Goal: Task Accomplishment & Management: Use online tool/utility

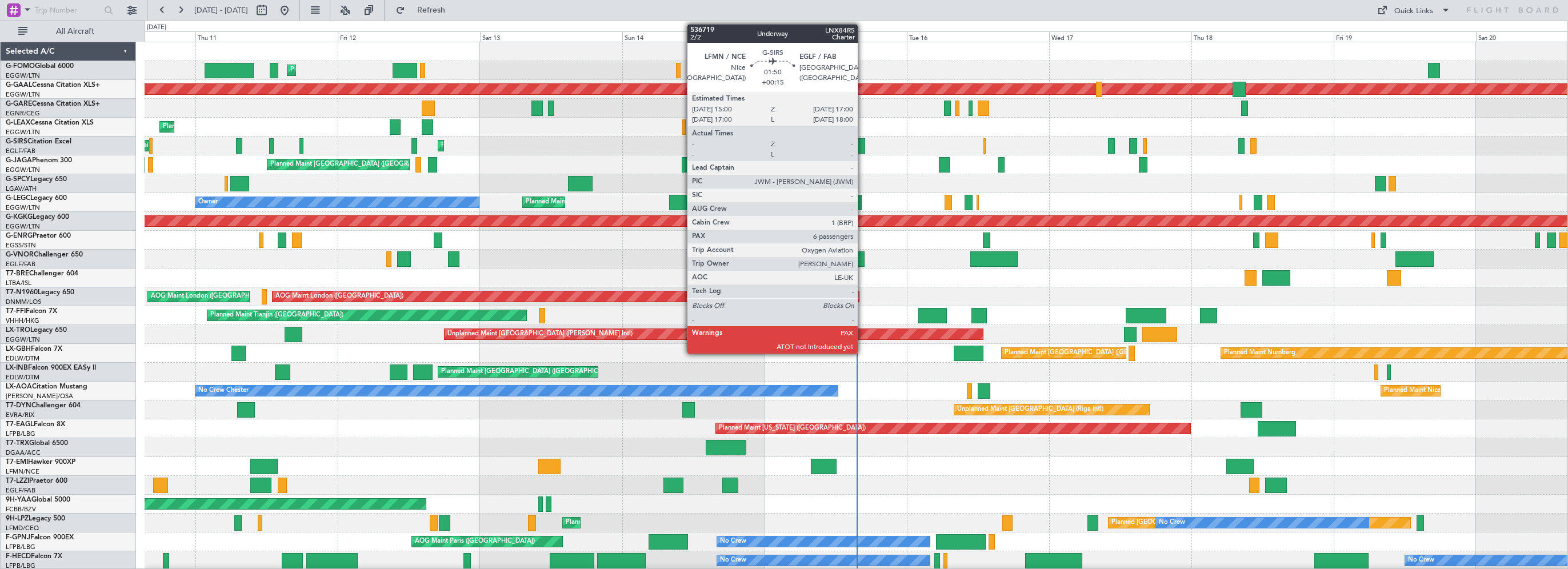
click at [861, 146] on div at bounding box center [859, 146] width 12 height 16
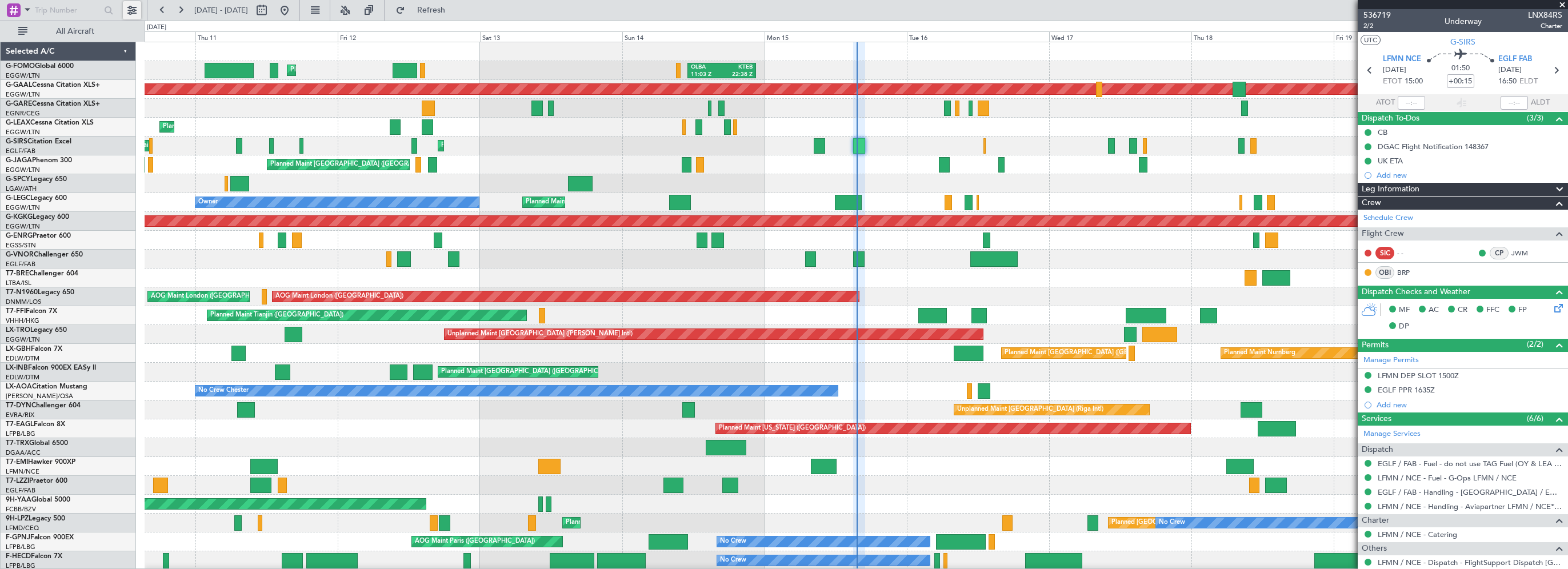
click at [126, 7] on button at bounding box center [132, 10] width 18 height 18
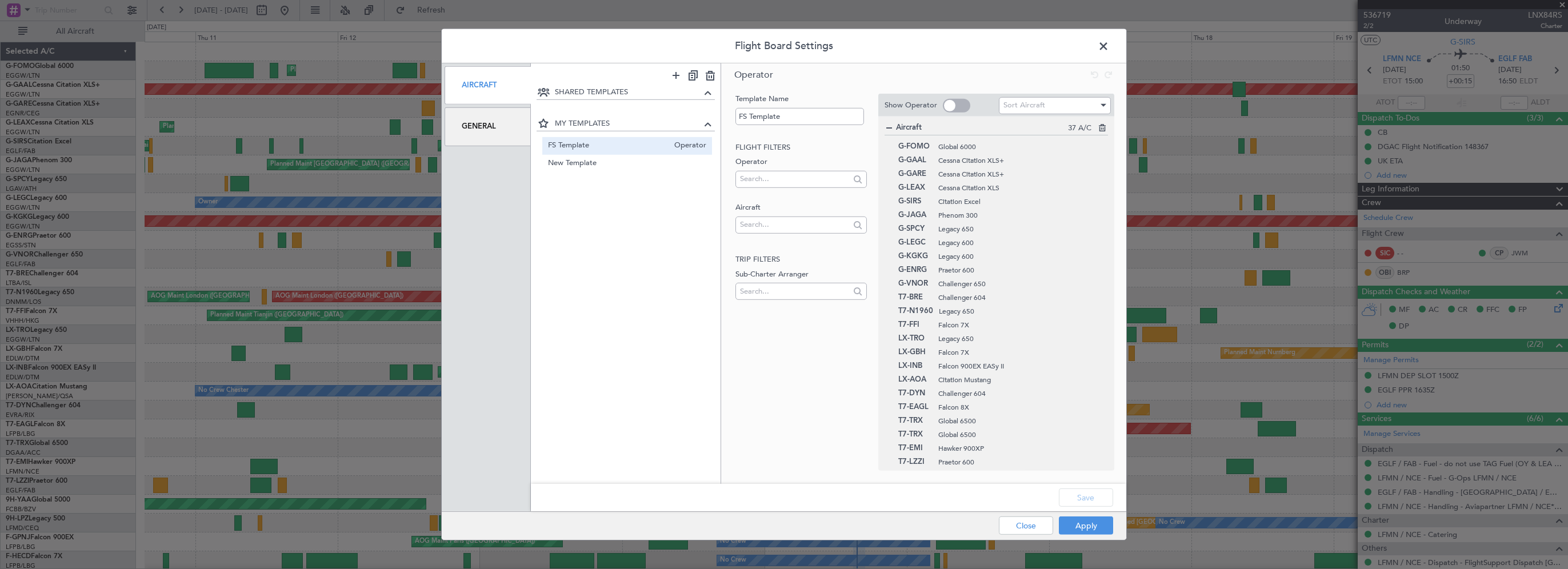
click at [476, 137] on div "General" at bounding box center [487, 126] width 86 height 38
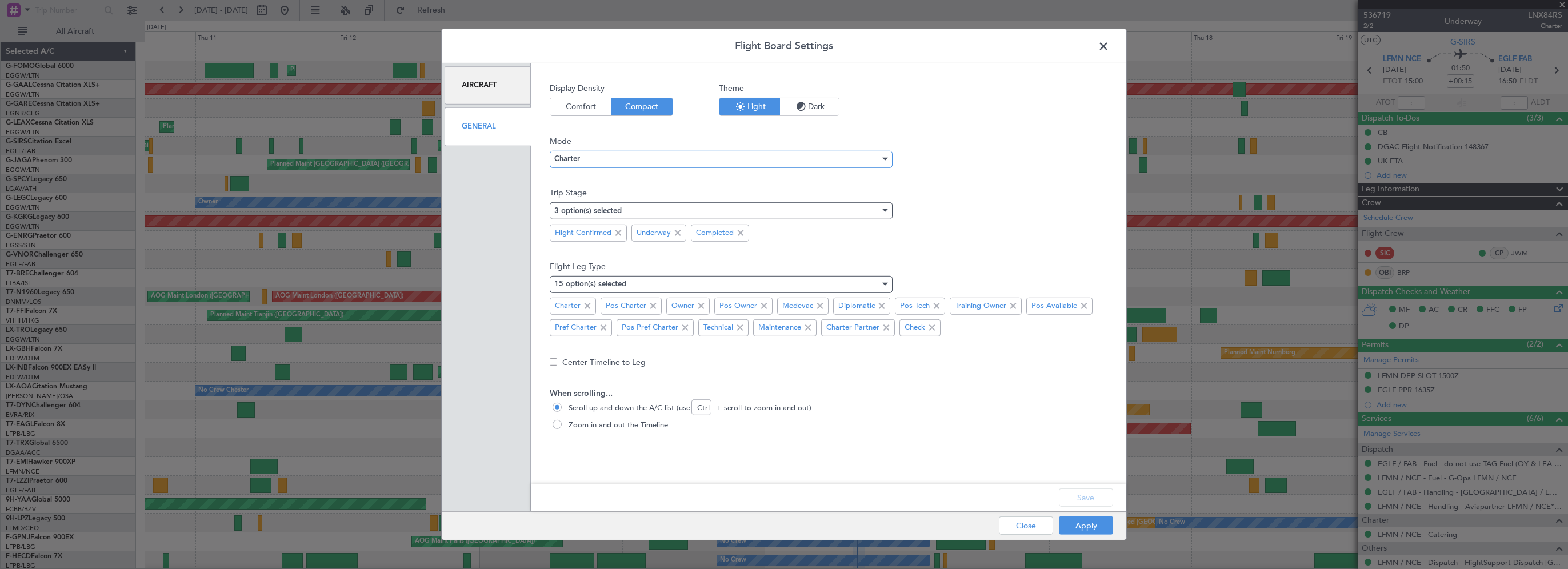
click at [613, 158] on div "Charter" at bounding box center [717, 159] width 326 height 17
drag, startPoint x: 581, startPoint y: 199, endPoint x: 590, endPoint y: 196, distance: 9.5
click at [582, 198] on span "Ops" at bounding box center [720, 199] width 332 height 17
click at [1083, 498] on button "Save" at bounding box center [1086, 498] width 54 height 18
click at [1078, 538] on div "Apply Close" at bounding box center [1033, 526] width 167 height 28
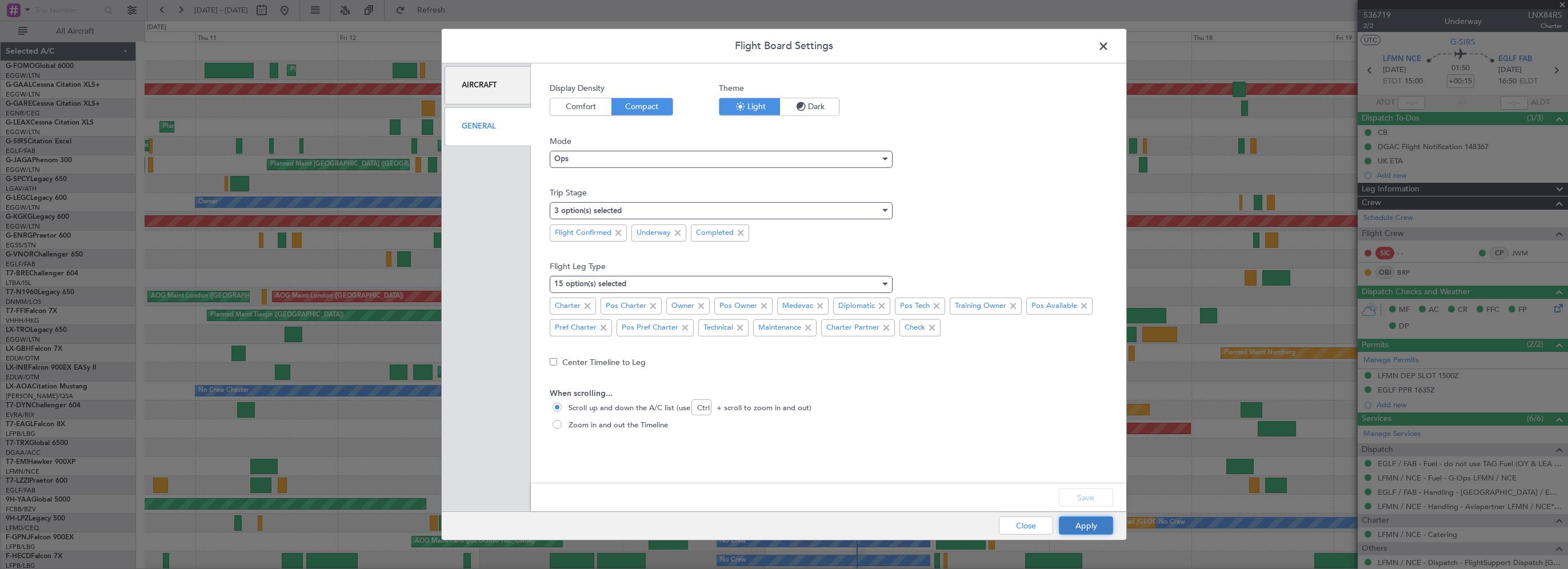
click at [1085, 530] on button "Apply" at bounding box center [1086, 526] width 54 height 18
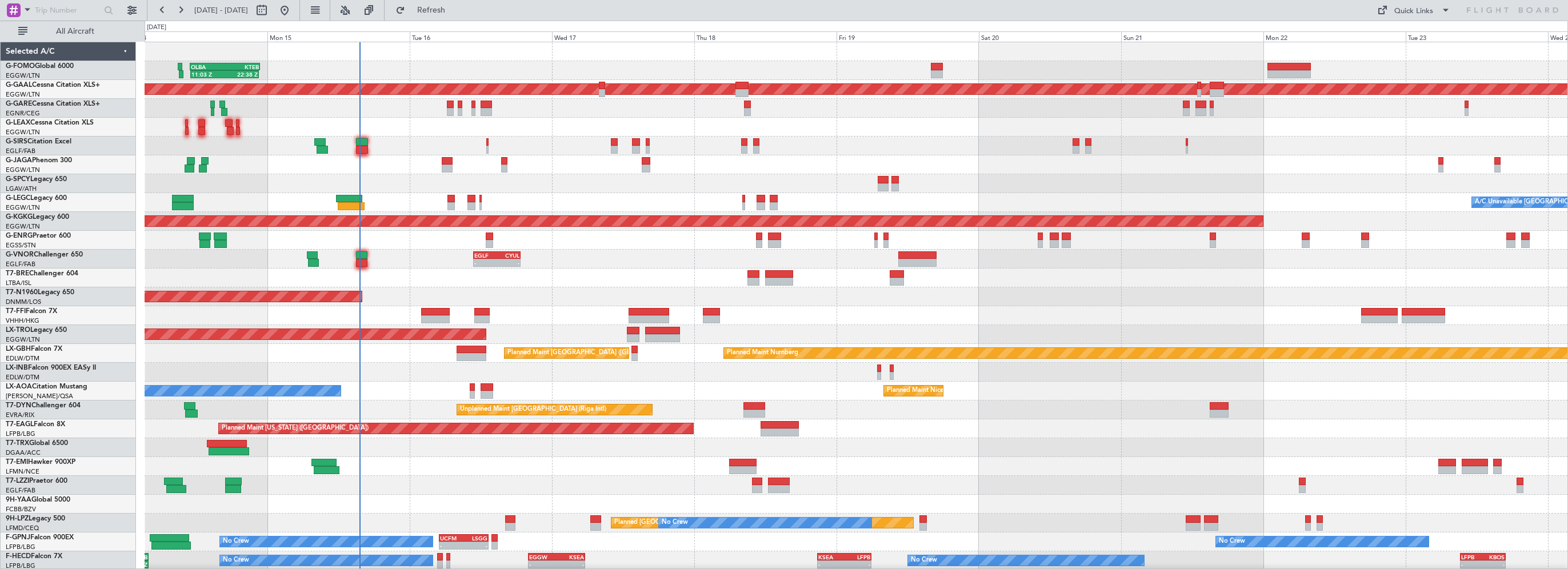
click at [473, 266] on div "- -" at bounding box center [496, 263] width 47 height 8
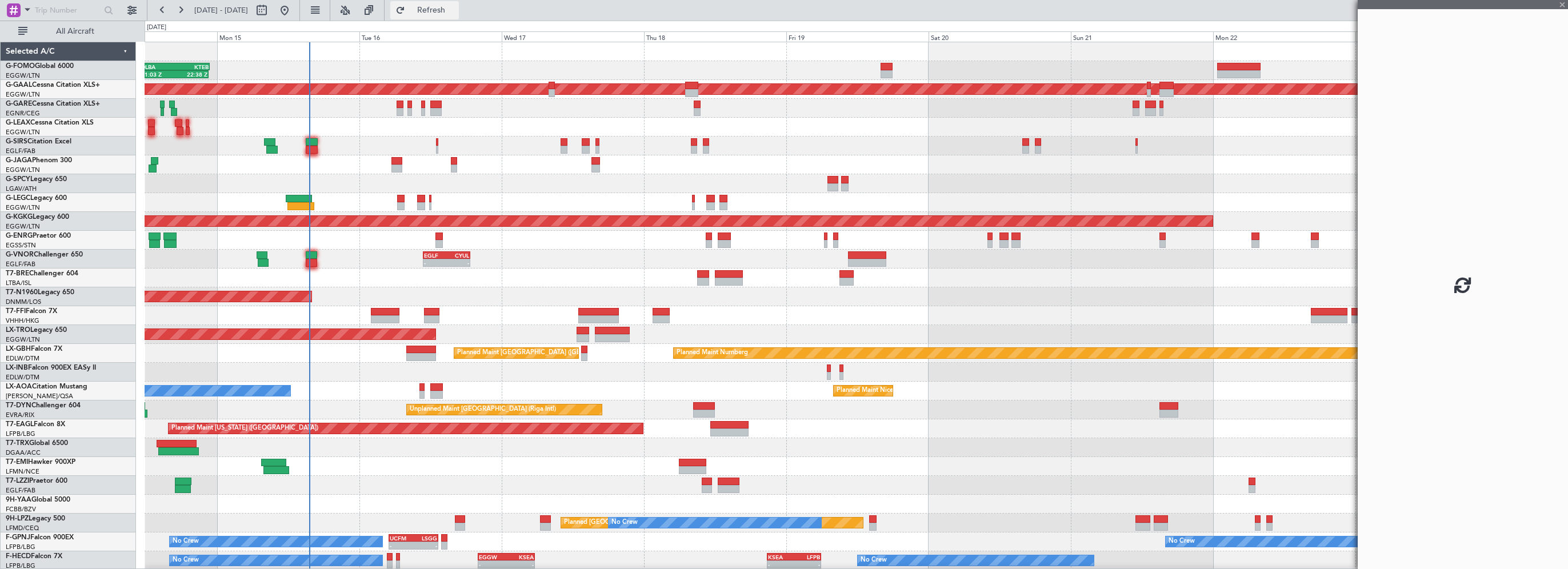
click at [455, 10] on span "Refresh" at bounding box center [432, 10] width 48 height 8
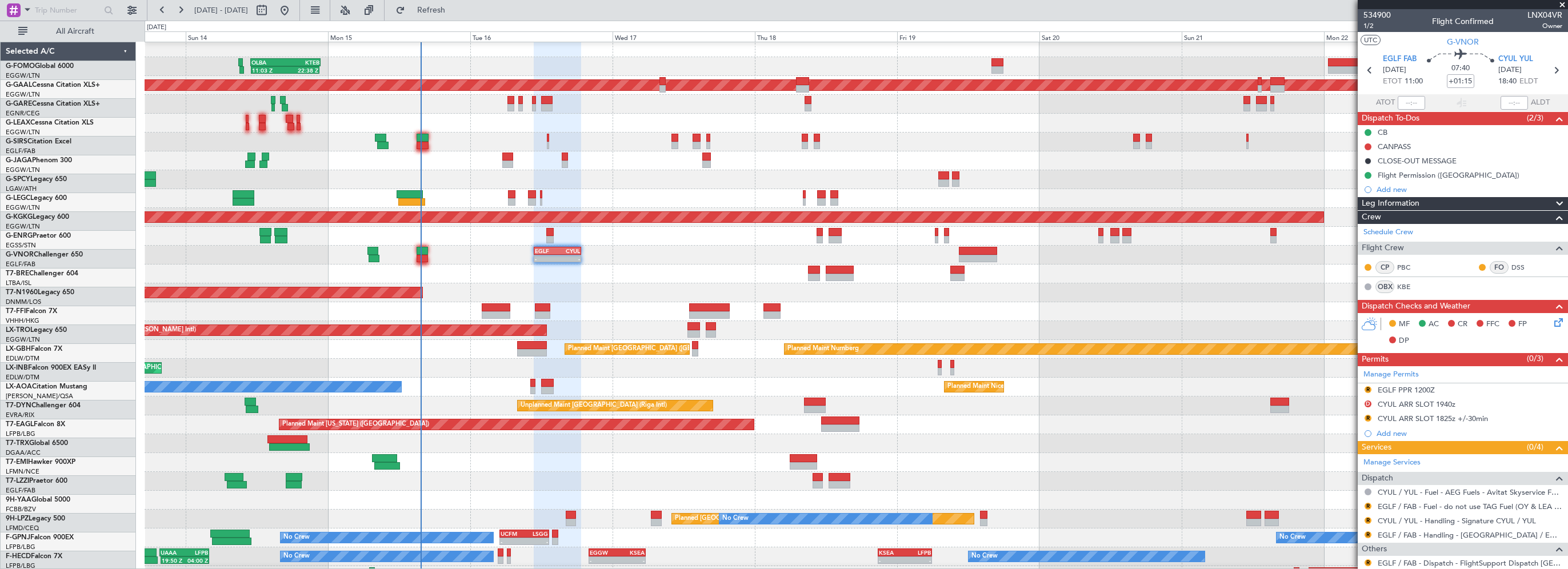
click at [505, 123] on div at bounding box center [856, 122] width 1423 height 19
click at [455, 6] on span "Refresh" at bounding box center [432, 10] width 48 height 8
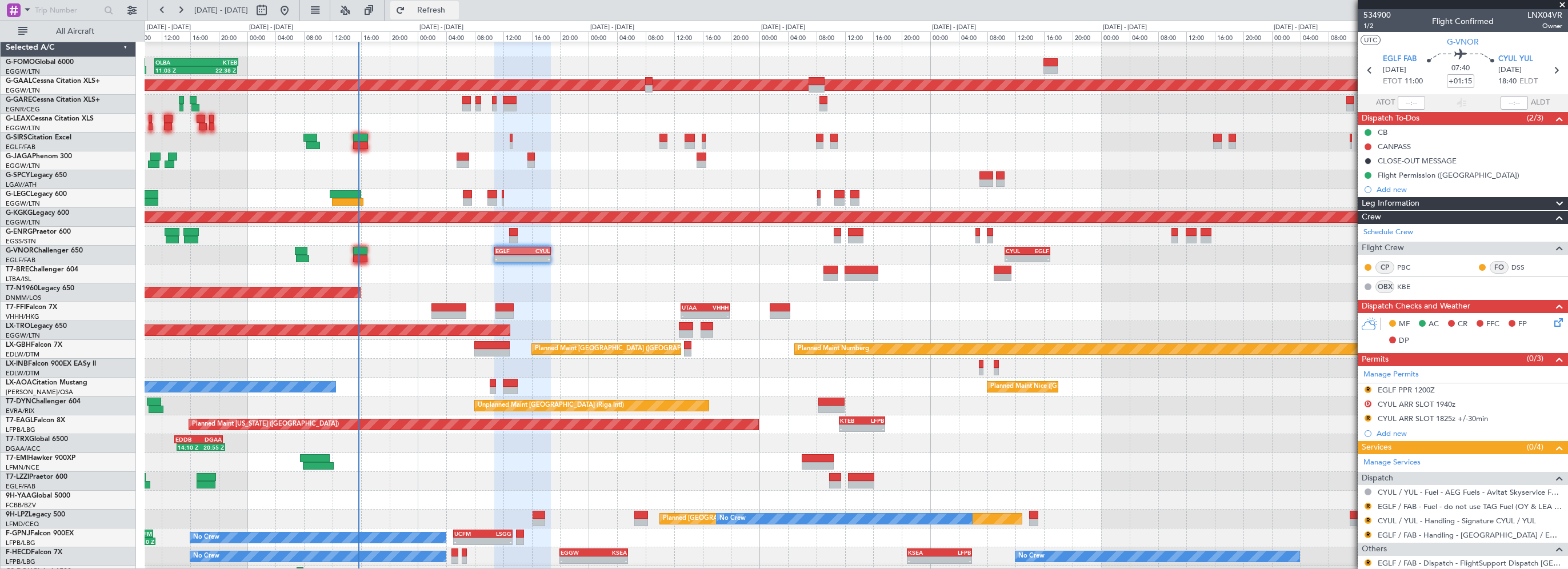
click at [455, 9] on span "Refresh" at bounding box center [432, 10] width 48 height 8
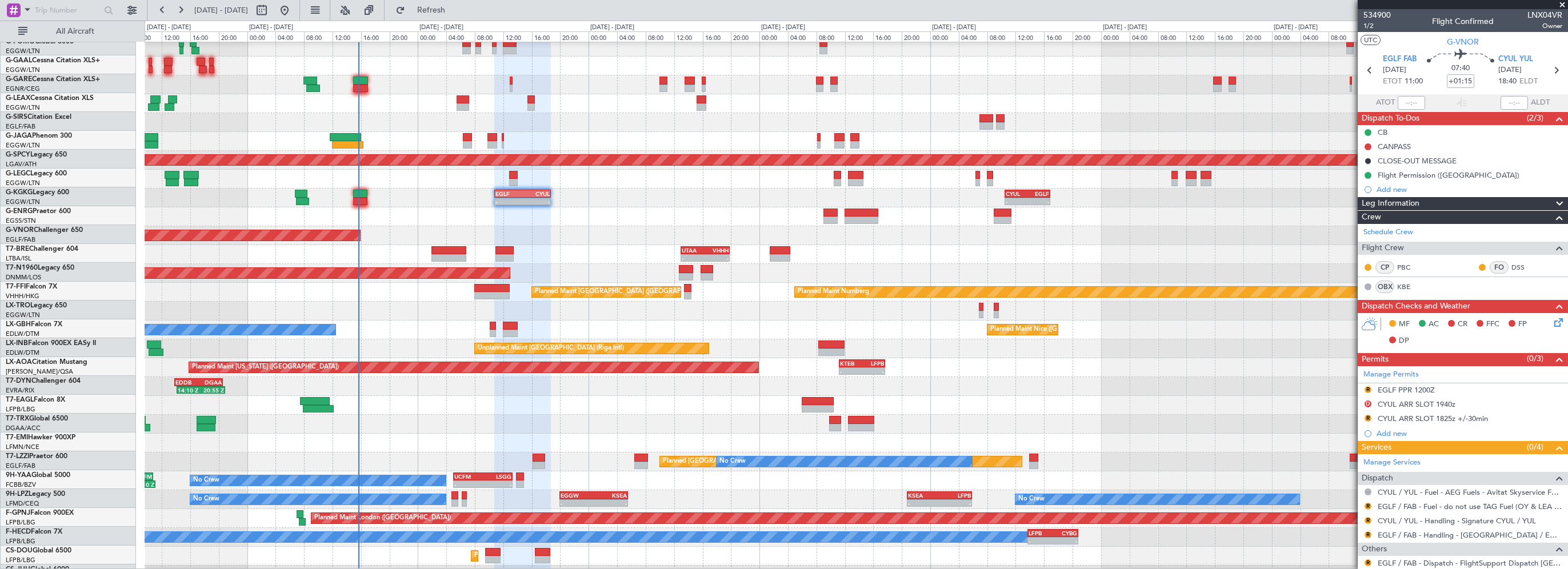
scroll to position [61, 0]
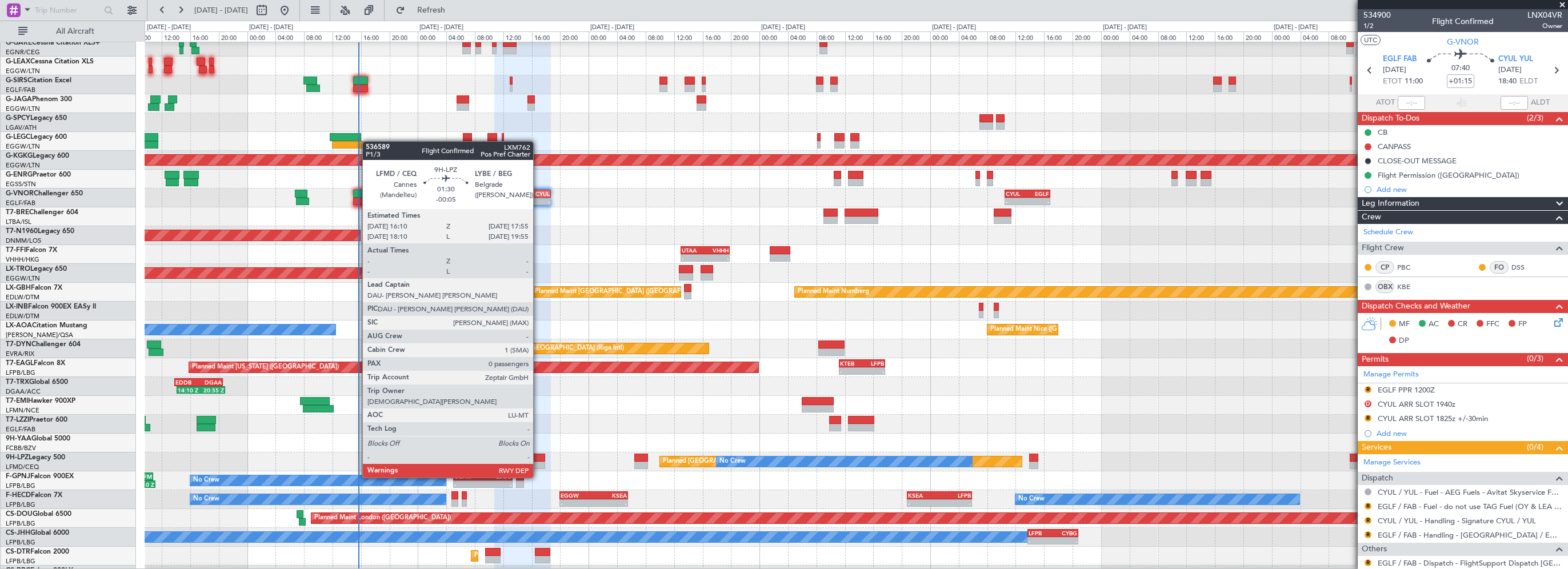
click at [538, 456] on div at bounding box center [538, 458] width 12 height 8
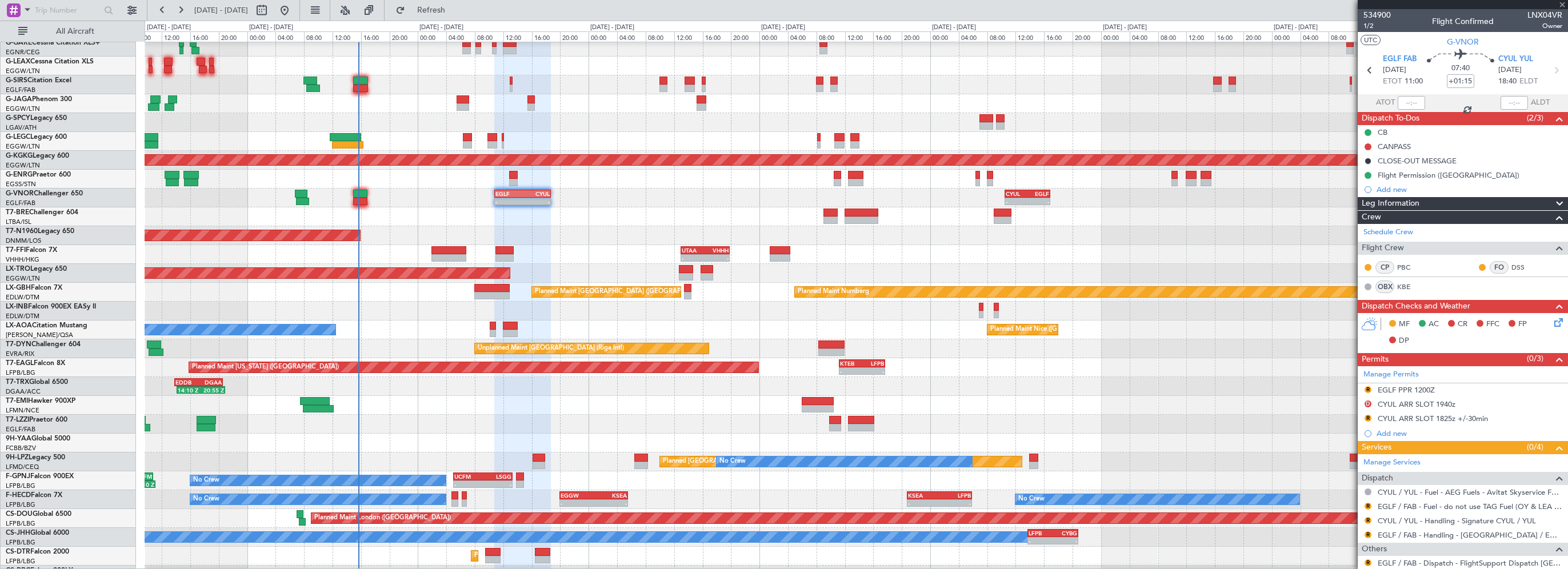
type input "-00:05"
type input "0"
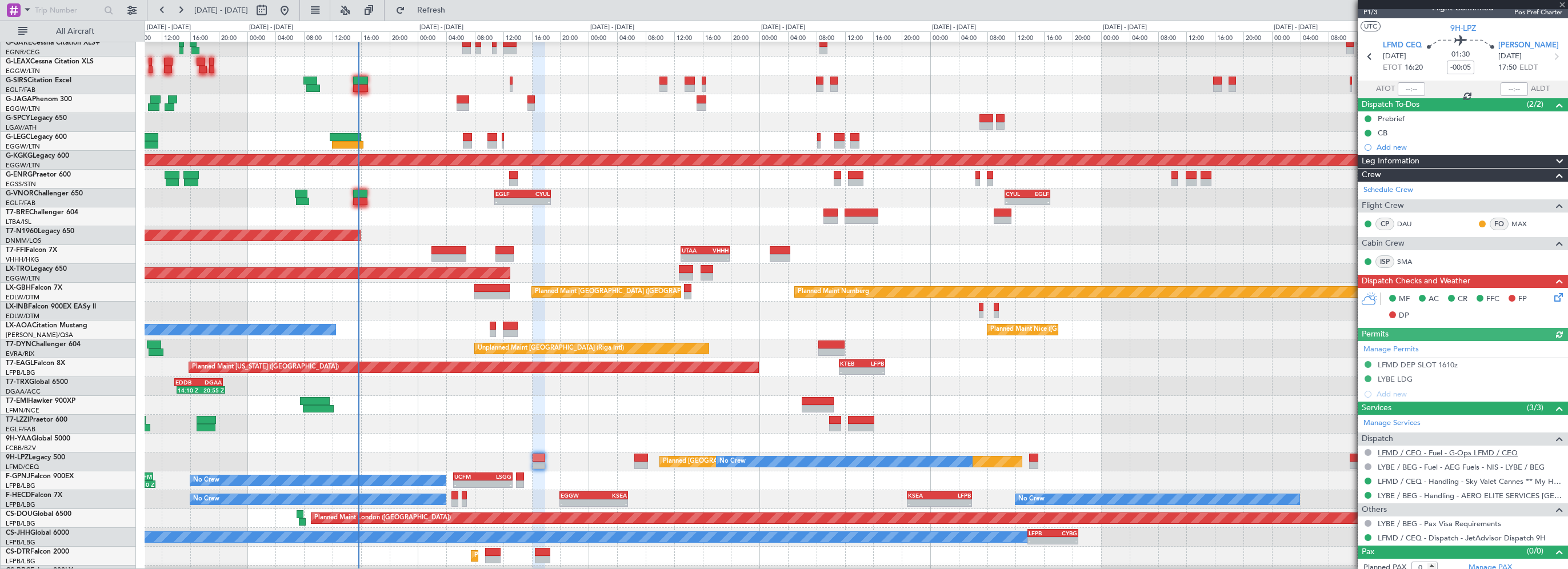
scroll to position [20, 0]
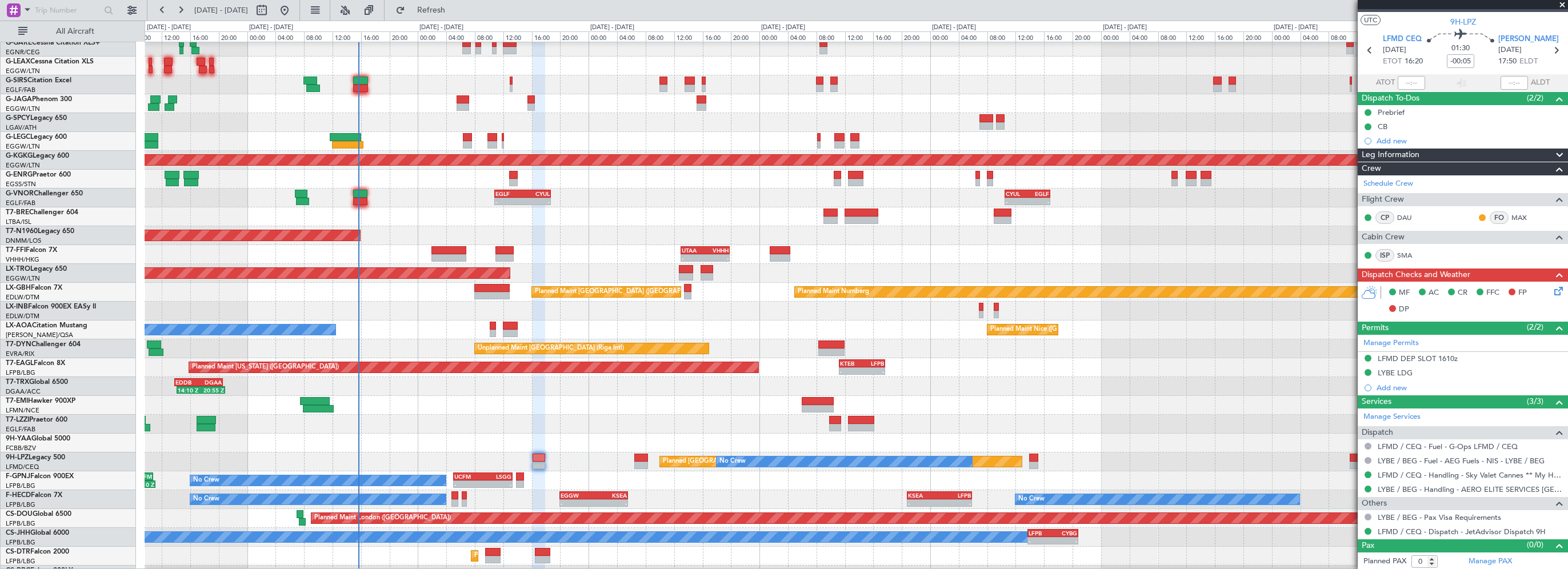
click at [1563, 3] on span at bounding box center [1562, 5] width 12 height 10
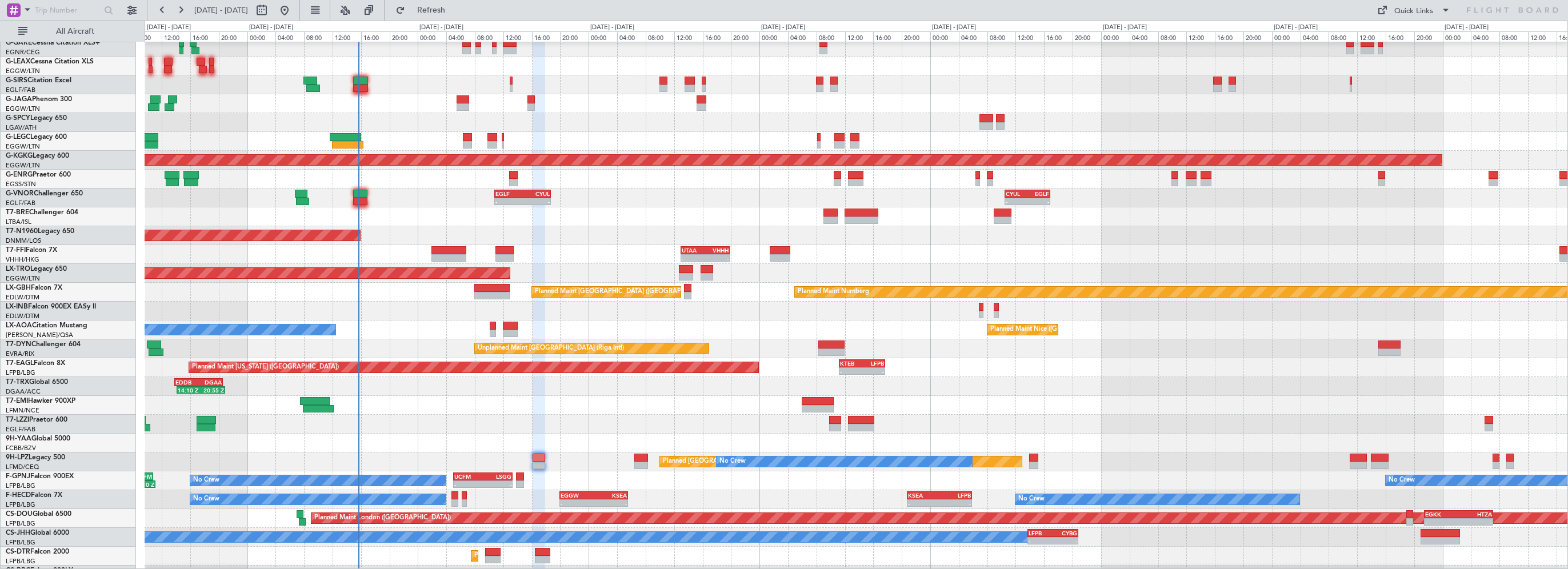
scroll to position [0, 0]
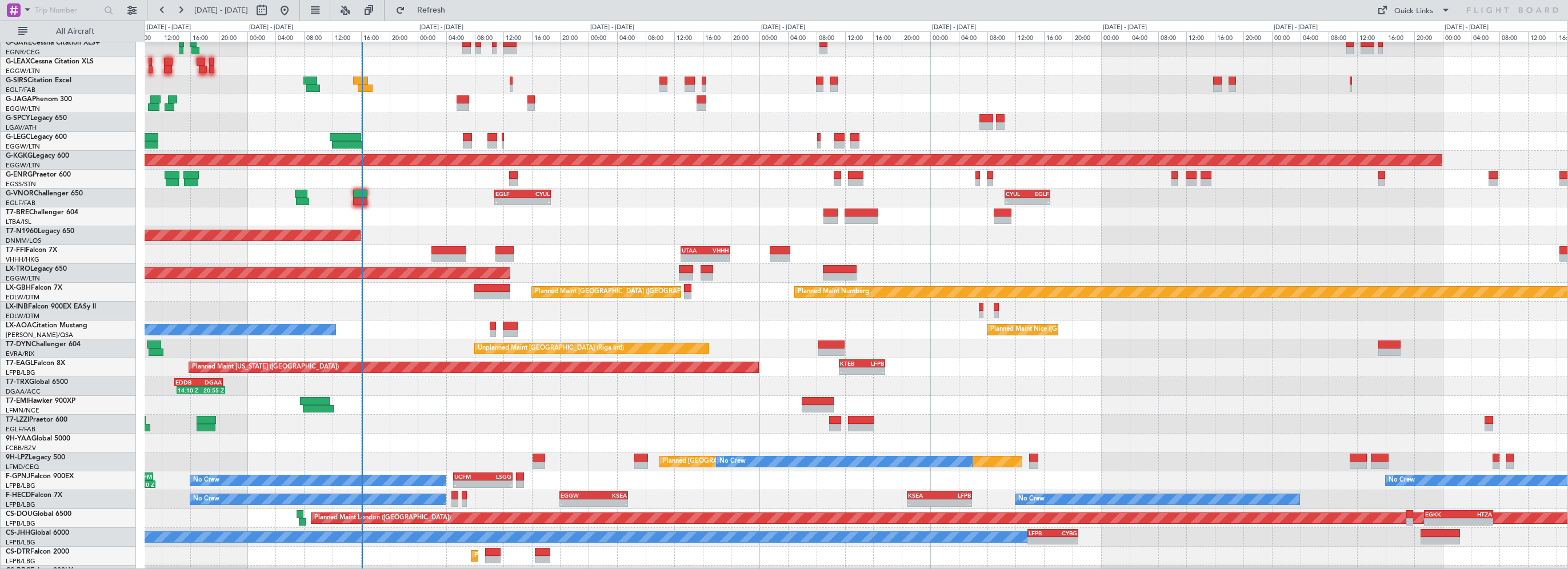
click at [368, 207] on div "- - EGLF 10:50 Z CYUL 18:45 Z - - CYUL 10:30 Z EGLF 16:55 Z" at bounding box center [856, 198] width 1423 height 19
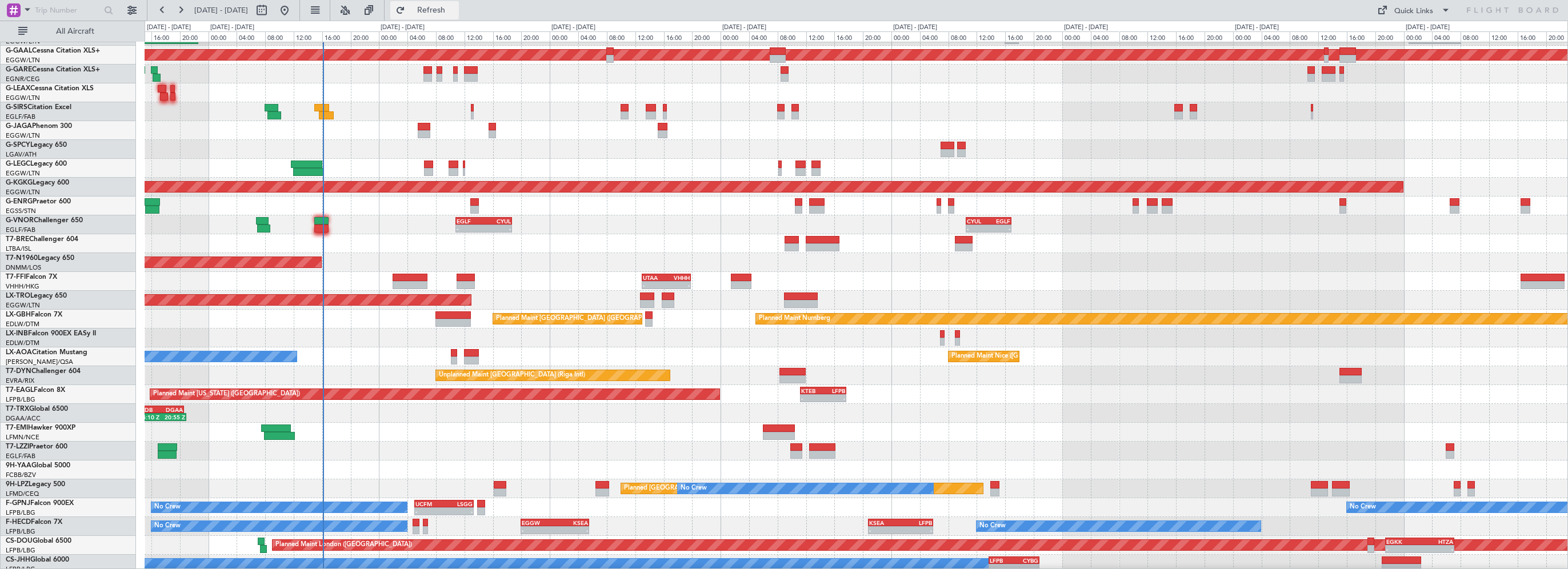
click at [450, 10] on span "Refresh" at bounding box center [432, 10] width 48 height 8
click at [463, 140] on div at bounding box center [856, 130] width 1423 height 19
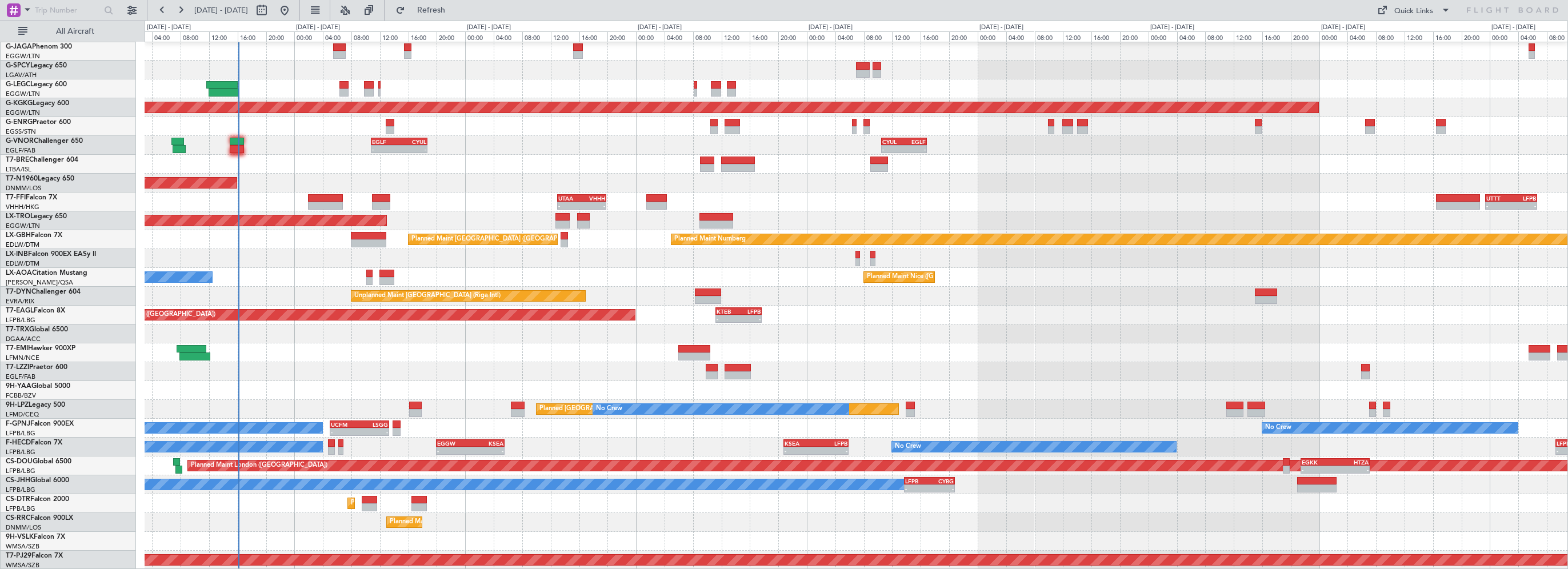
scroll to position [0, 0]
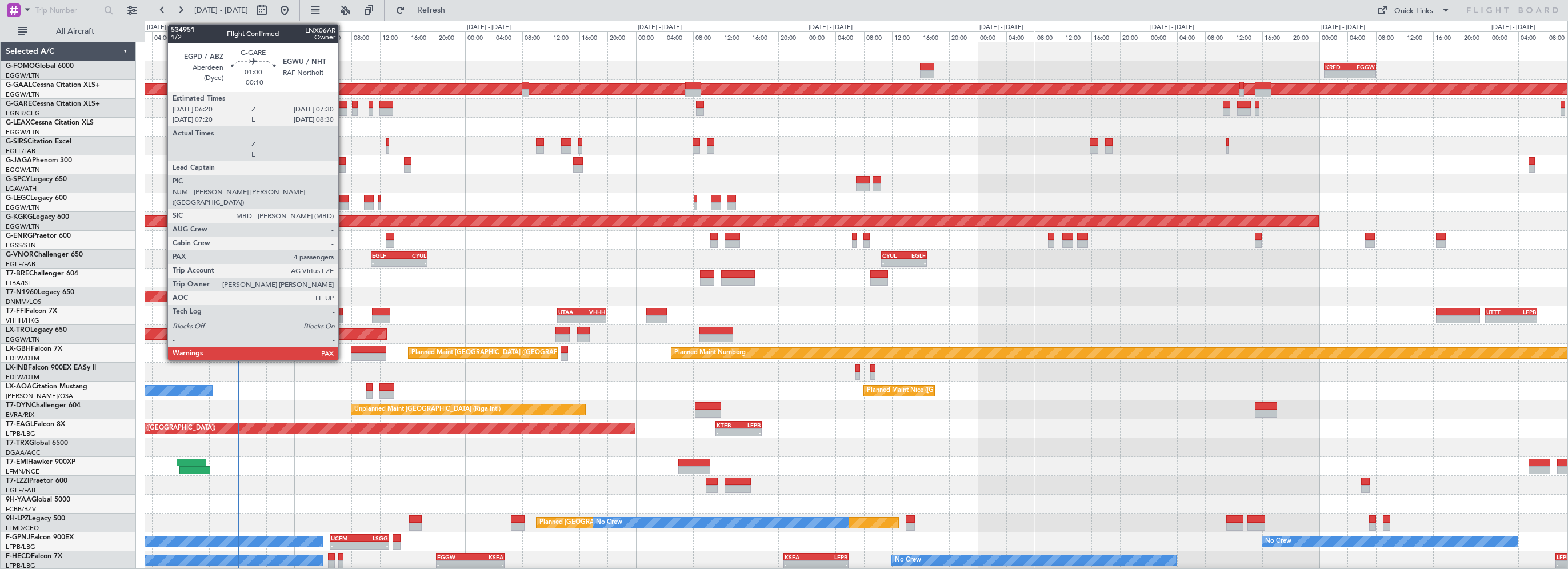
click at [343, 104] on div at bounding box center [343, 104] width 8 height 8
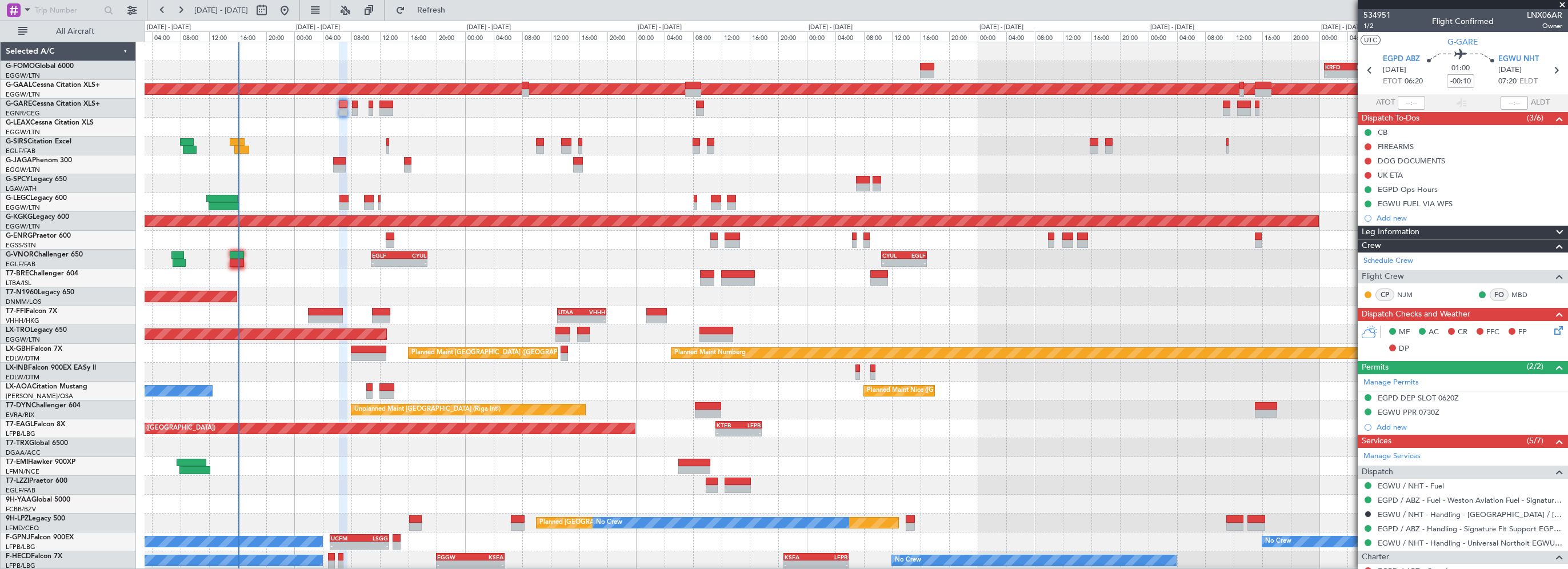
click at [578, 183] on div "- - KRFD 00:45 Z EGGW 08:00 Z 11:03 Z 22:38 Z OLBA 11:00 Z KTEB 22:45 Z Planned…" at bounding box center [856, 362] width 1423 height 641
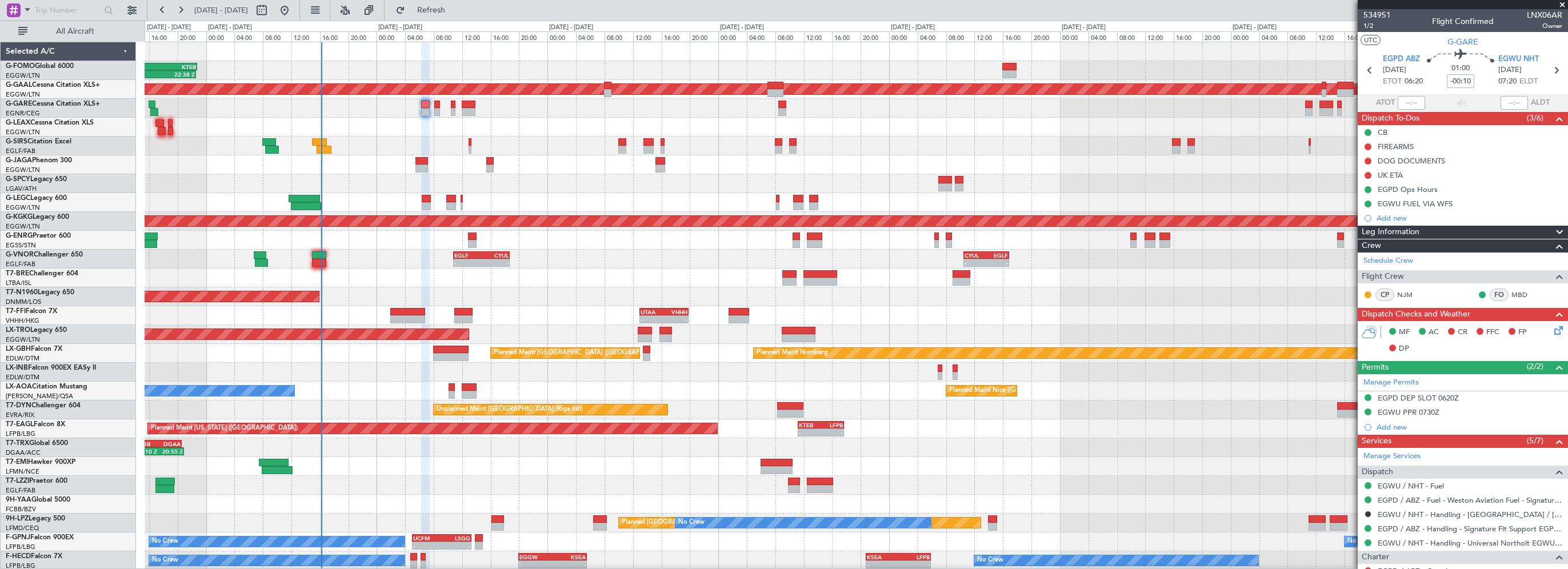
click at [1381, 233] on span "Leg Information" at bounding box center [1390, 232] width 58 height 13
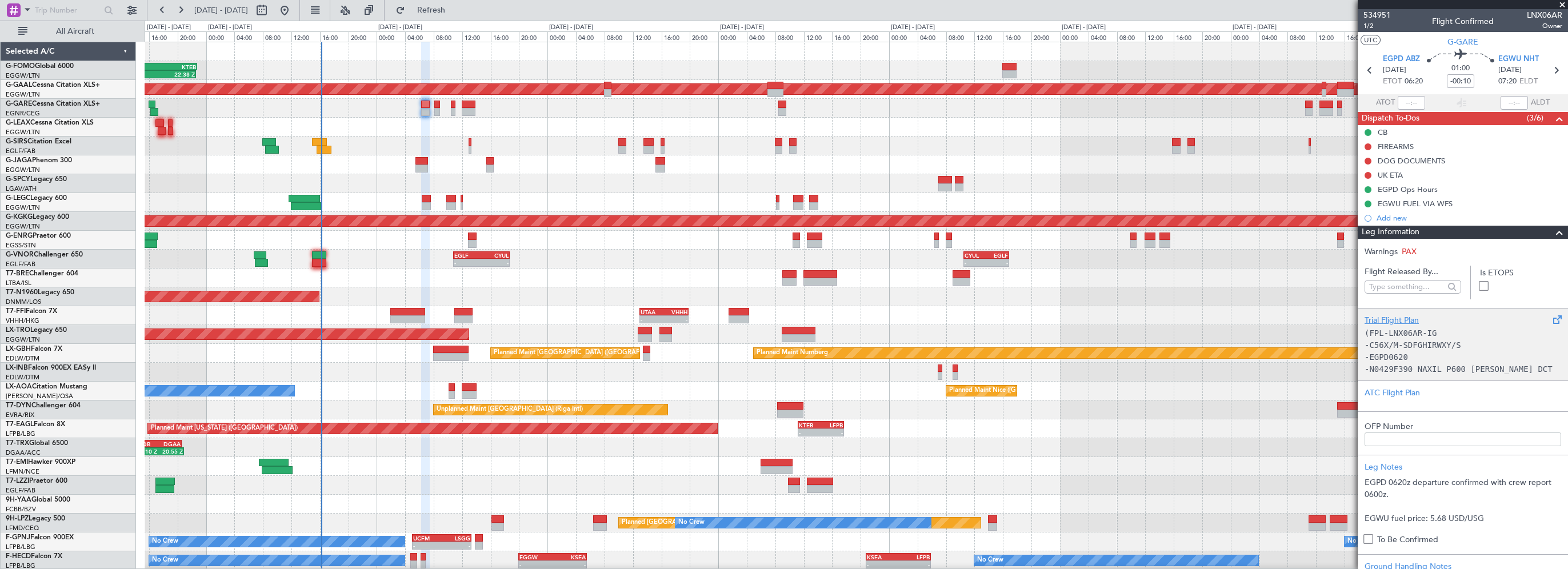
scroll to position [57, 0]
click at [1389, 318] on div "Trial Flight Plan" at bounding box center [1462, 320] width 196 height 12
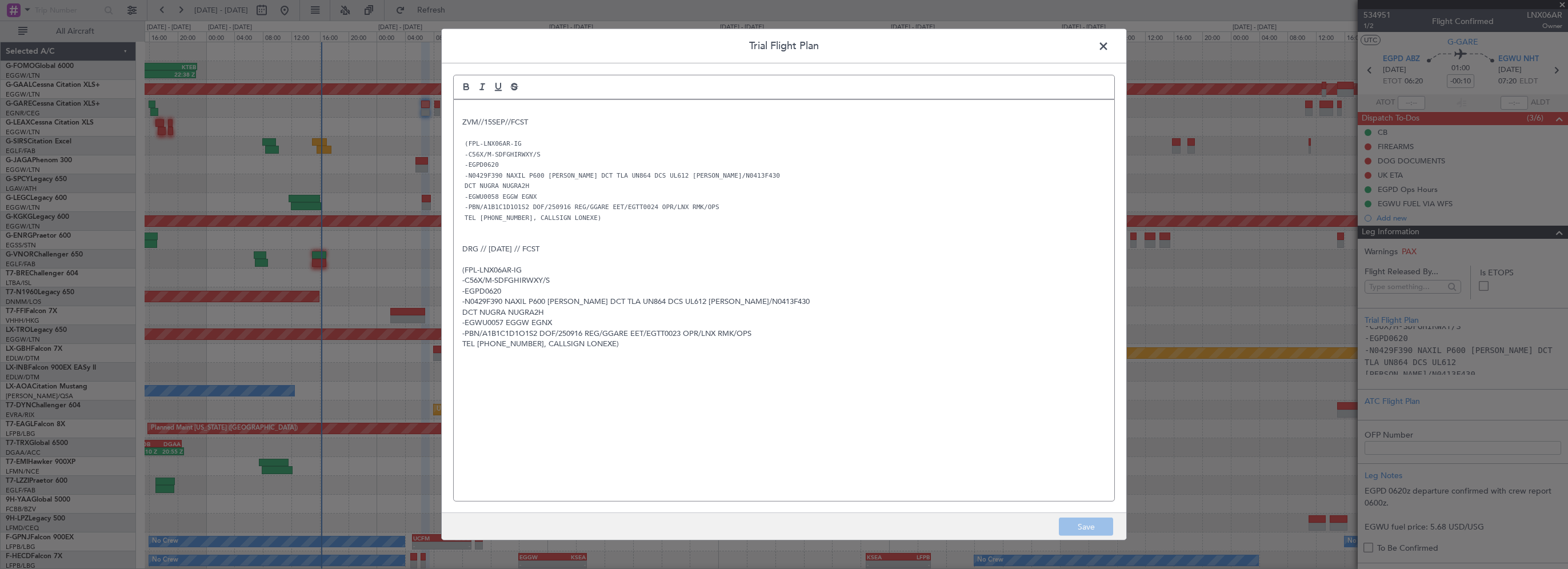
drag, startPoint x: 1104, startPoint y: 51, endPoint x: 1085, endPoint y: 56, distance: 19.6
click at [1109, 51] on span at bounding box center [1109, 49] width 0 height 23
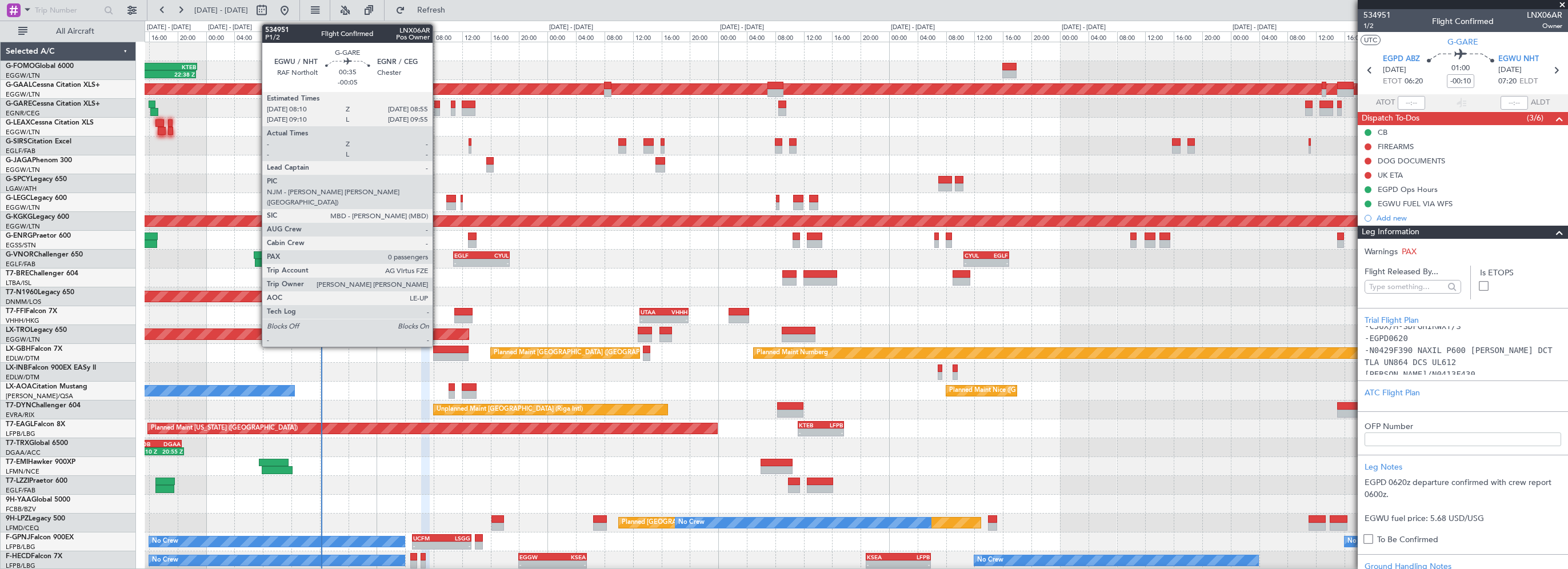
click at [438, 103] on div at bounding box center [437, 104] width 6 height 8
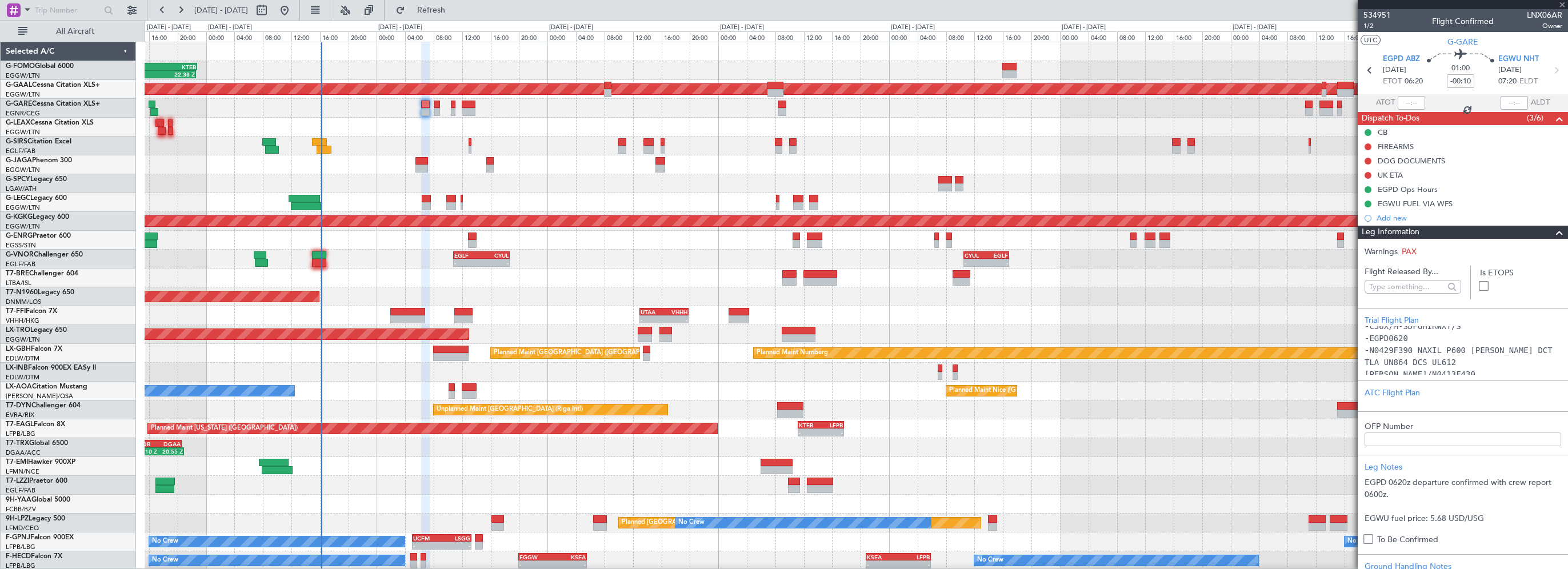
type input "-00:05"
type input "0"
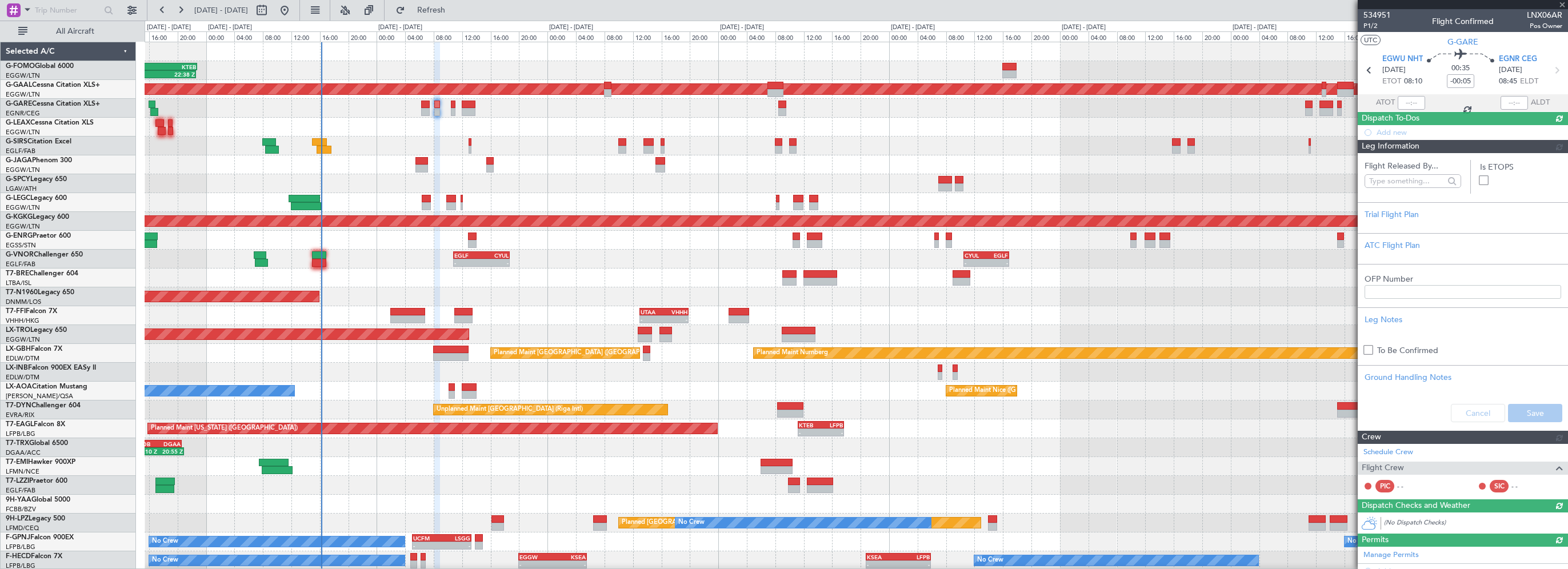
scroll to position [0, 0]
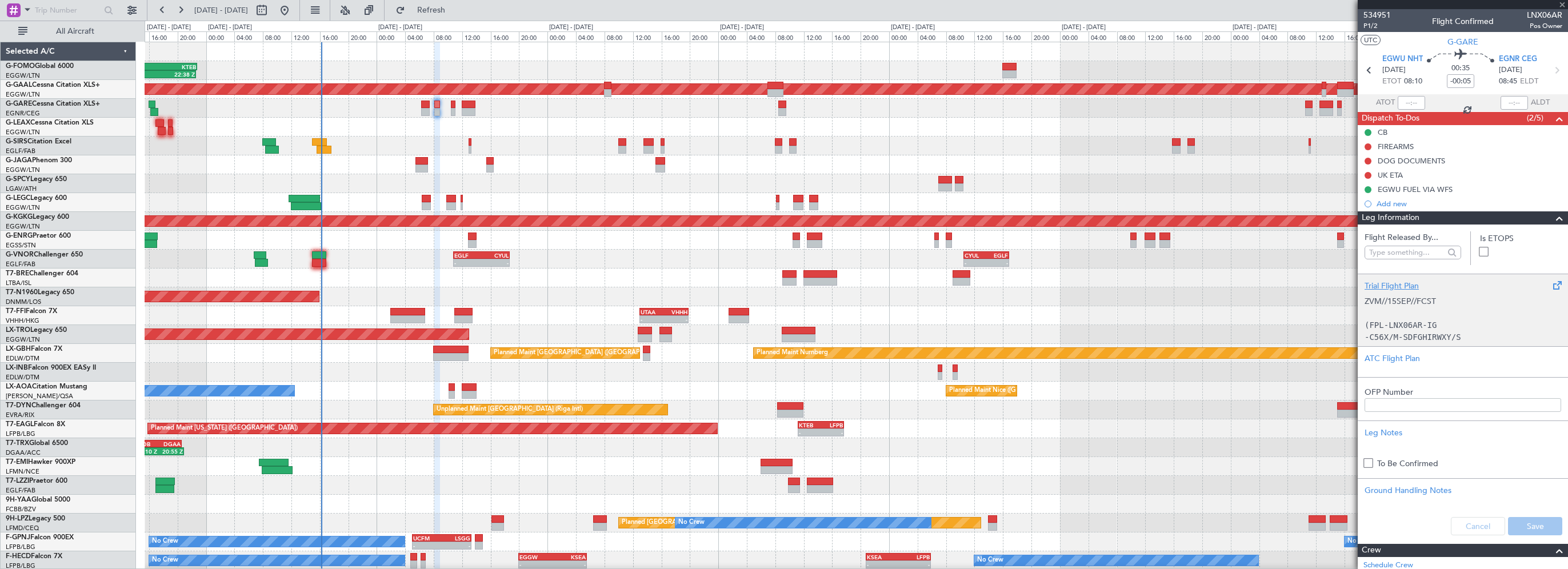
click at [1381, 283] on div "Trial Flight Plan" at bounding box center [1462, 286] width 196 height 12
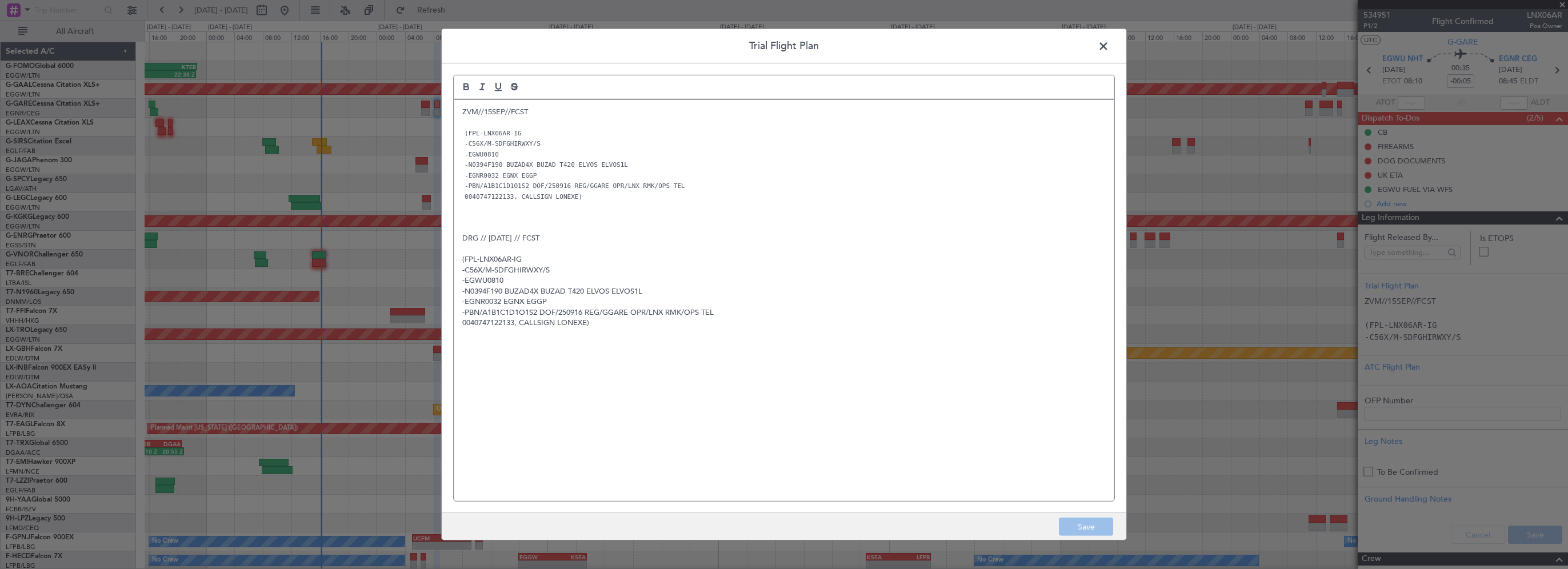
click at [1109, 42] on span at bounding box center [1109, 49] width 0 height 23
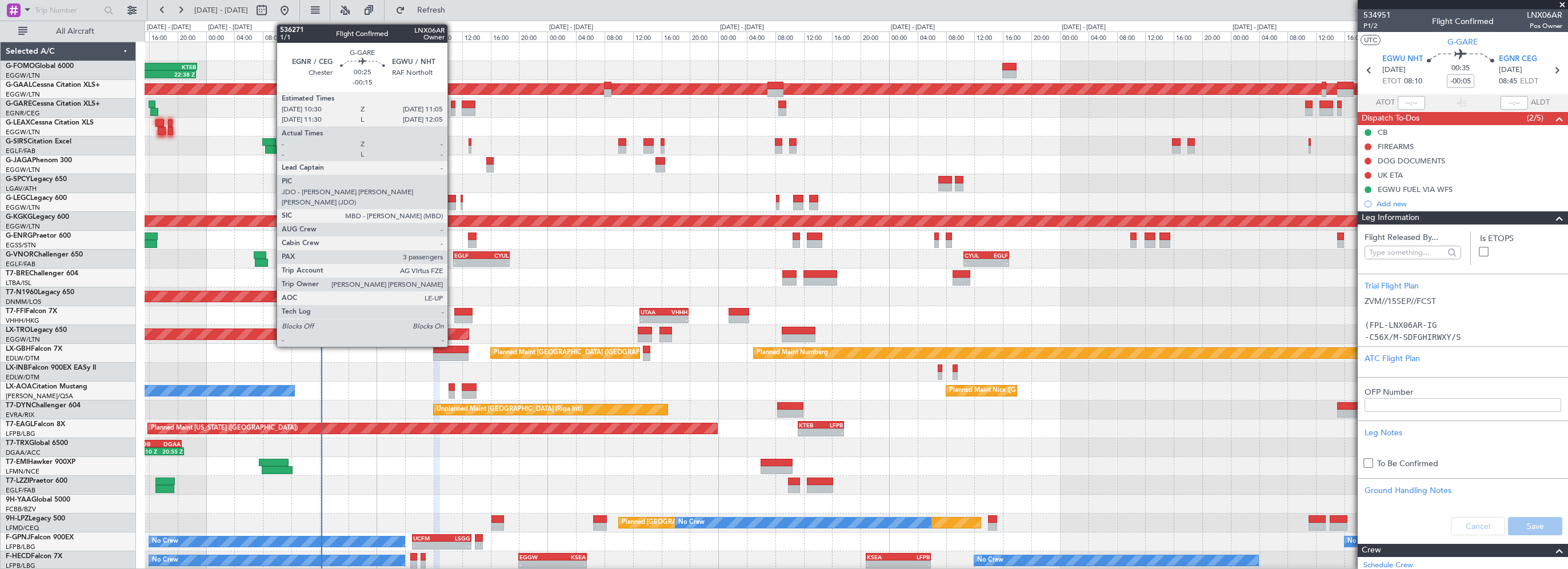
click at [452, 102] on div at bounding box center [453, 104] width 5 height 8
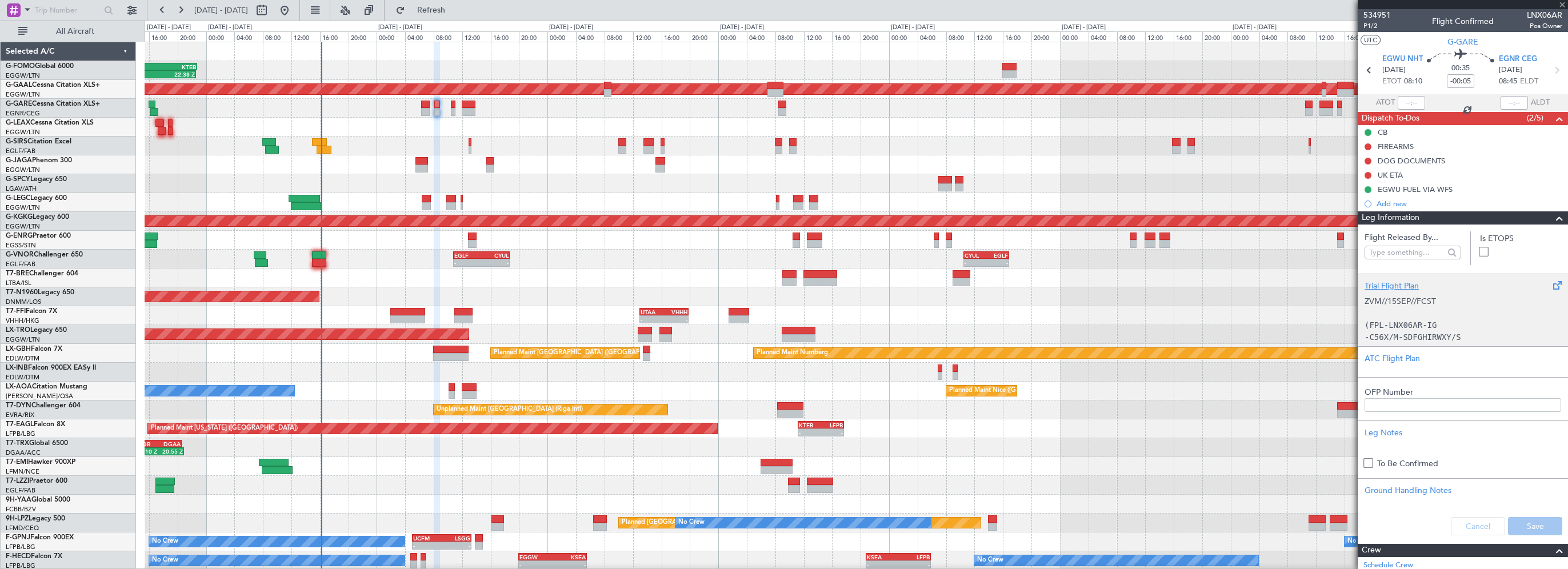
type input "-00:15"
type input "3"
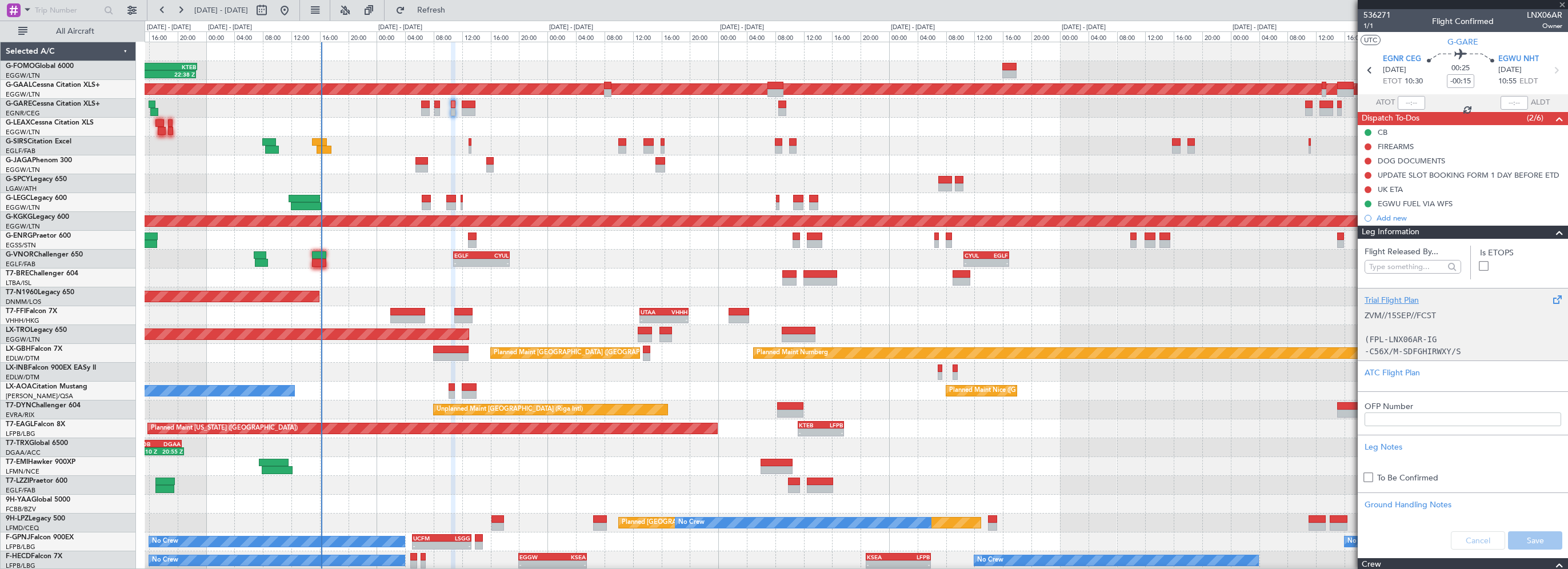
click at [1398, 302] on div "Trial Flight Plan" at bounding box center [1462, 300] width 196 height 12
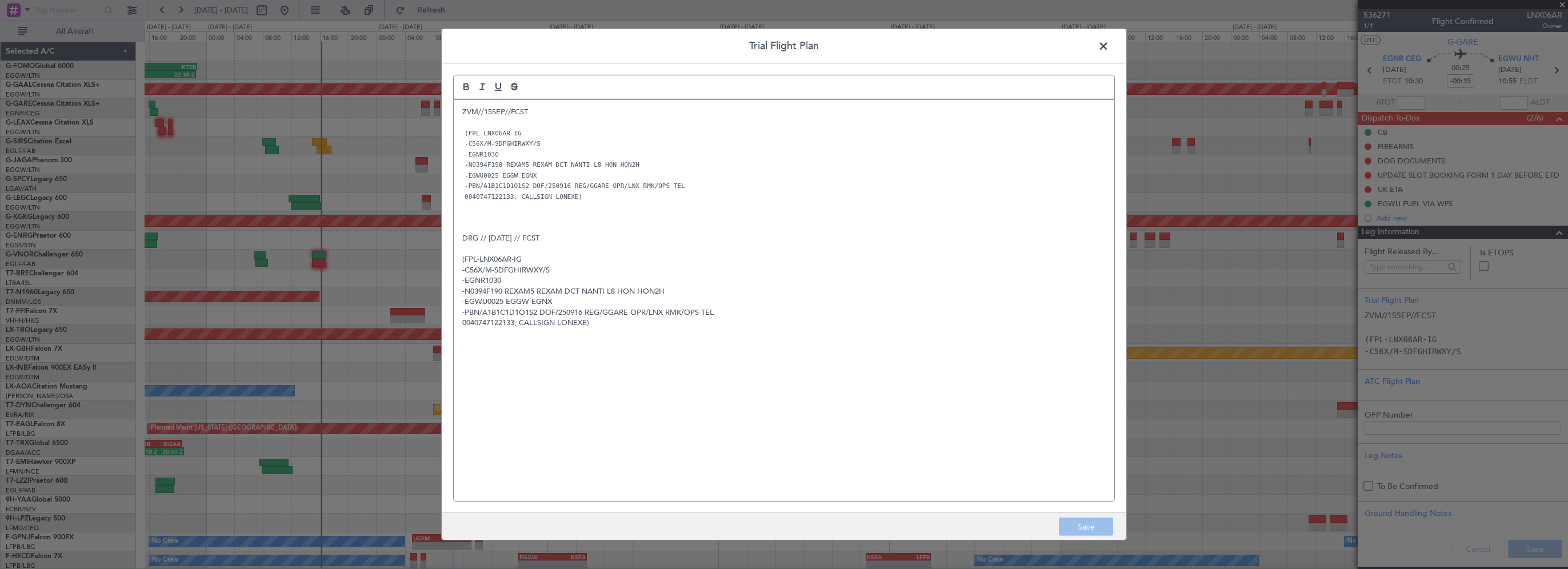
click at [1109, 44] on span at bounding box center [1109, 49] width 0 height 23
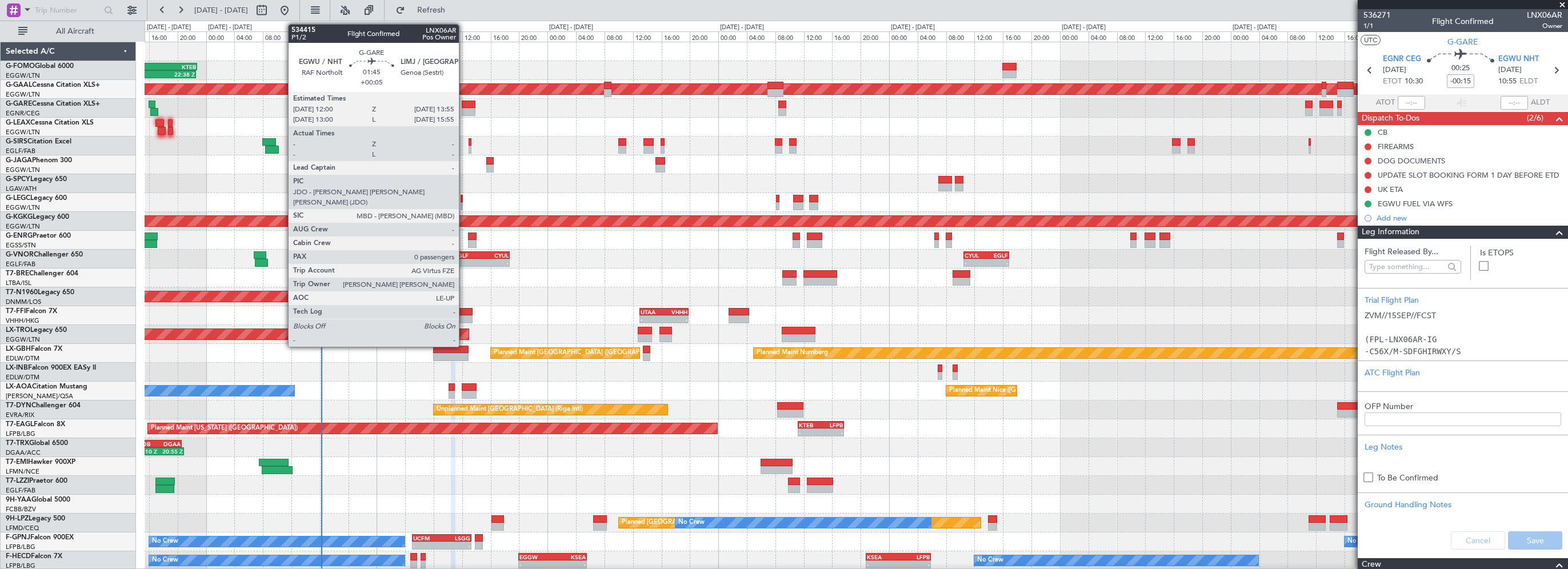
click at [464, 104] on div at bounding box center [468, 104] width 14 height 8
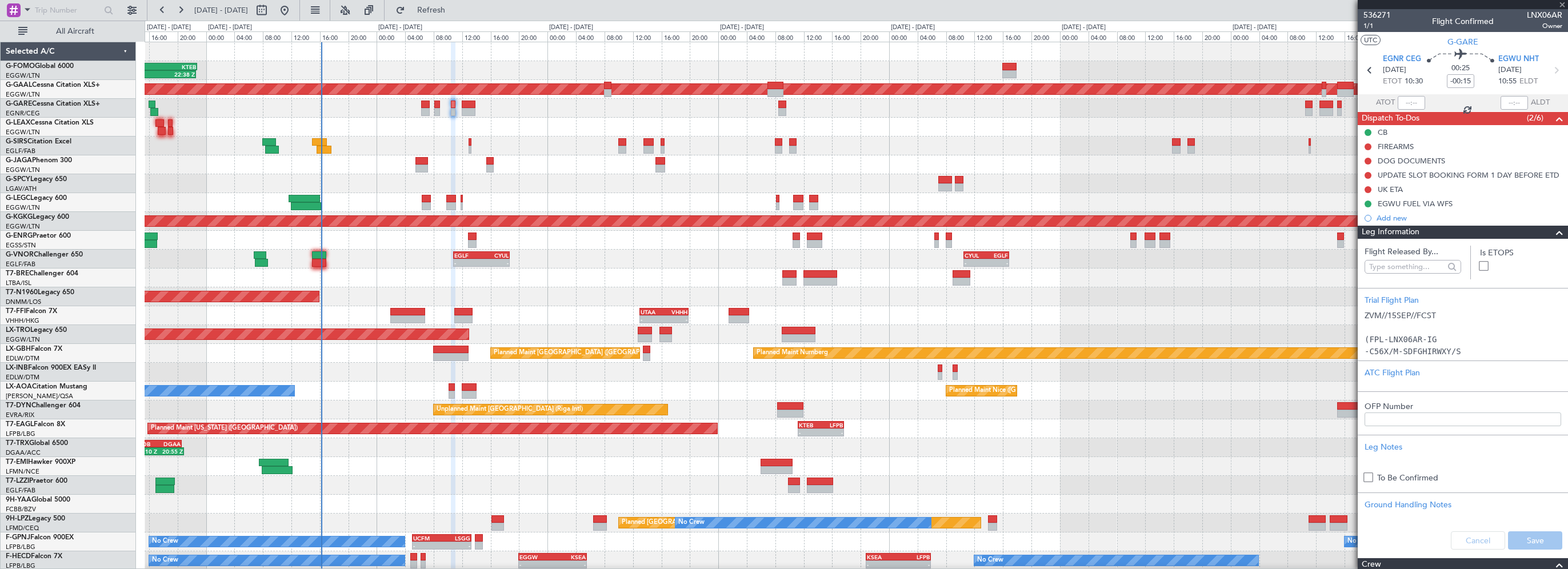
type input "+00:05"
type input "0"
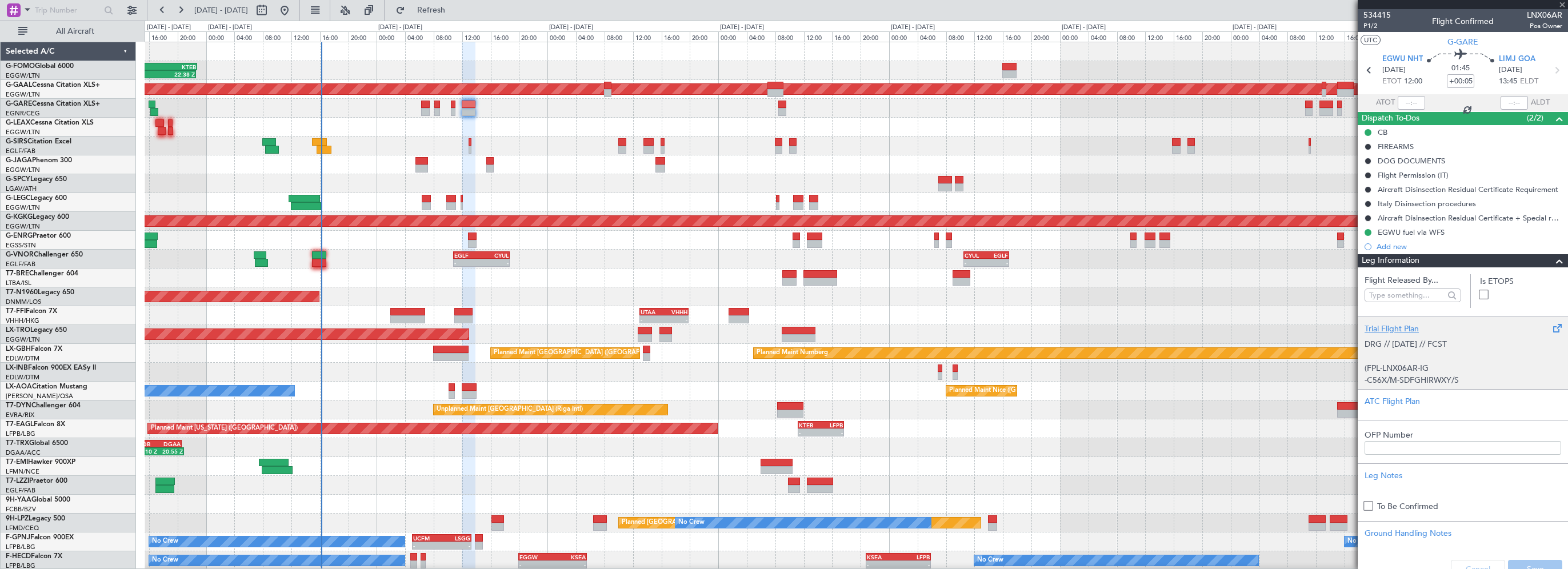
click at [1383, 320] on div "Trial Flight Plan DRG // [DATE] // FCST (FPL-LNX06AR-IG -C56X/M-SDFGHIRWXY/S -E…" at bounding box center [1462, 353] width 211 height 73
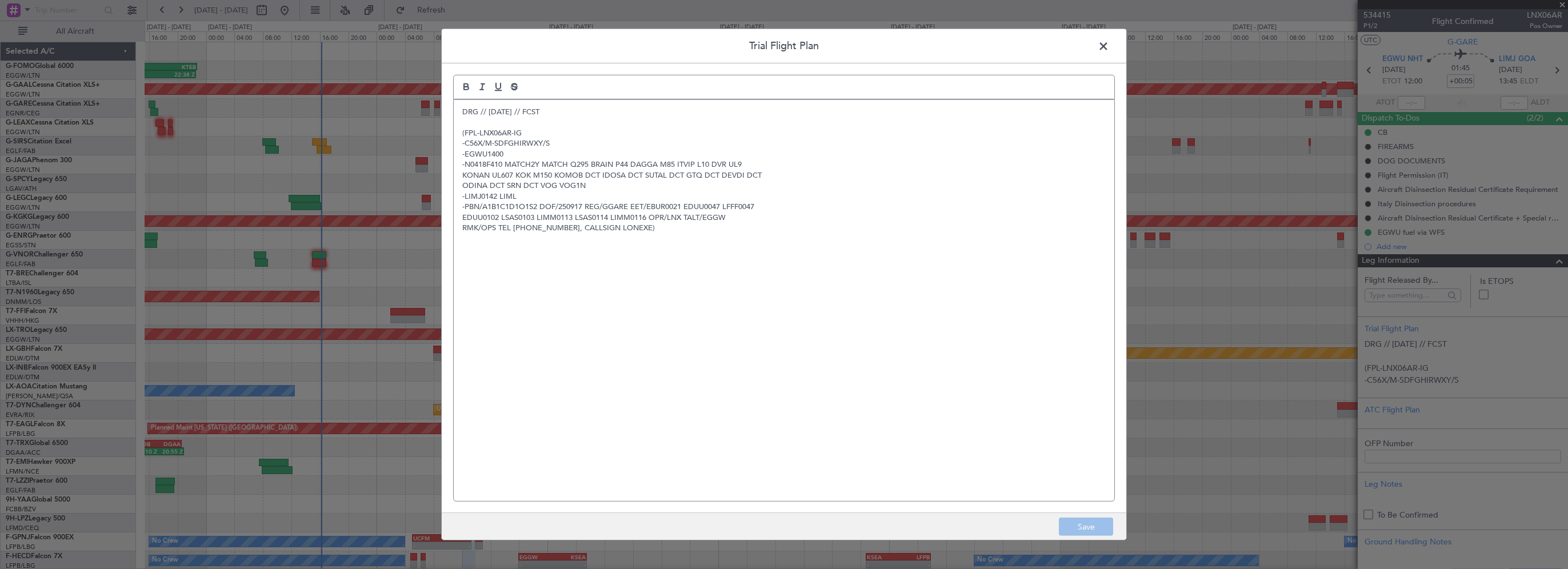
click at [1109, 50] on span at bounding box center [1109, 49] width 0 height 23
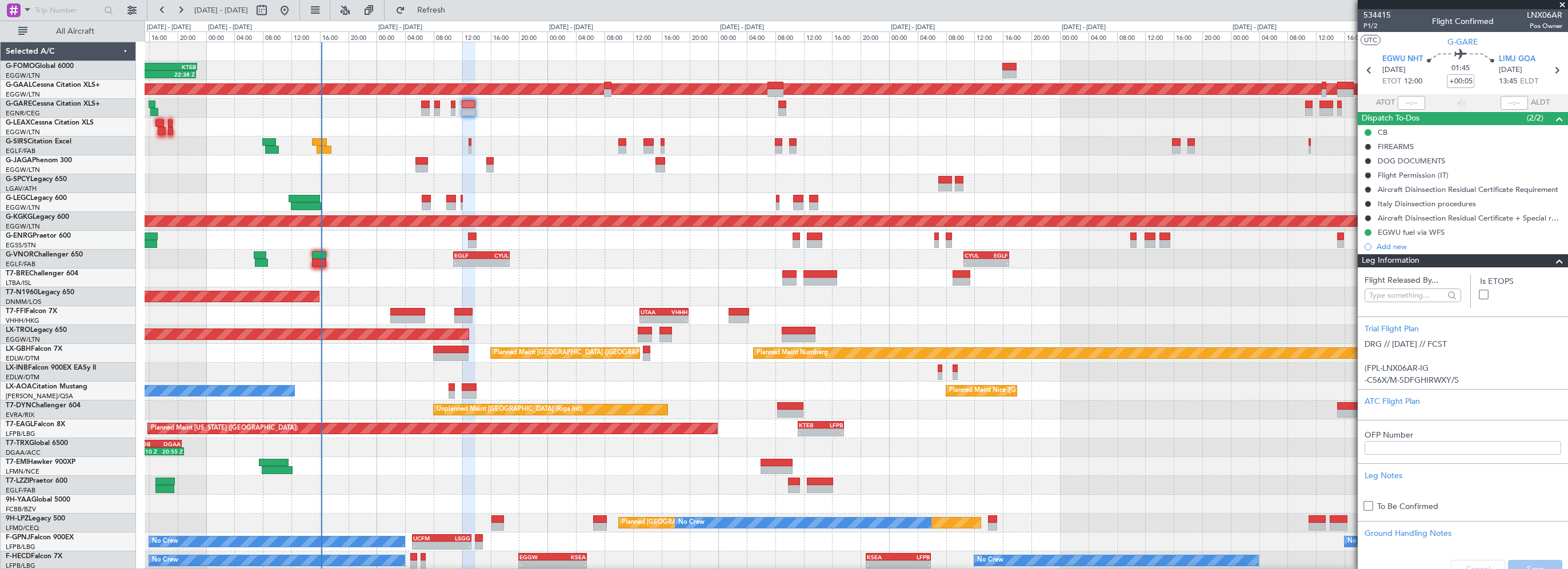
click at [526, 138] on div "Planned Maint [GEOGRAPHIC_DATA] ([GEOGRAPHIC_DATA])" at bounding box center [856, 146] width 1423 height 19
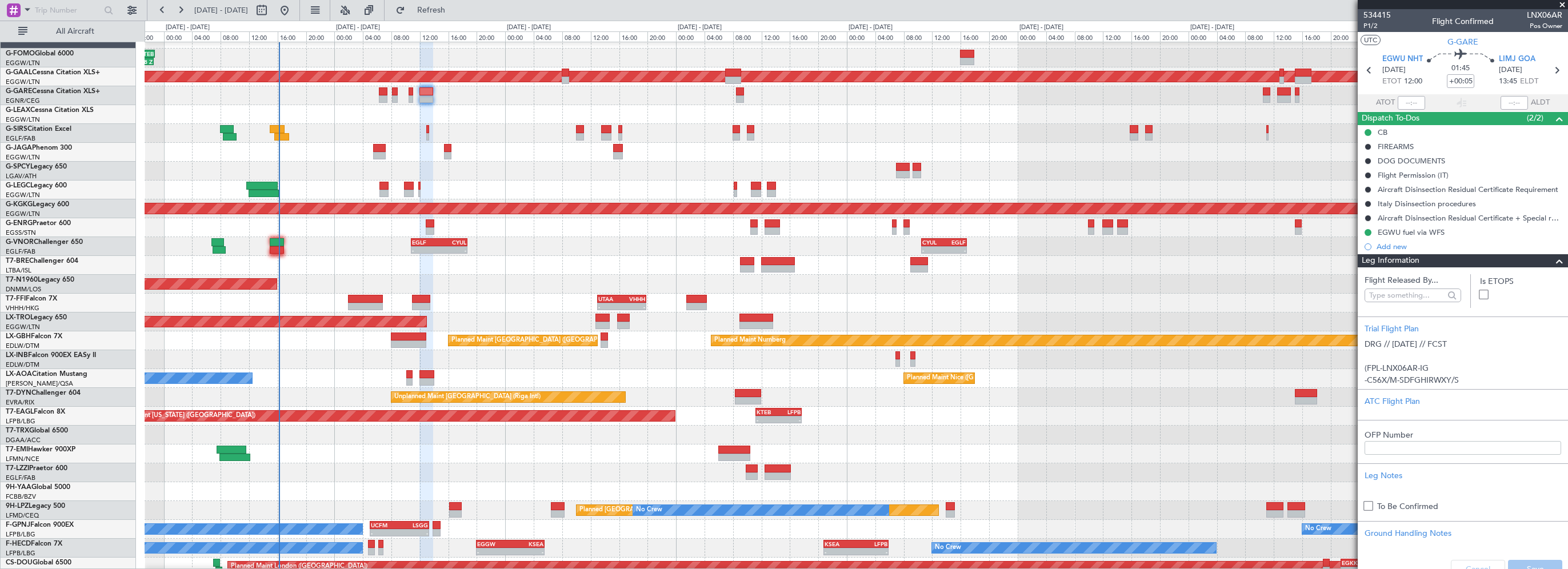
click at [597, 254] on div "11:03 Z 22:38 Z OLBA 11:00 Z KTEB 22:45 Z - - KRFD 00:45 Z EGGW 08:00 Z Planned…" at bounding box center [856, 350] width 1423 height 641
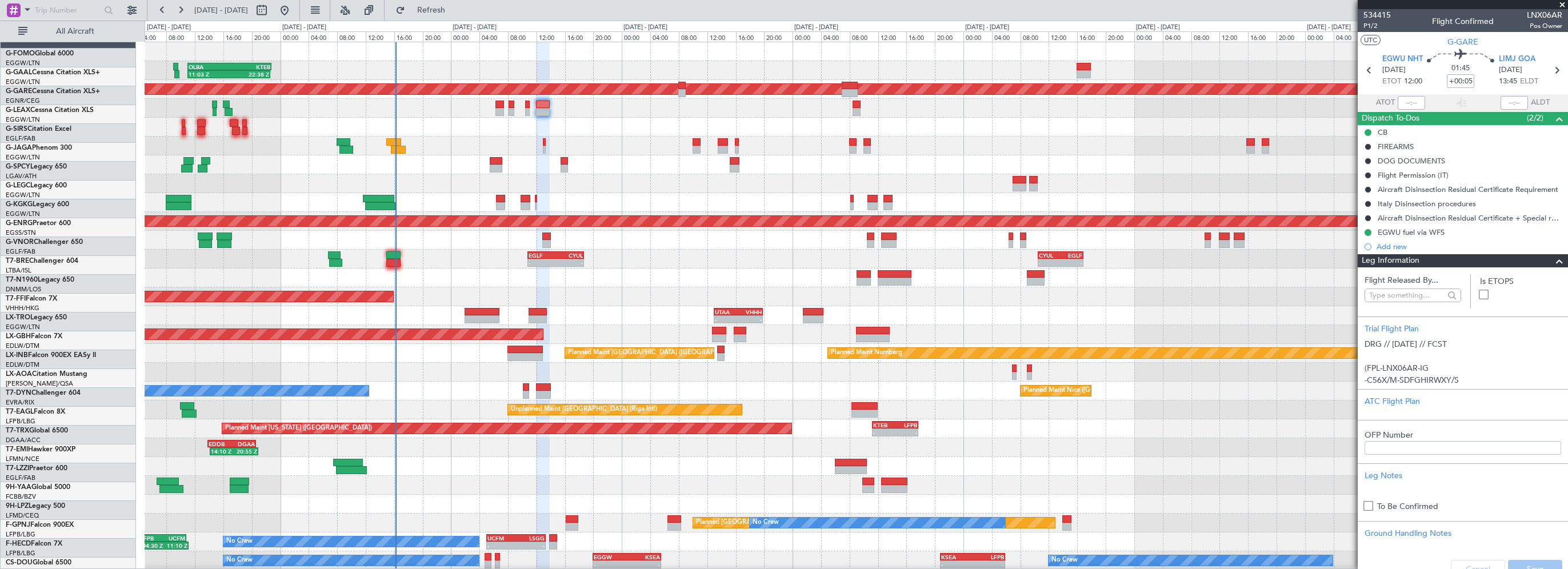
scroll to position [0, 0]
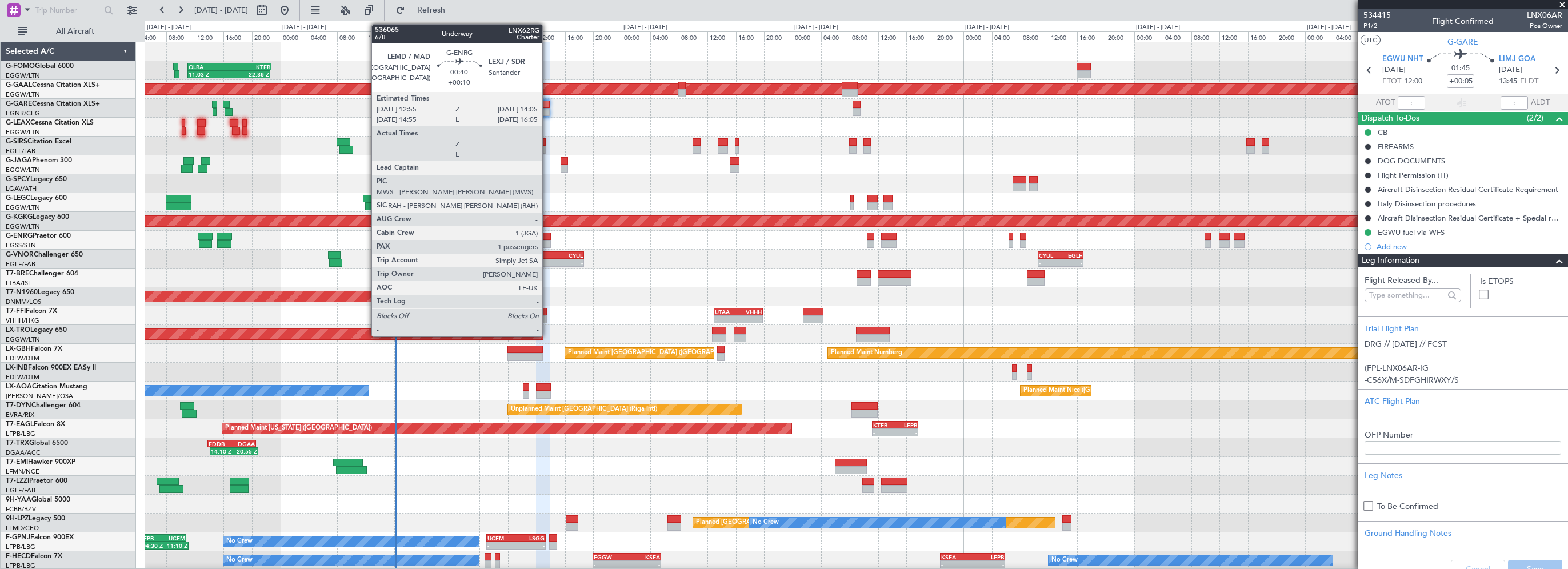
click at [548, 235] on div at bounding box center [546, 237] width 8 height 8
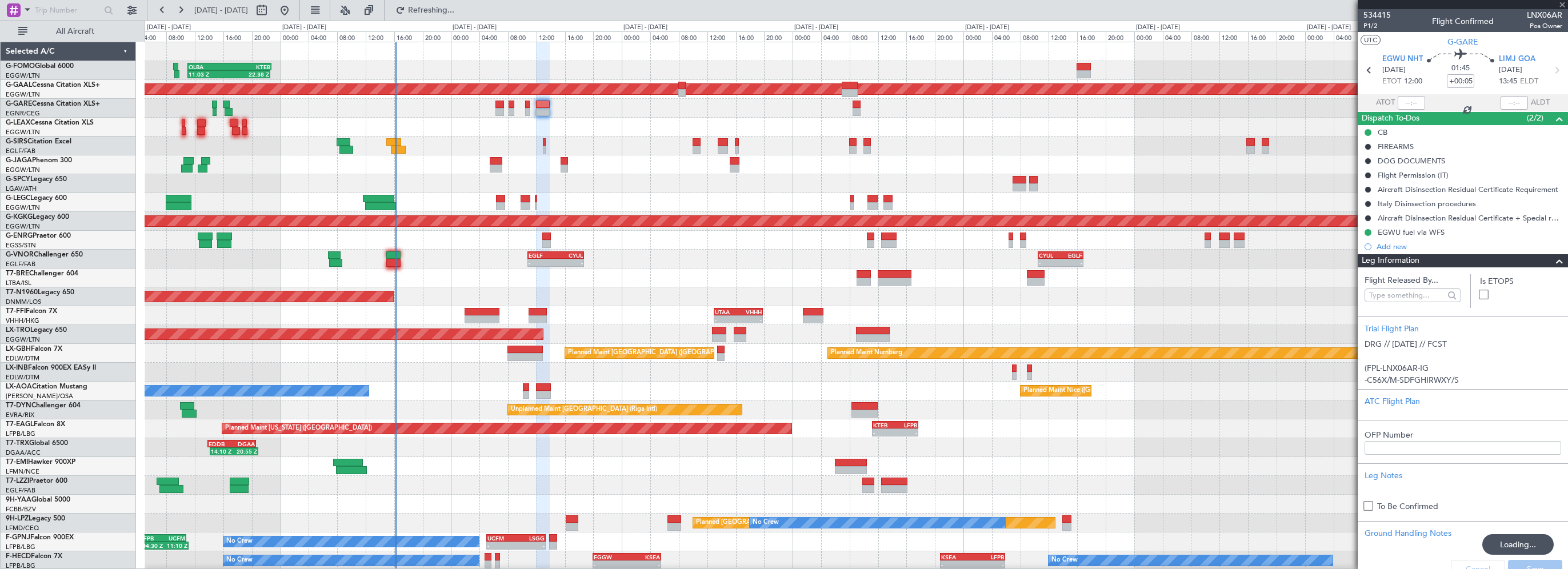
type input "+00:10"
type input "1"
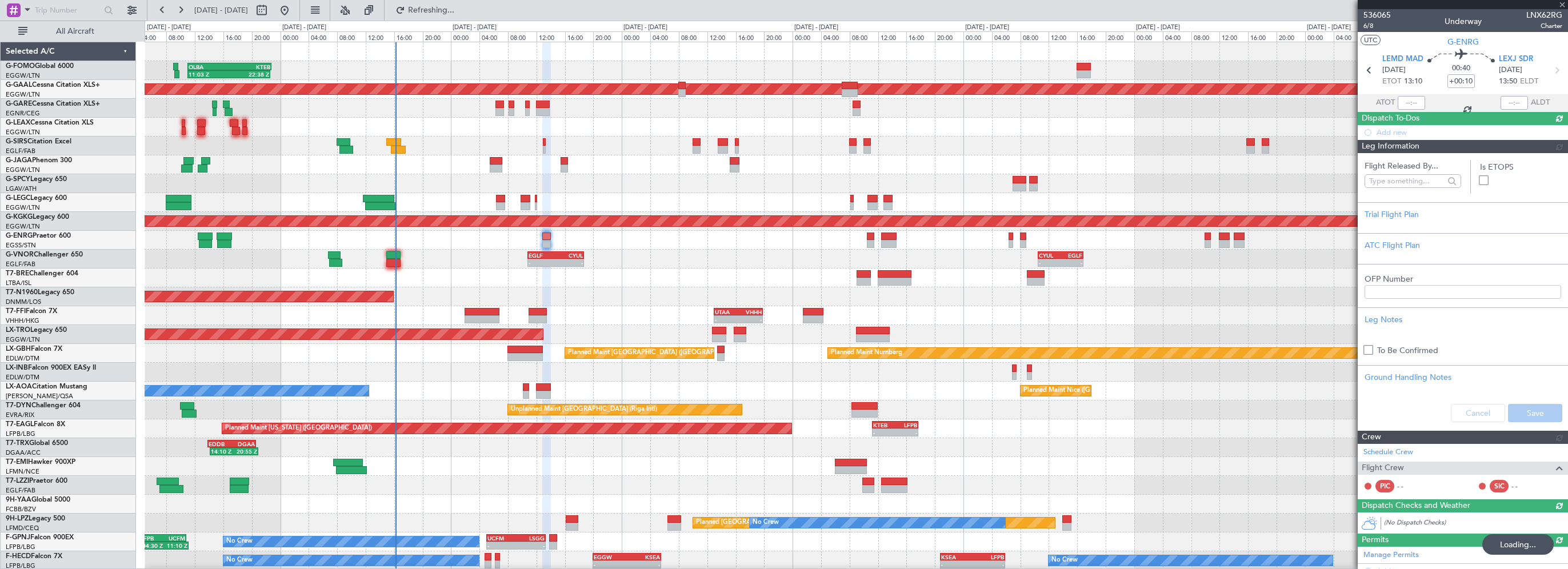
type input "+00:05"
type input "0"
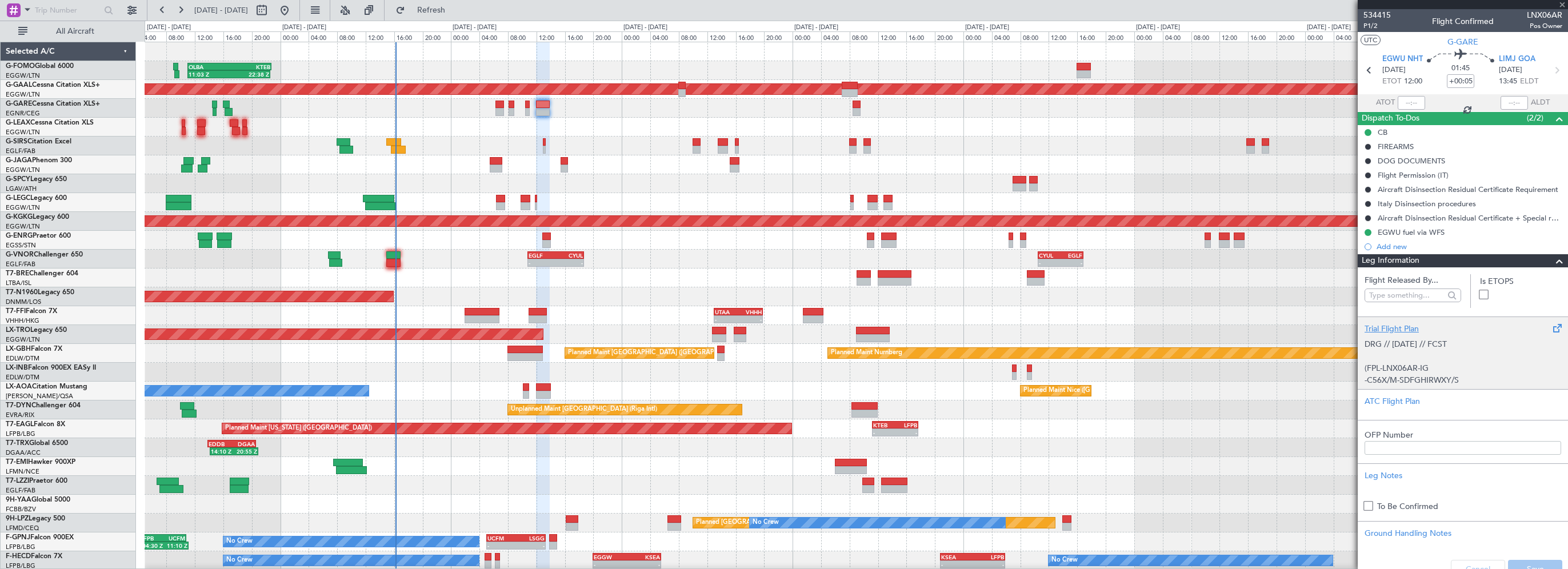
click at [1376, 330] on div "Trial Flight Plan" at bounding box center [1462, 329] width 196 height 12
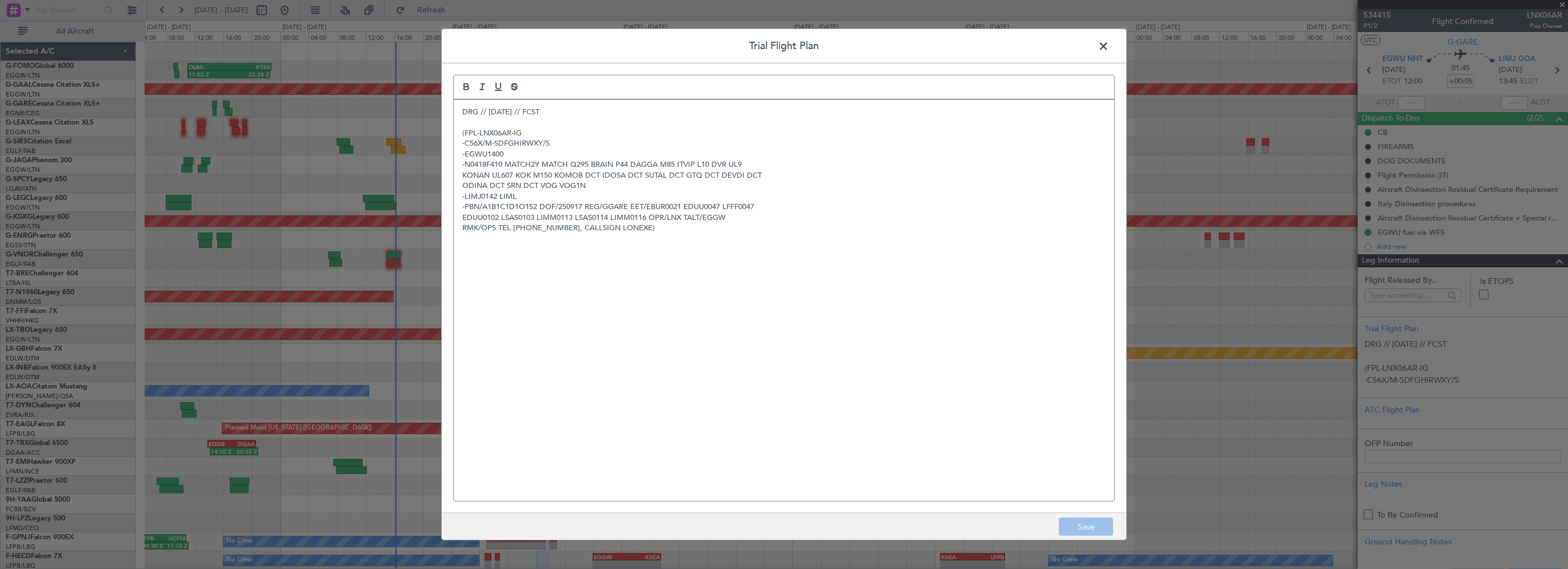
click at [1094, 44] on header "Trial Flight Plan" at bounding box center [784, 46] width 685 height 34
click at [1109, 46] on span at bounding box center [1109, 49] width 0 height 23
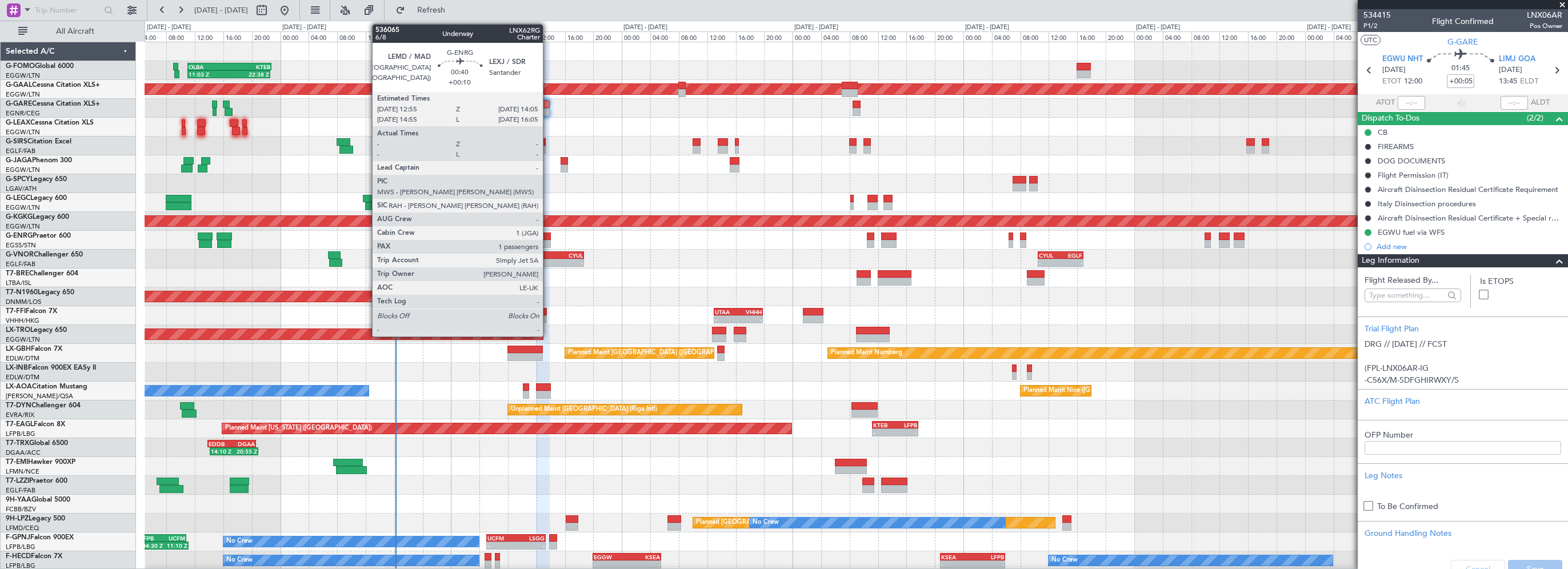
click at [548, 238] on div at bounding box center [546, 237] width 8 height 8
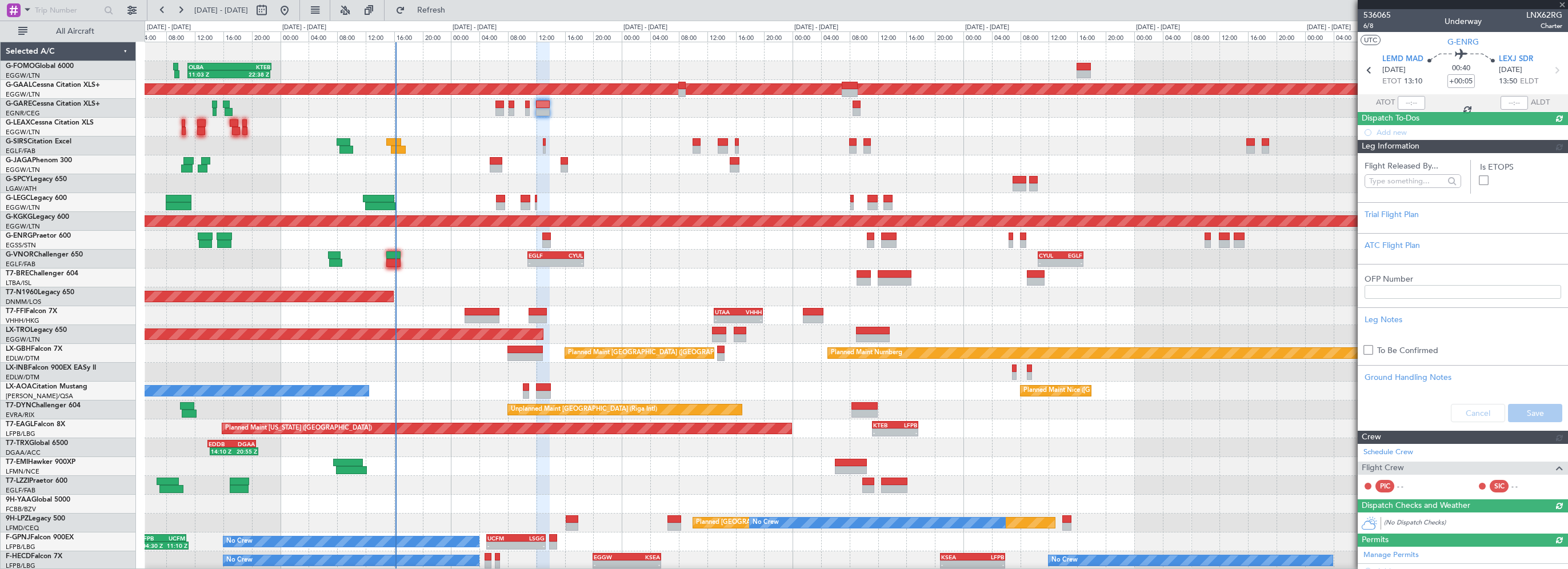
type input "+00:10"
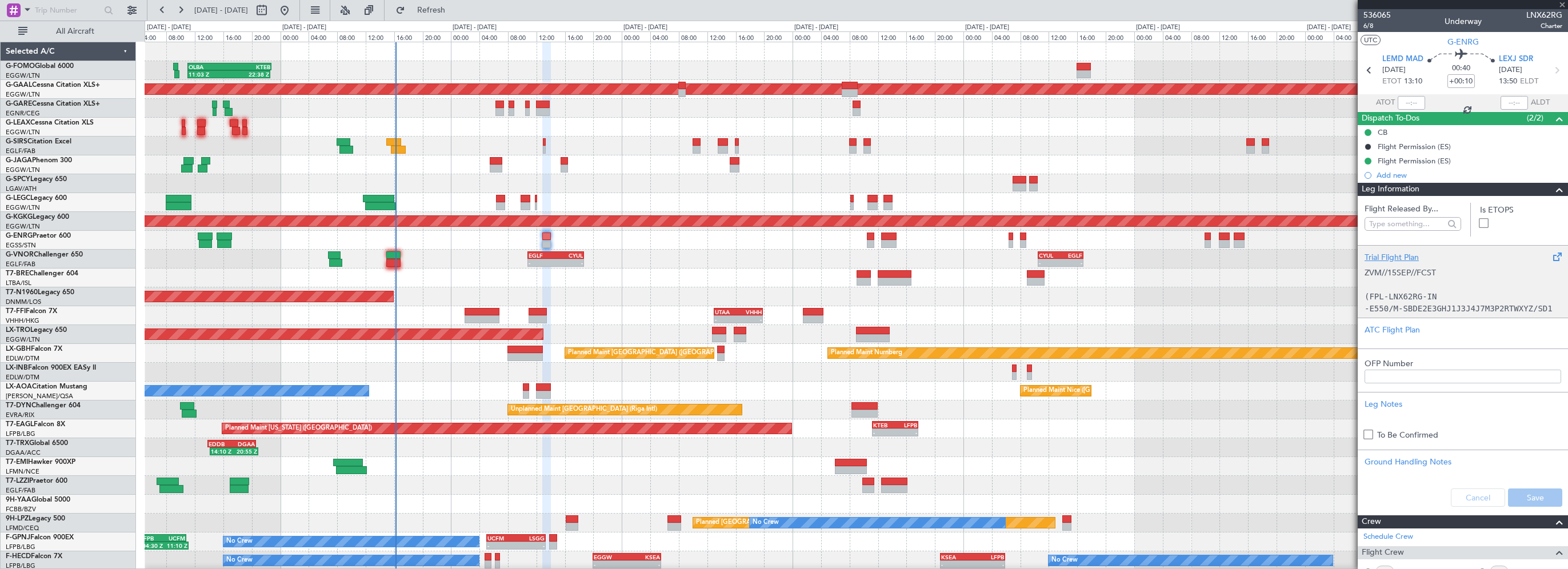
click at [1401, 251] on div "Trial Flight Plan" at bounding box center [1462, 257] width 196 height 12
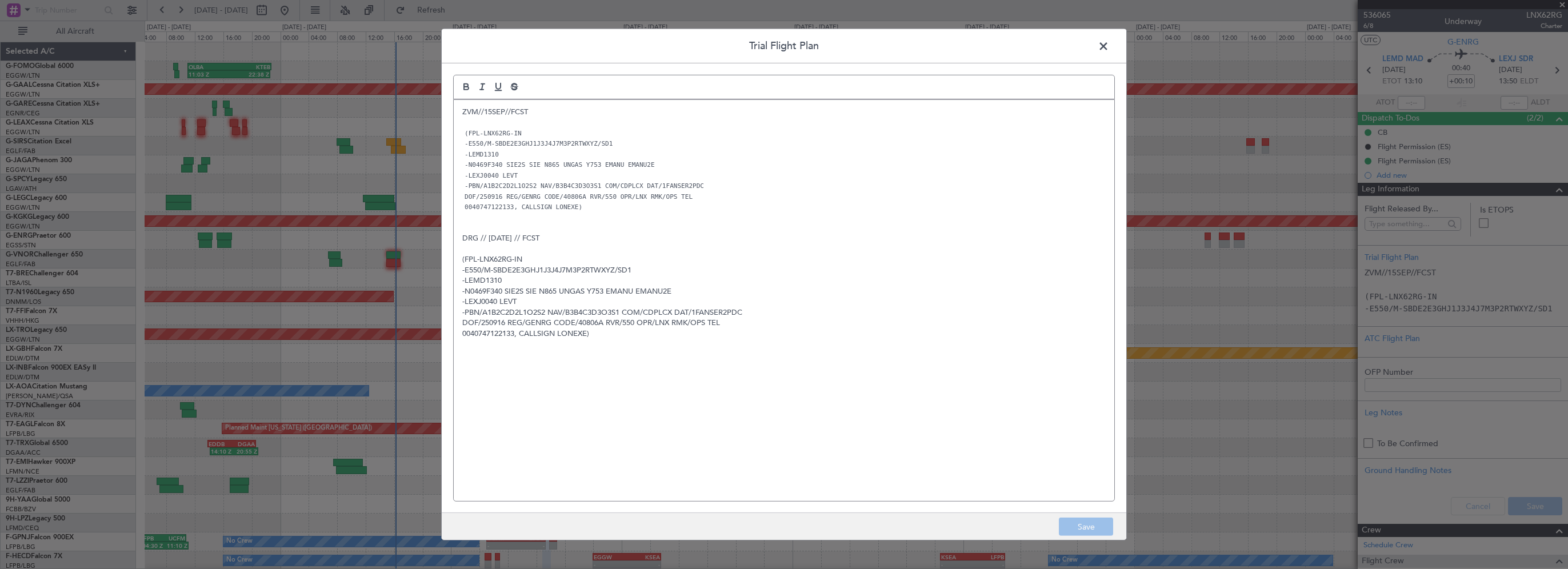
click at [887, 240] on p "DRG // [DATE] // FCST" at bounding box center [783, 238] width 643 height 10
click at [1109, 50] on span at bounding box center [1109, 49] width 0 height 23
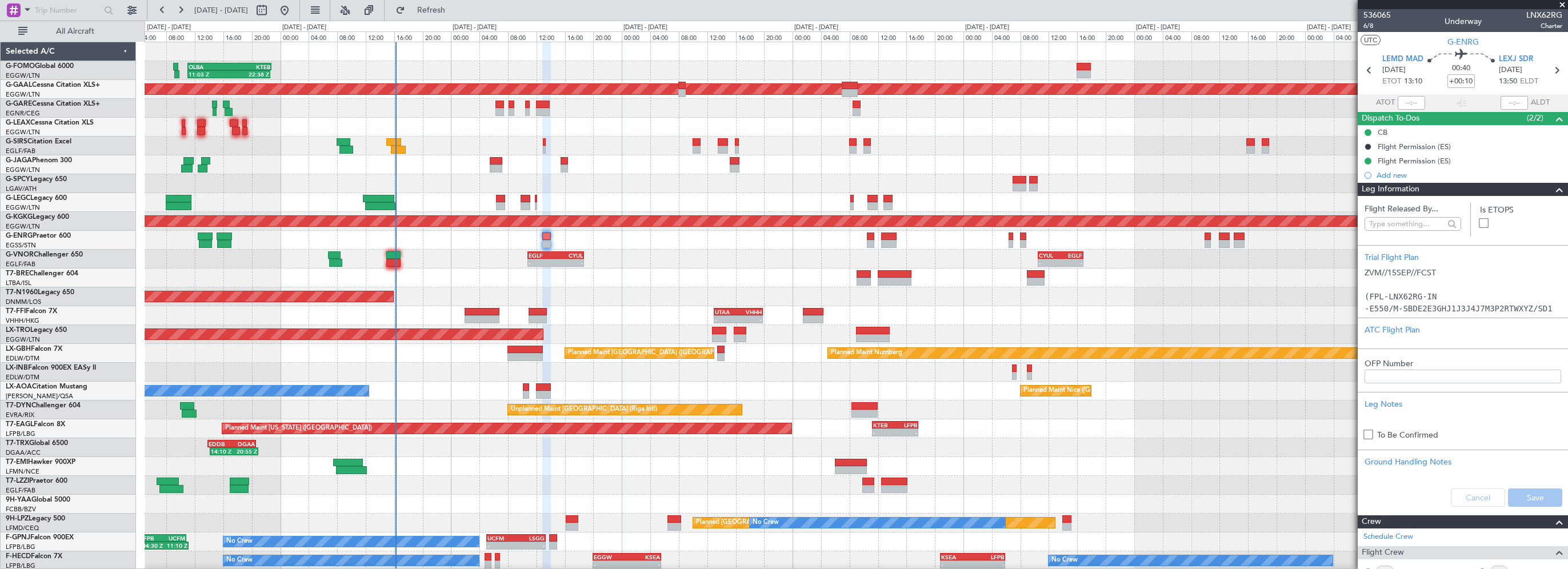
click at [645, 293] on div "AOG Maint London ([GEOGRAPHIC_DATA])" at bounding box center [856, 297] width 1423 height 19
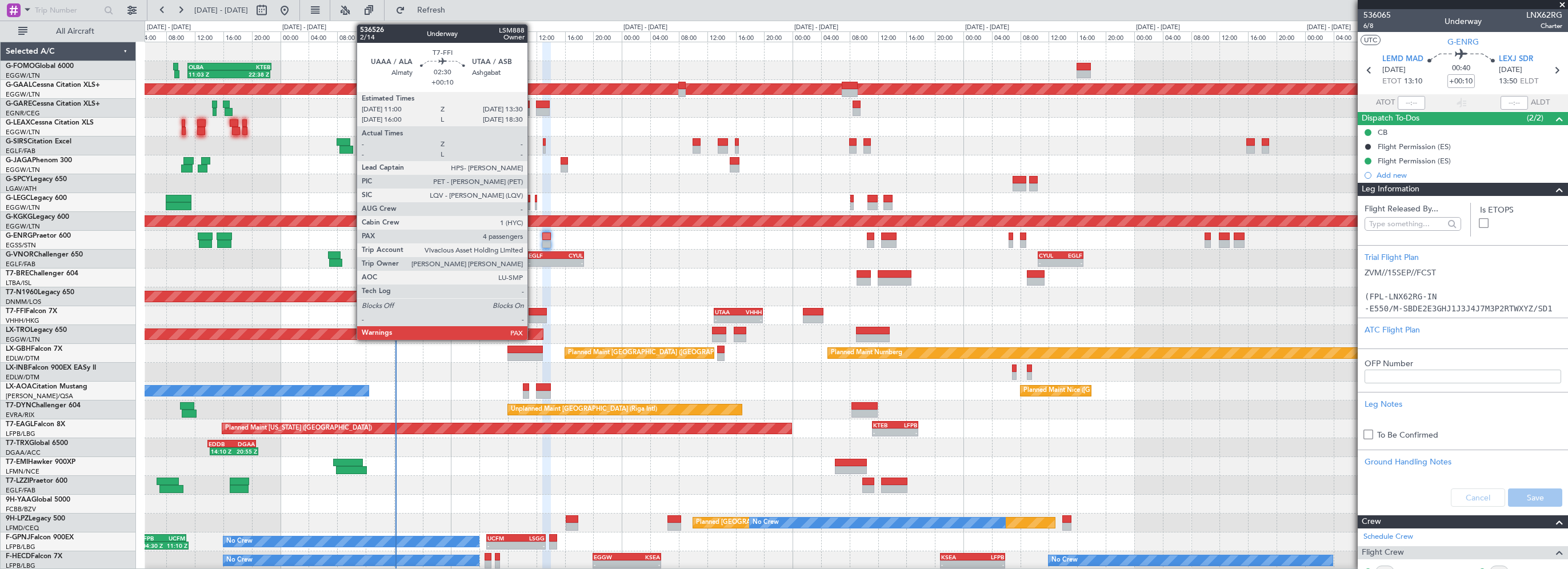
click at [533, 308] on div at bounding box center [538, 312] width 18 height 8
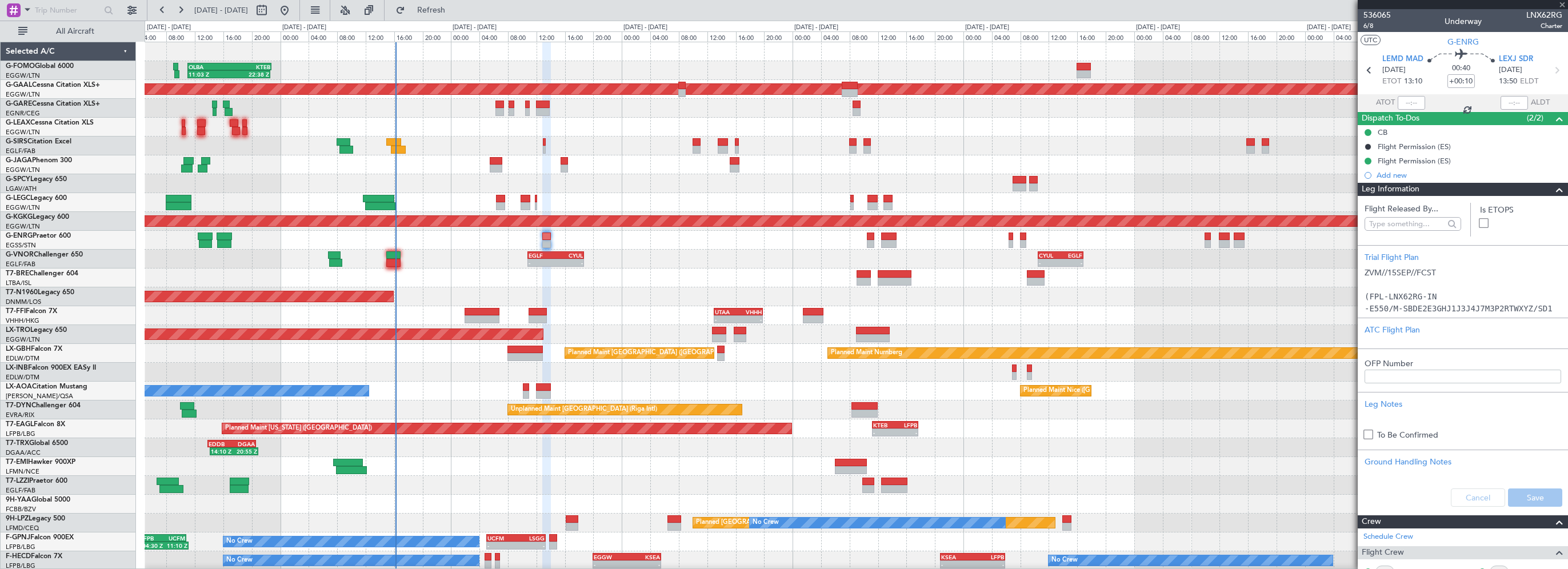
type input "4"
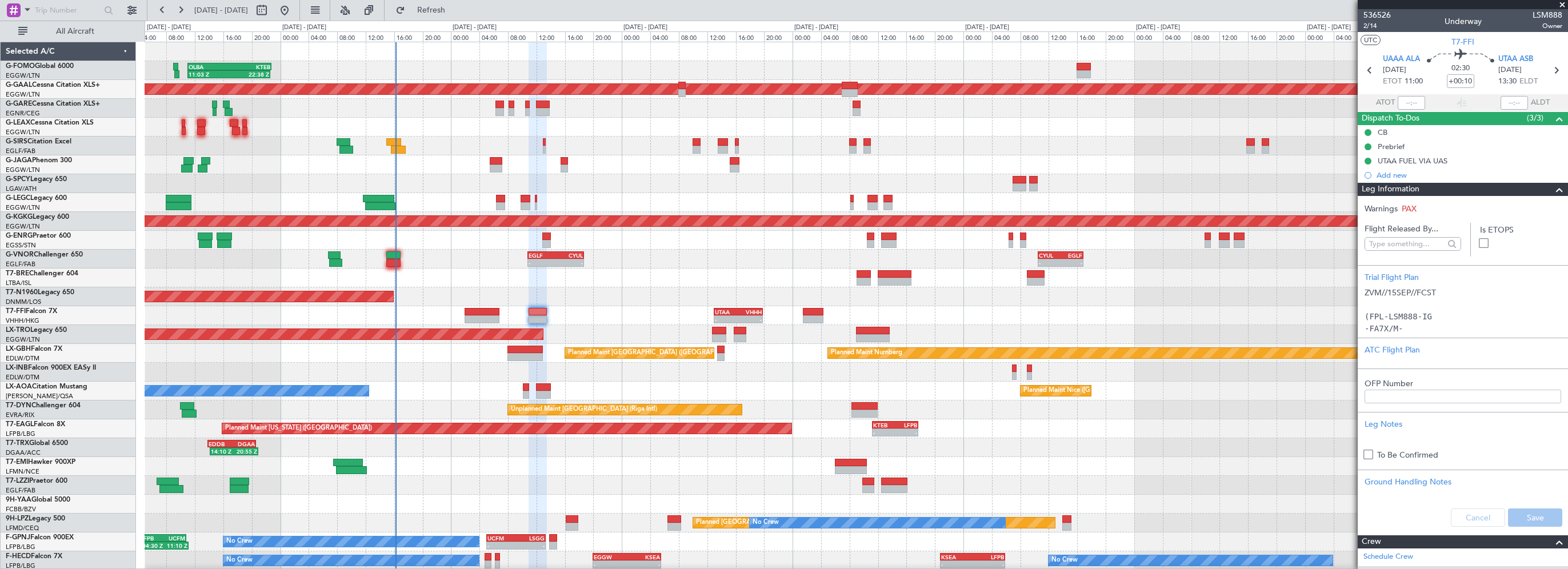
scroll to position [57, 0]
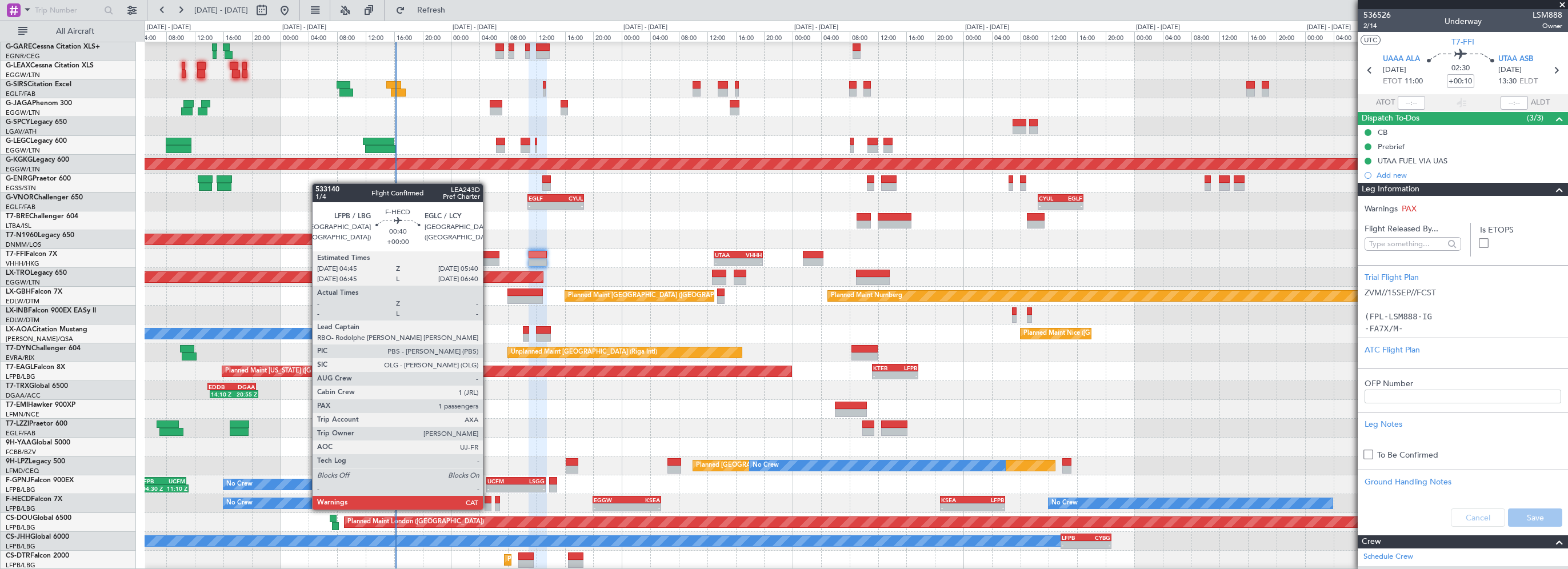
click at [488, 498] on div at bounding box center [488, 500] width 7 height 8
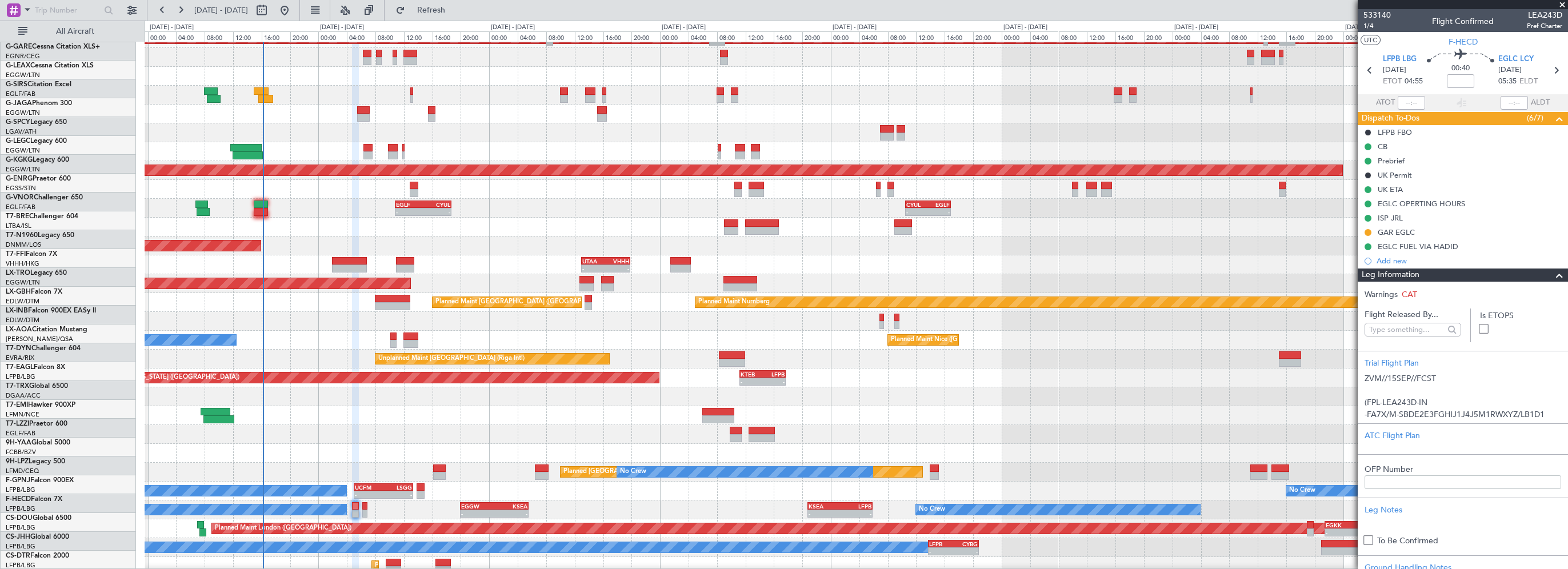
click at [704, 379] on div "Planned Maint [US_STATE] ([GEOGRAPHIC_DATA]) - - KTEB 11:15 Z LFPB 17:40 Z" at bounding box center [856, 378] width 1423 height 19
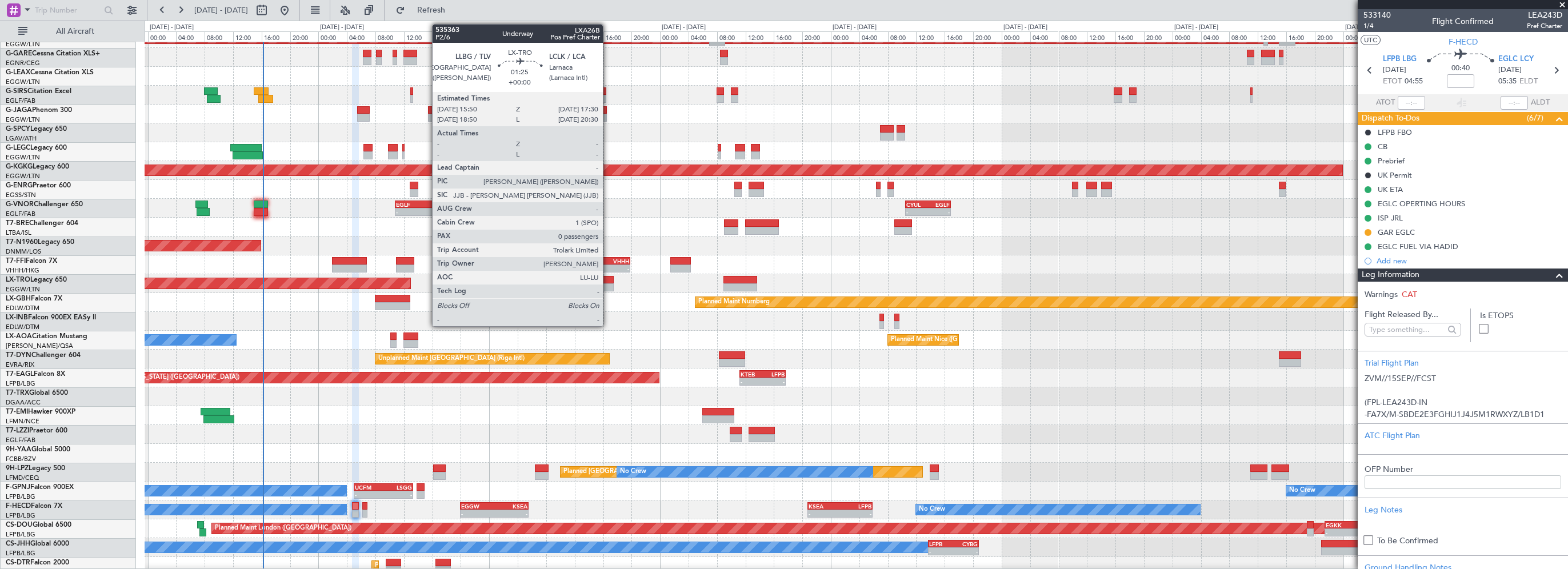
click at [608, 278] on div at bounding box center [607, 280] width 12 height 8
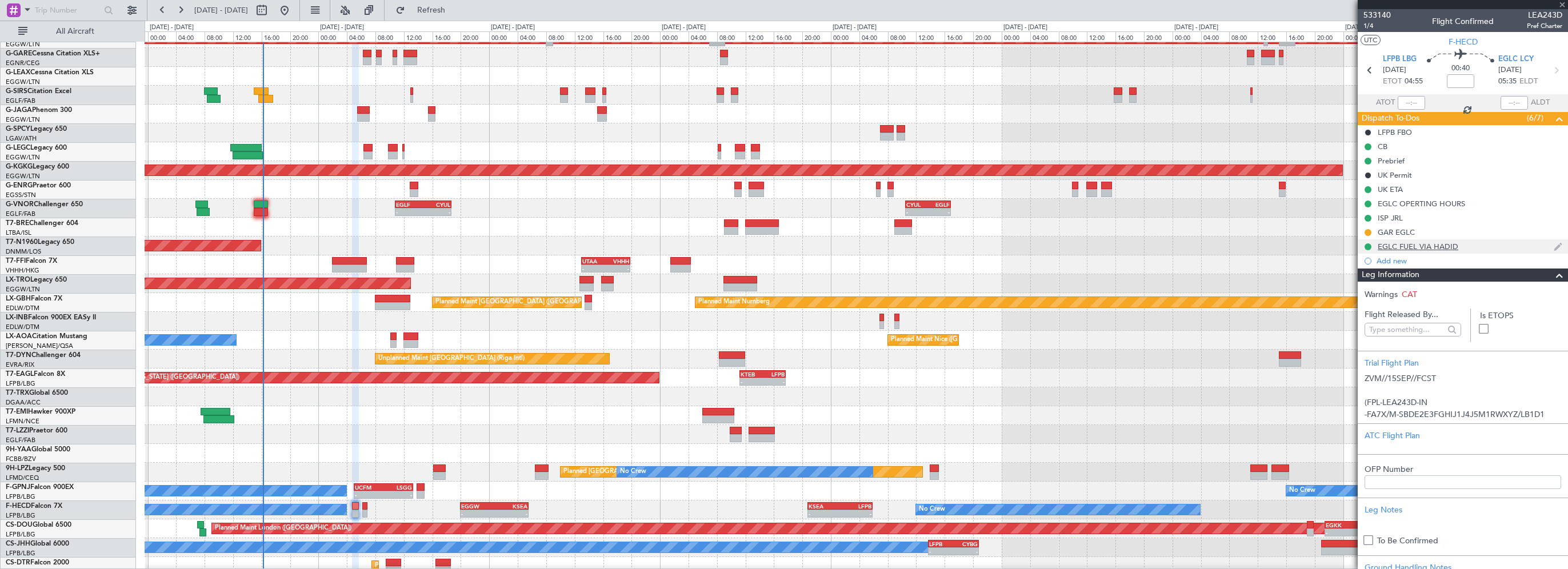
type input "0"
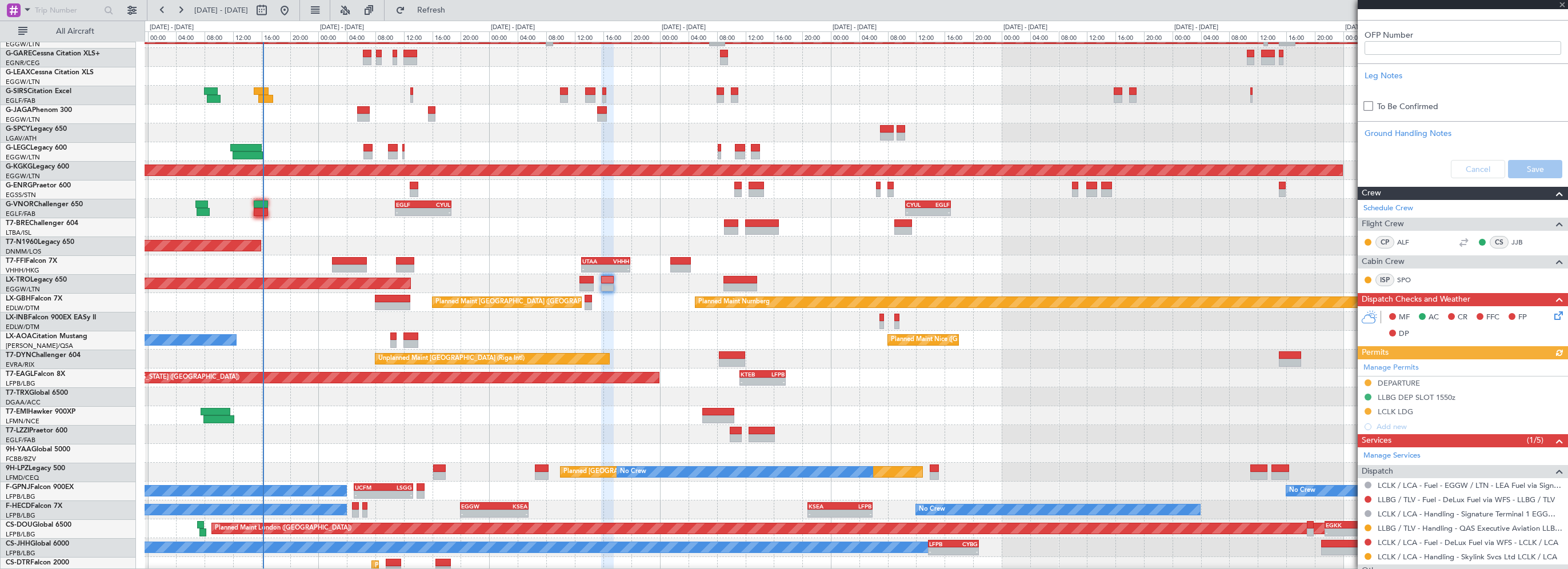
scroll to position [424, 0]
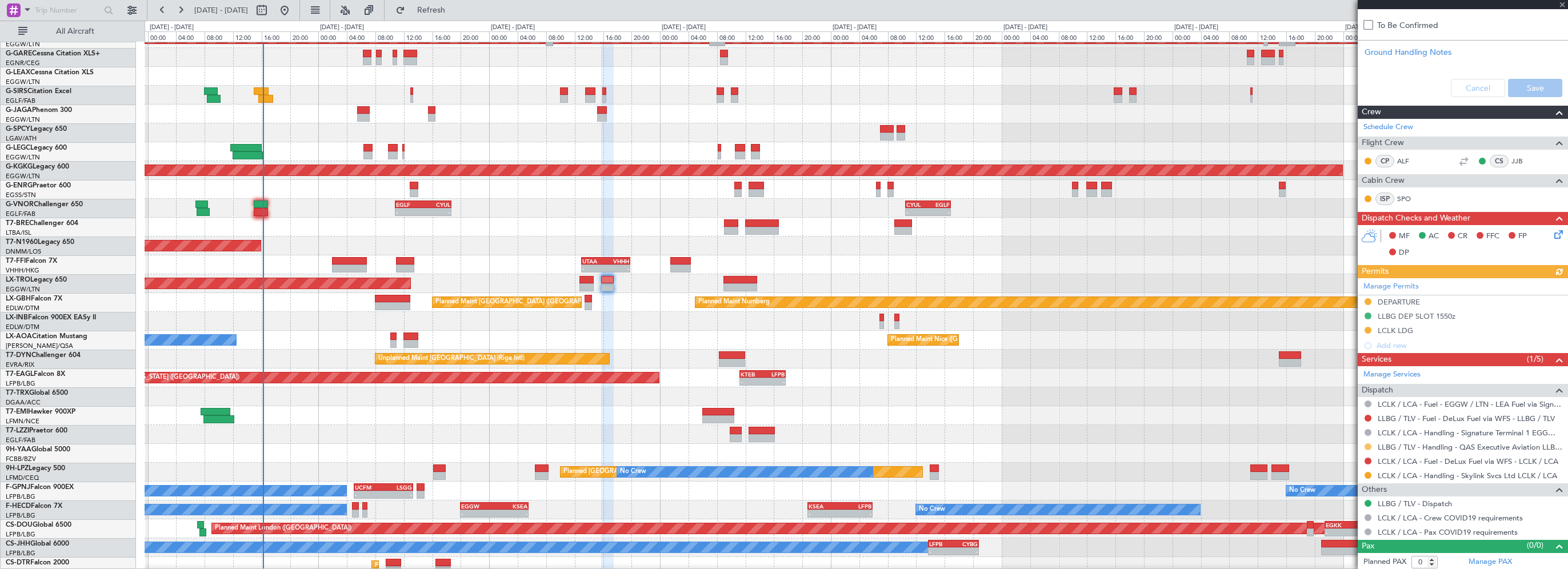
click at [1366, 443] on button at bounding box center [1368, 447] width 7 height 7
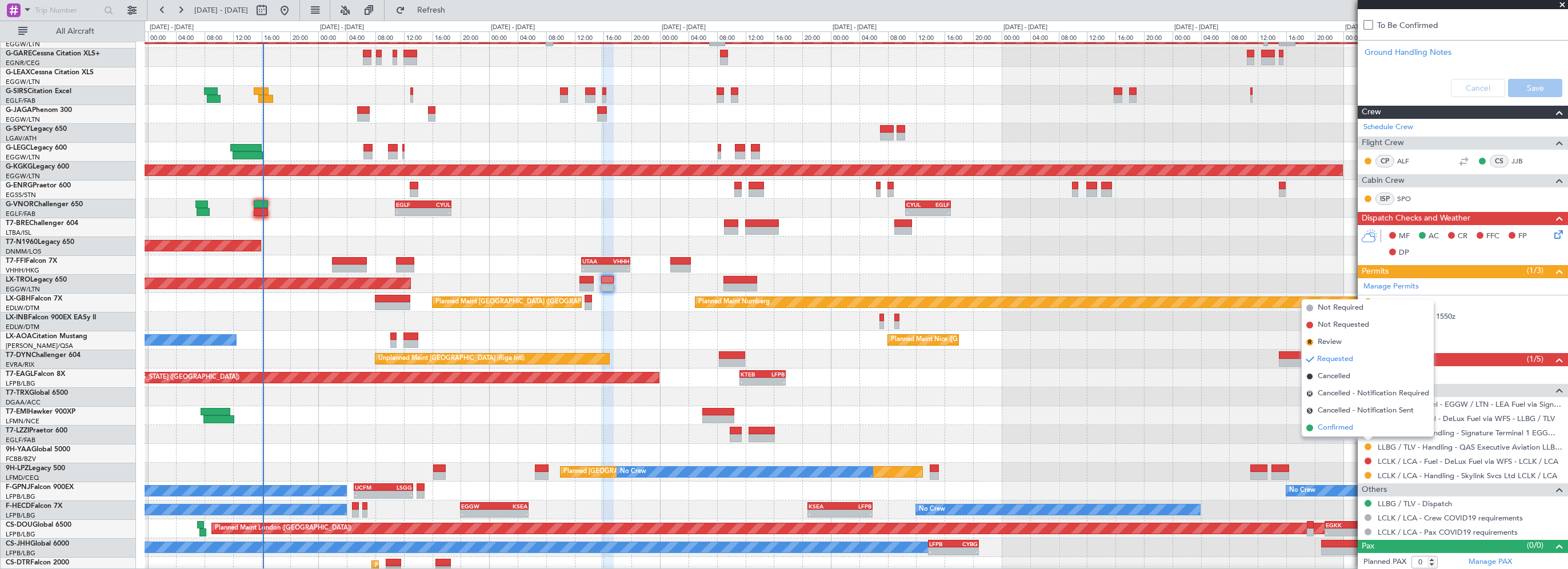
click at [1339, 427] on span "Confirmed" at bounding box center [1335, 428] width 36 height 12
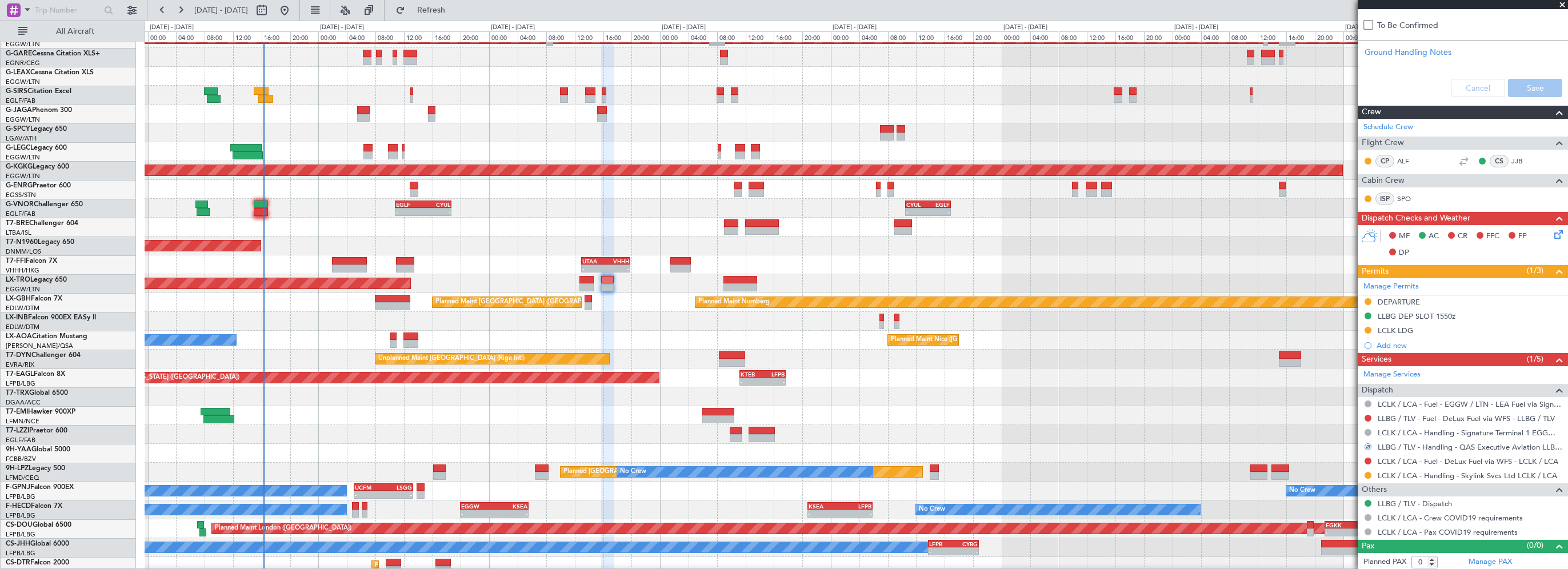
click at [1185, 399] on div "EDDB 13:50 Z DGAA 20:35 Z 14:10 Z 20:55 Z" at bounding box center [856, 397] width 1423 height 19
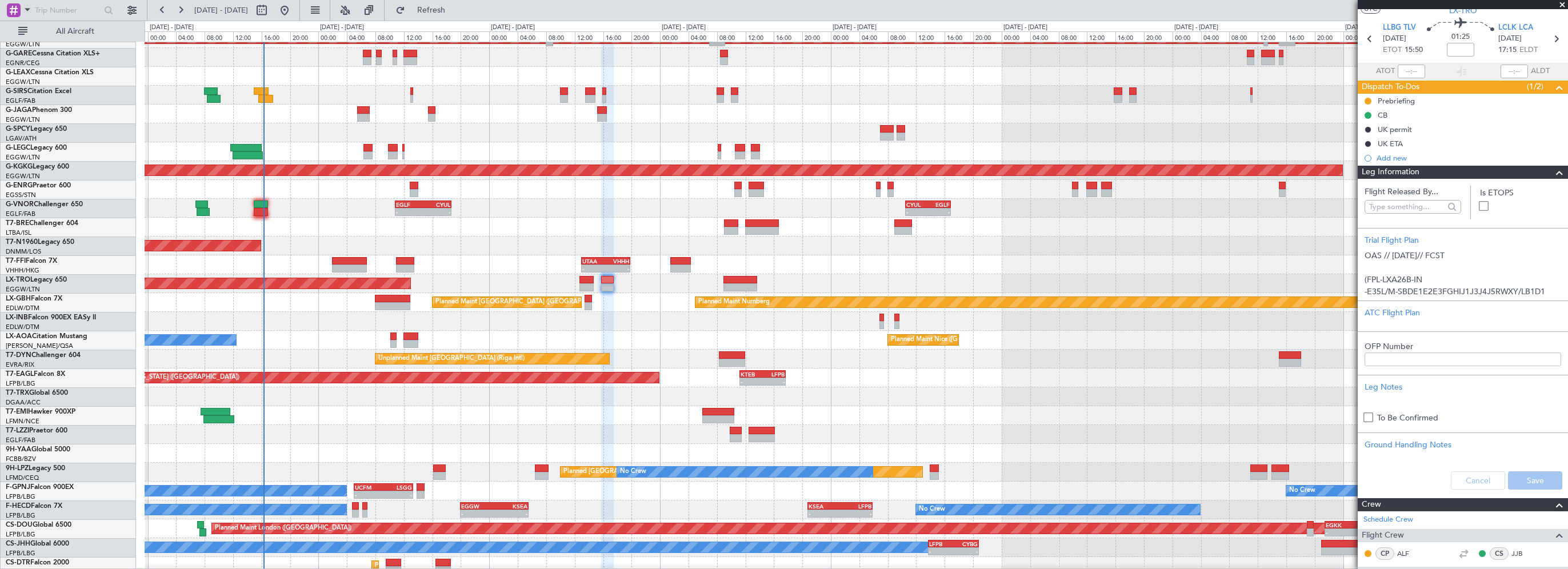
scroll to position [0, 0]
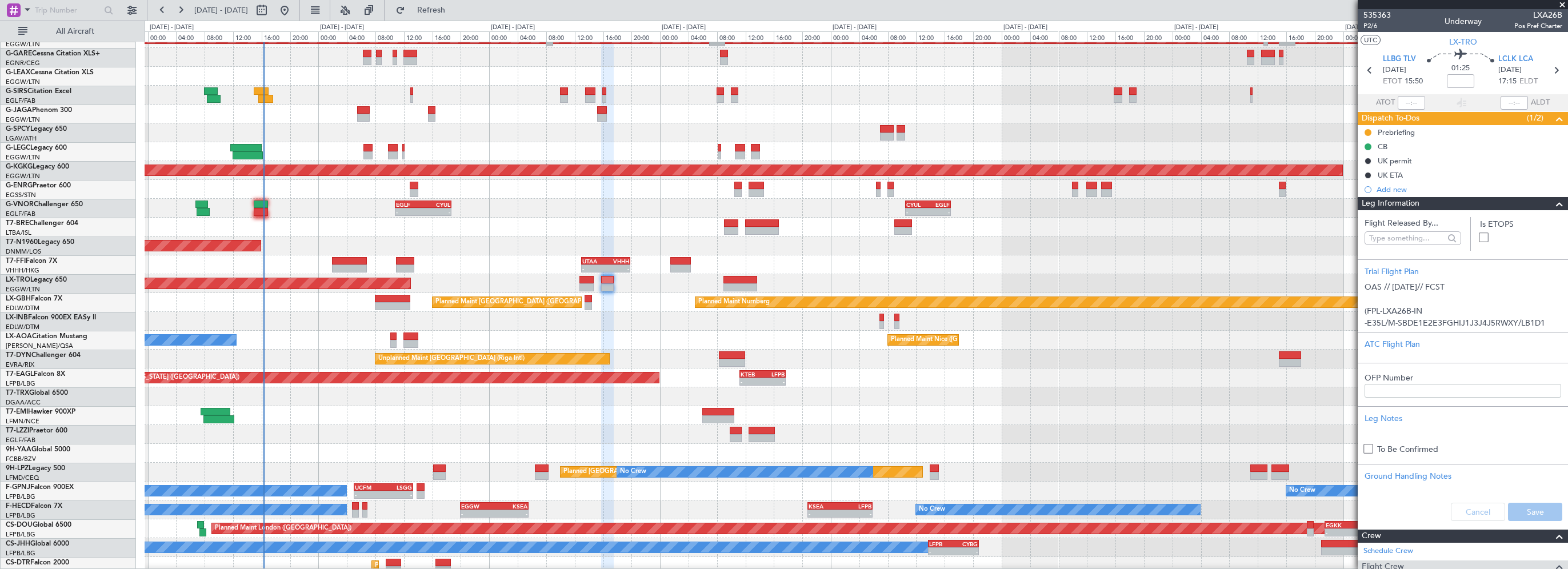
click at [1561, 5] on span at bounding box center [1562, 5] width 12 height 10
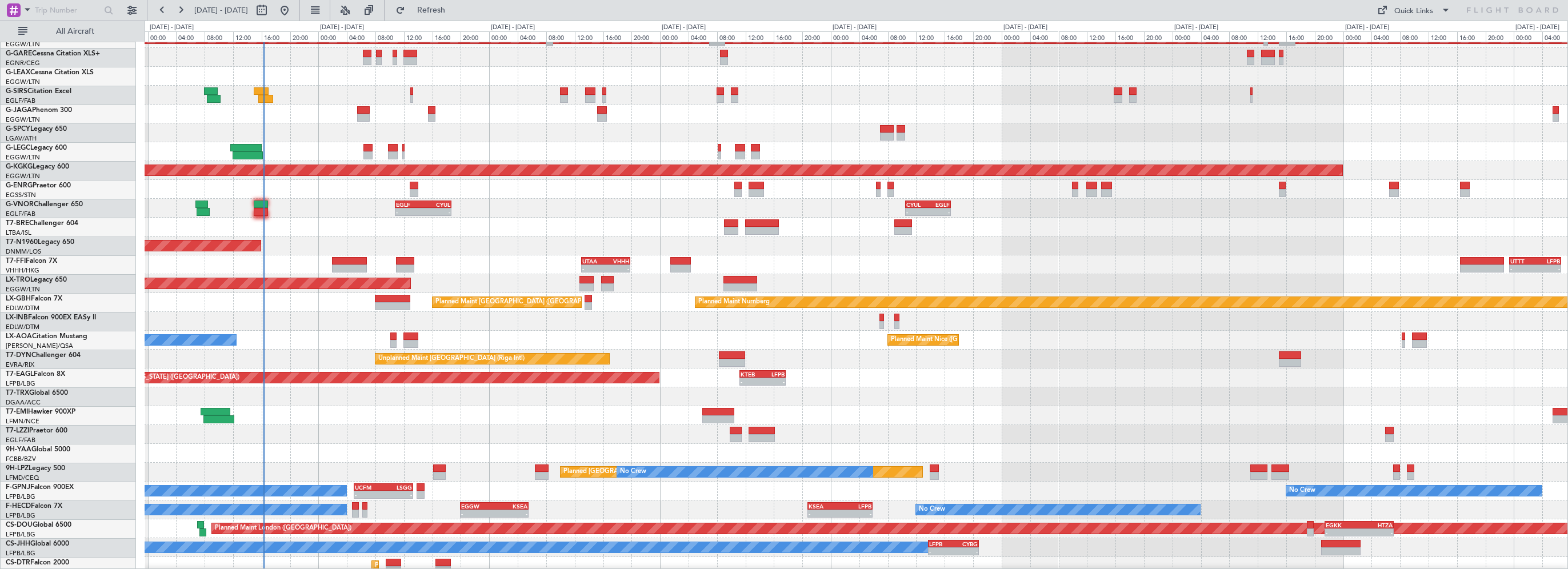
click at [1110, 486] on div "No Crew No Crew - - UCFM 05:00 Z LSGG 13:20 Z 04:30 Z 11:10 Z LFPB 04:15 Z UCFM…" at bounding box center [856, 491] width 1423 height 19
click at [1146, 401] on div "EDDB 13:50 Z DGAA 20:35 Z 14:10 Z 20:55 Z" at bounding box center [856, 397] width 1423 height 19
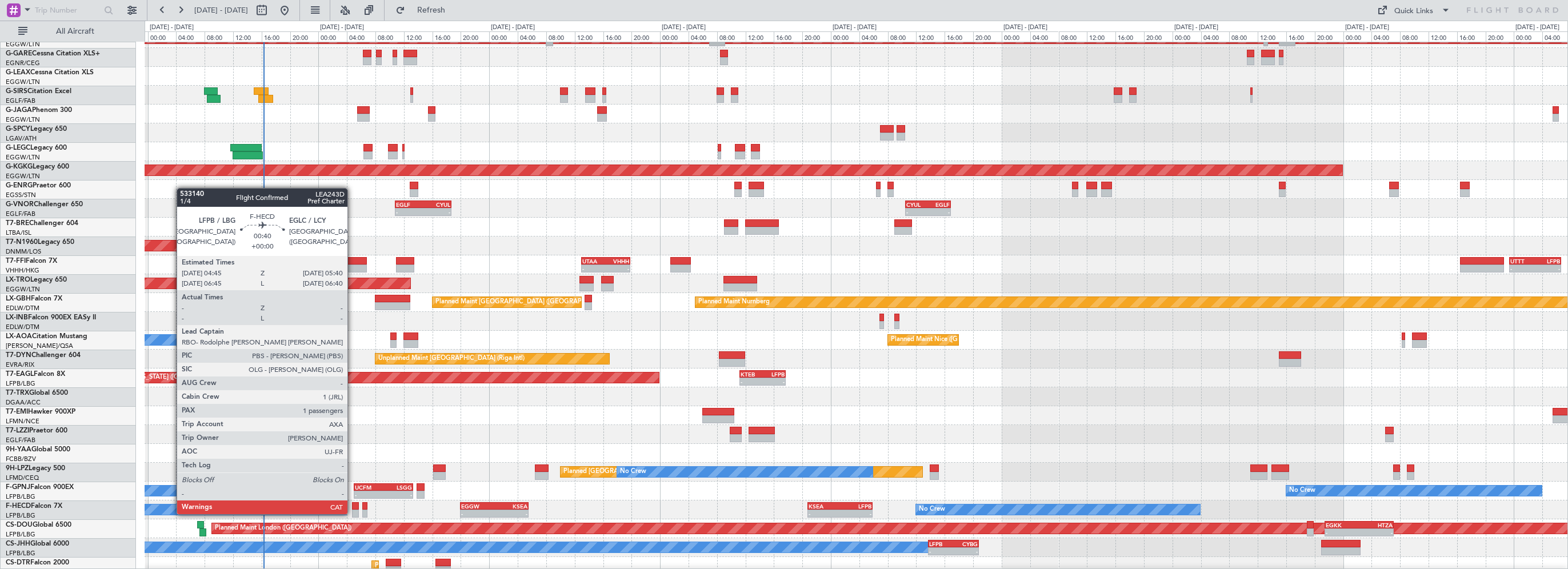
click at [354, 503] on div at bounding box center [355, 506] width 7 height 8
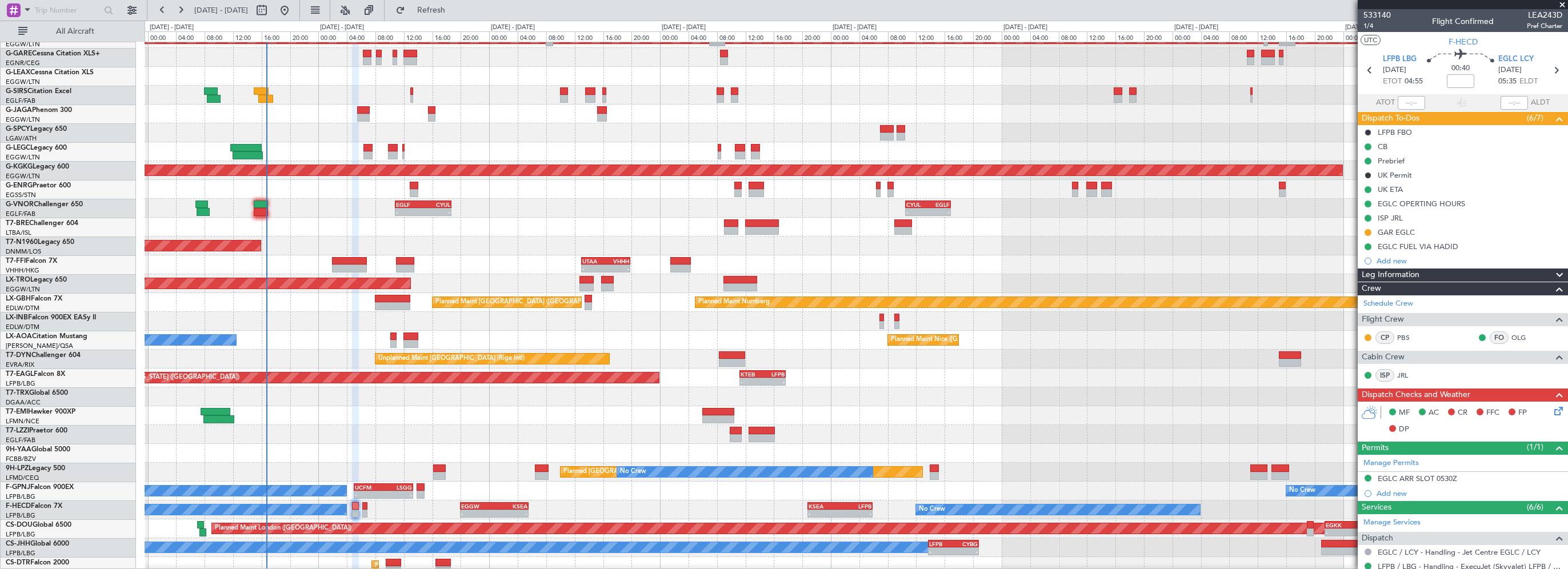
scroll to position [43, 0]
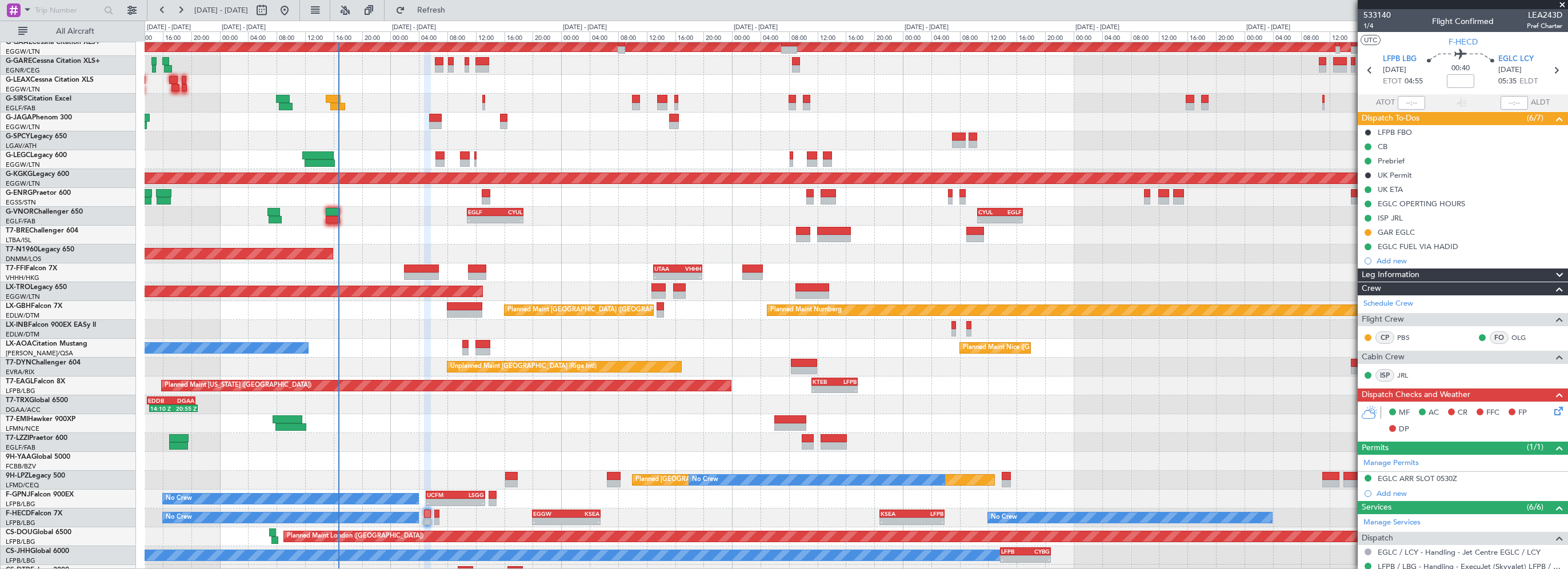
click at [382, 329] on div "Planned Maint [GEOGRAPHIC_DATA] ([GEOGRAPHIC_DATA])" at bounding box center [856, 329] width 1423 height 19
click at [455, 8] on span "Refresh" at bounding box center [432, 10] width 48 height 8
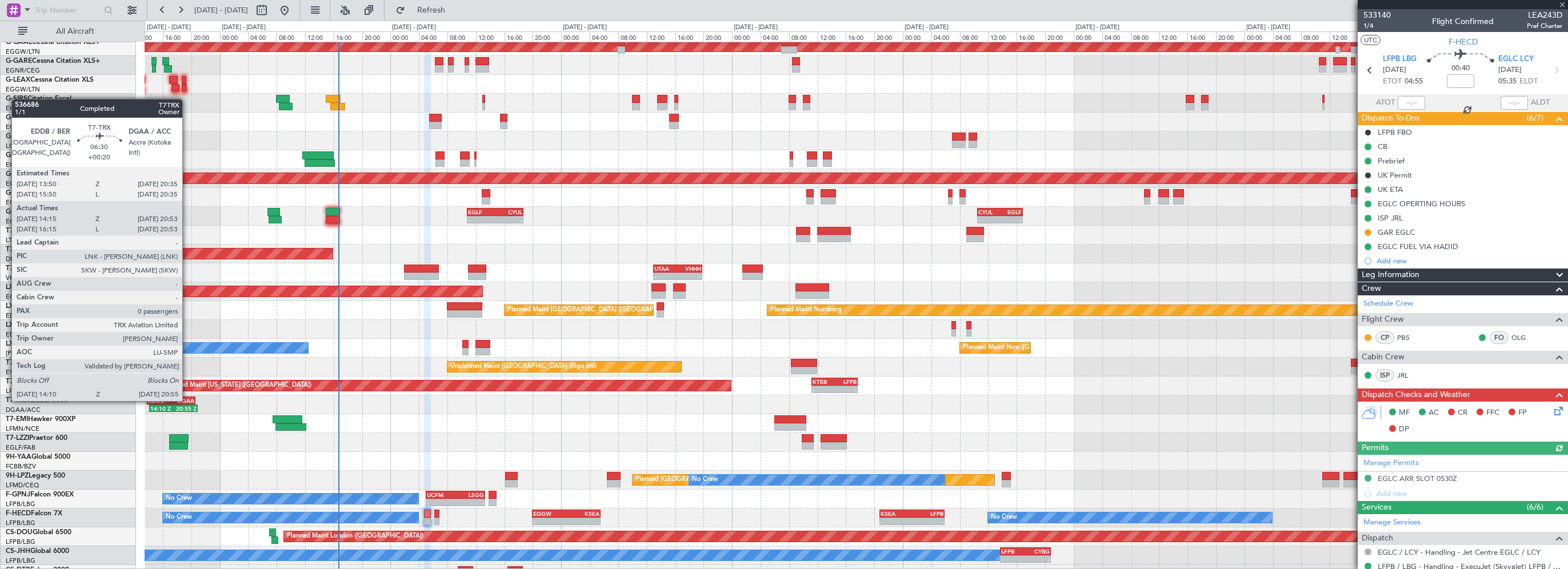
click at [187, 400] on div "DGAA" at bounding box center [182, 401] width 23 height 7
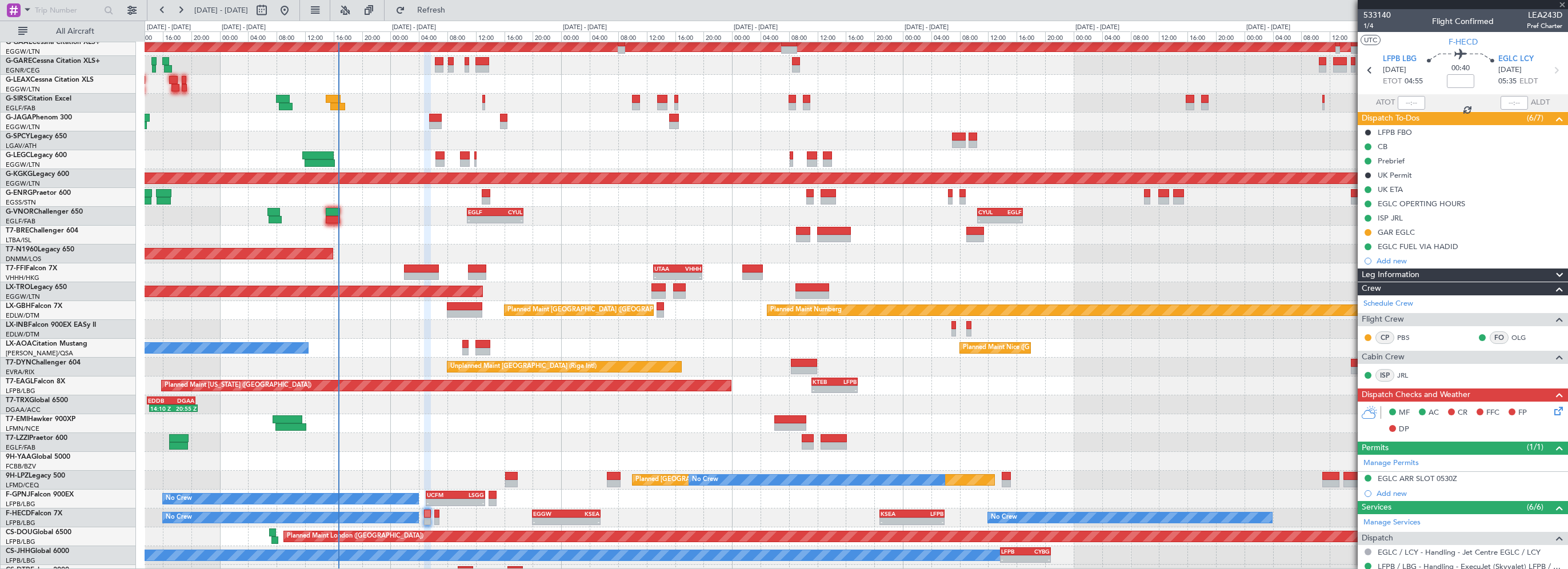
type input "+00:20"
type input "14:25"
type input "20:48"
type input "0"
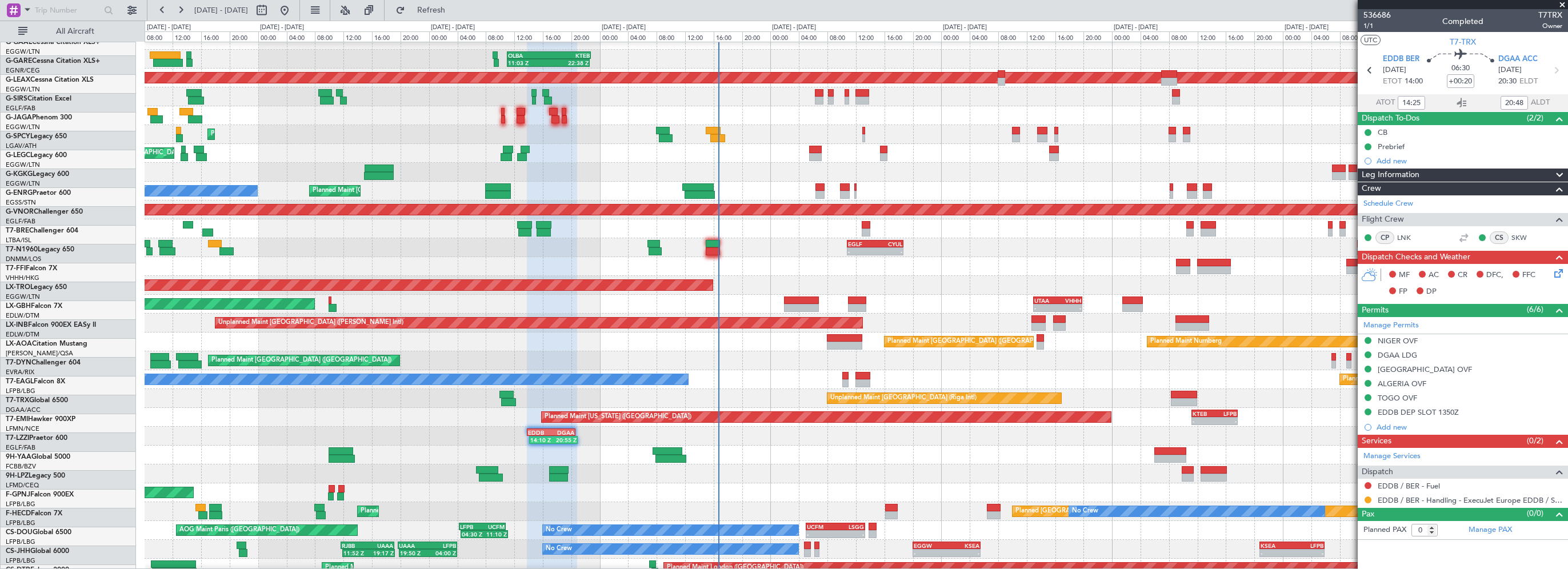
click at [574, 250] on div "- - EGLF 10:50 Z CYUL 18:45 Z - - CYUL 10:30 Z EGLF 16:55 Z" at bounding box center [856, 248] width 1423 height 19
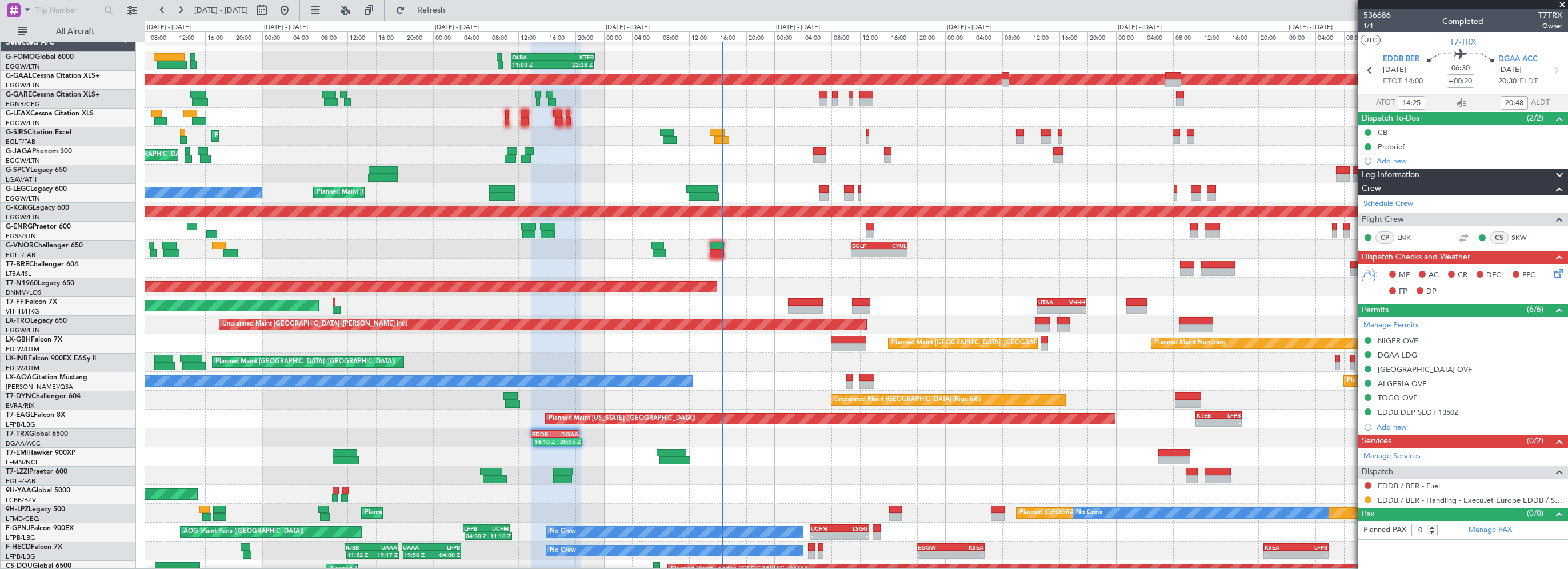
click at [574, 250] on div "- - EGLF 10:50 Z CYUL 18:45 Z - - CYUL 10:30 Z EGLF 16:55 Z" at bounding box center [856, 249] width 1423 height 19
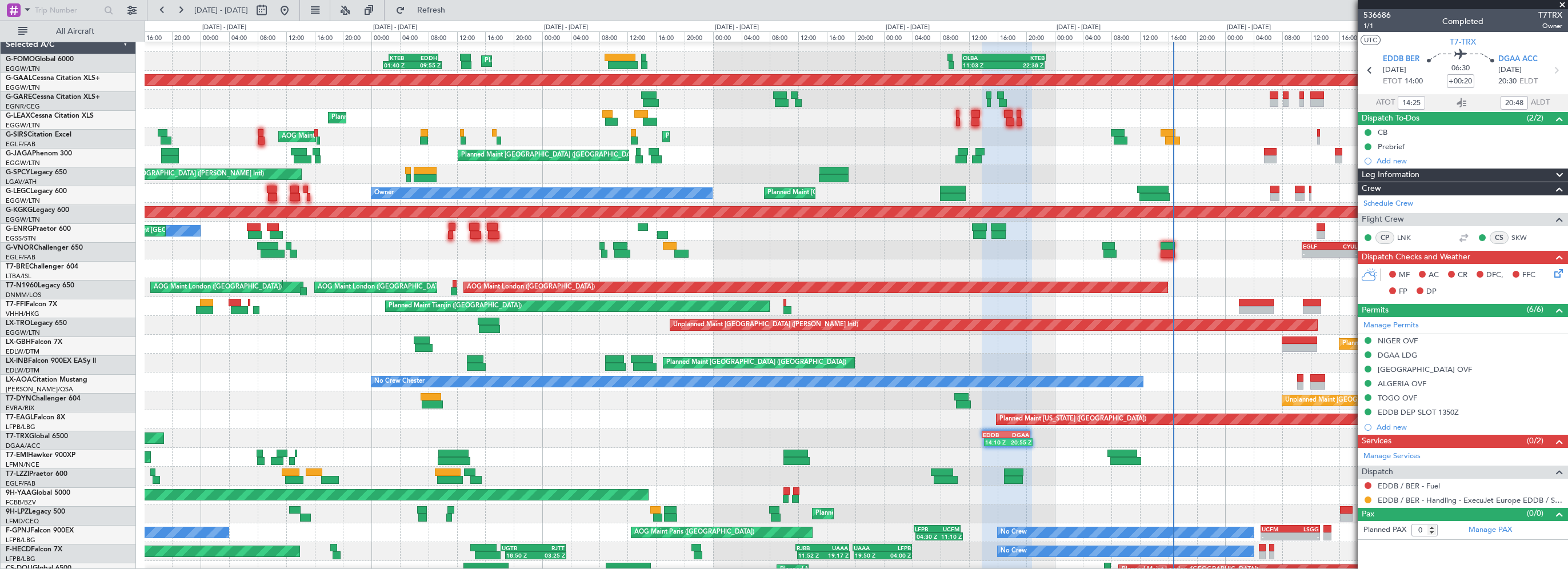
click at [304, 261] on div "09:05 Z 16:35 Z UAAA 09:00 Z LJLJ 16:15 Z" at bounding box center [856, 268] width 1423 height 19
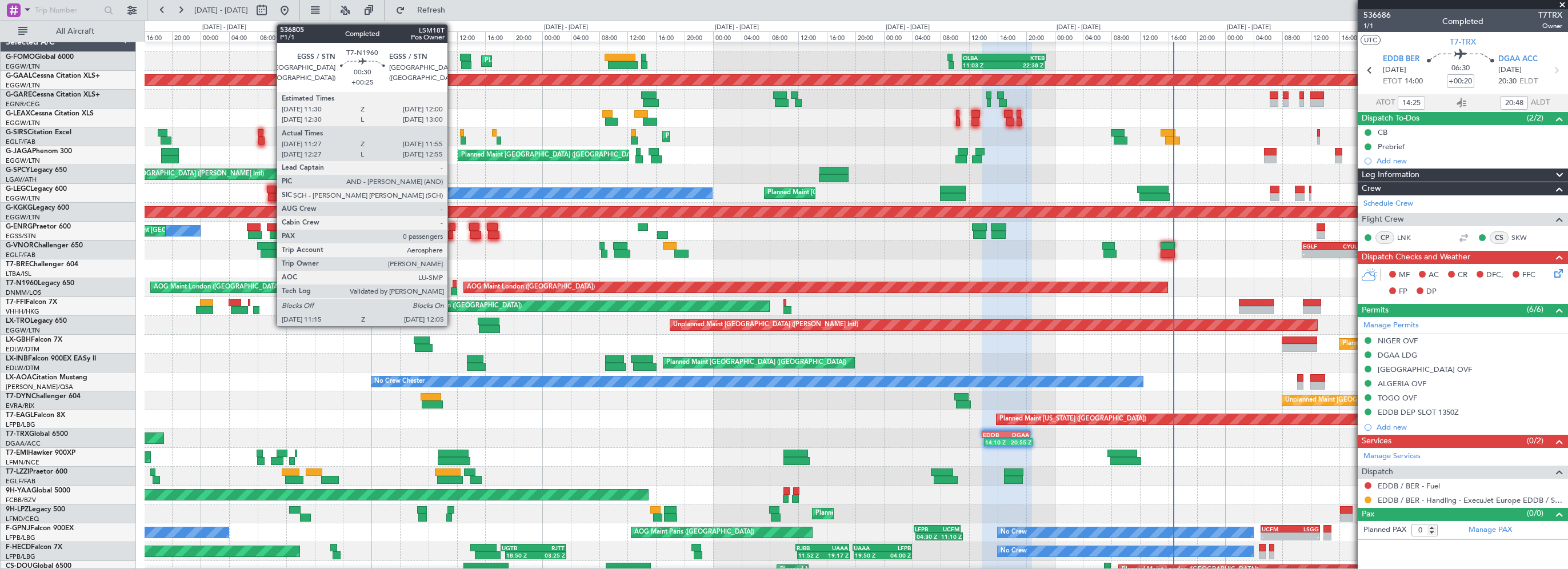
click at [452, 290] on div at bounding box center [454, 292] width 6 height 8
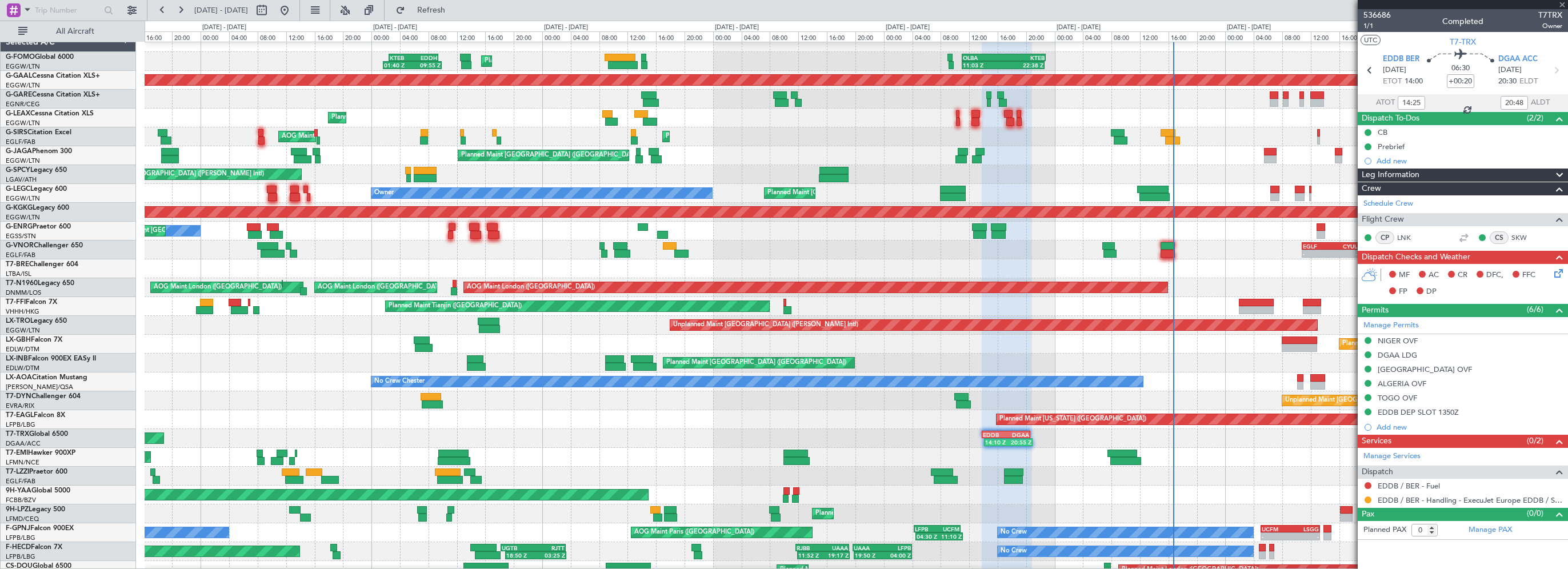
type input "+00:25"
type input "11:27"
type input "11:55"
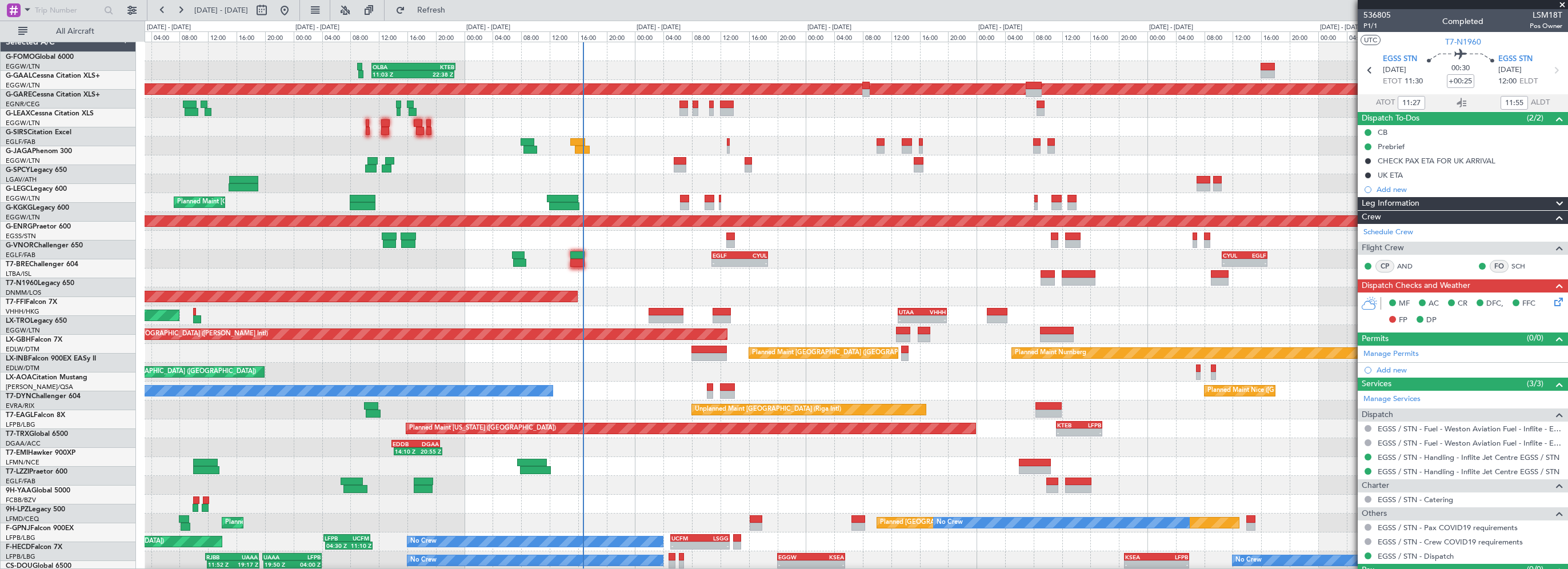
click at [589, 381] on div "11:03 Z 22:38 Z OLBA 11:00 Z KTEB 22:45 Z Planned Maint London (Luton) KTEB 02:…" at bounding box center [856, 362] width 1423 height 641
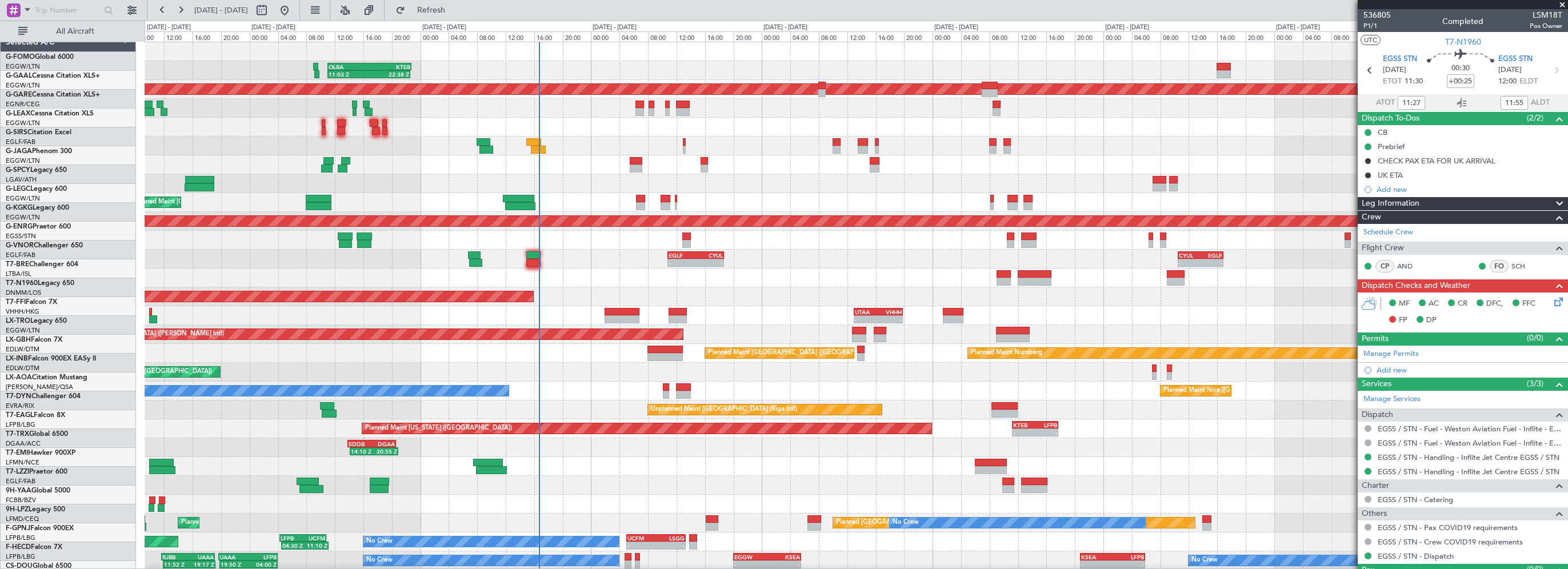
scroll to position [0, 0]
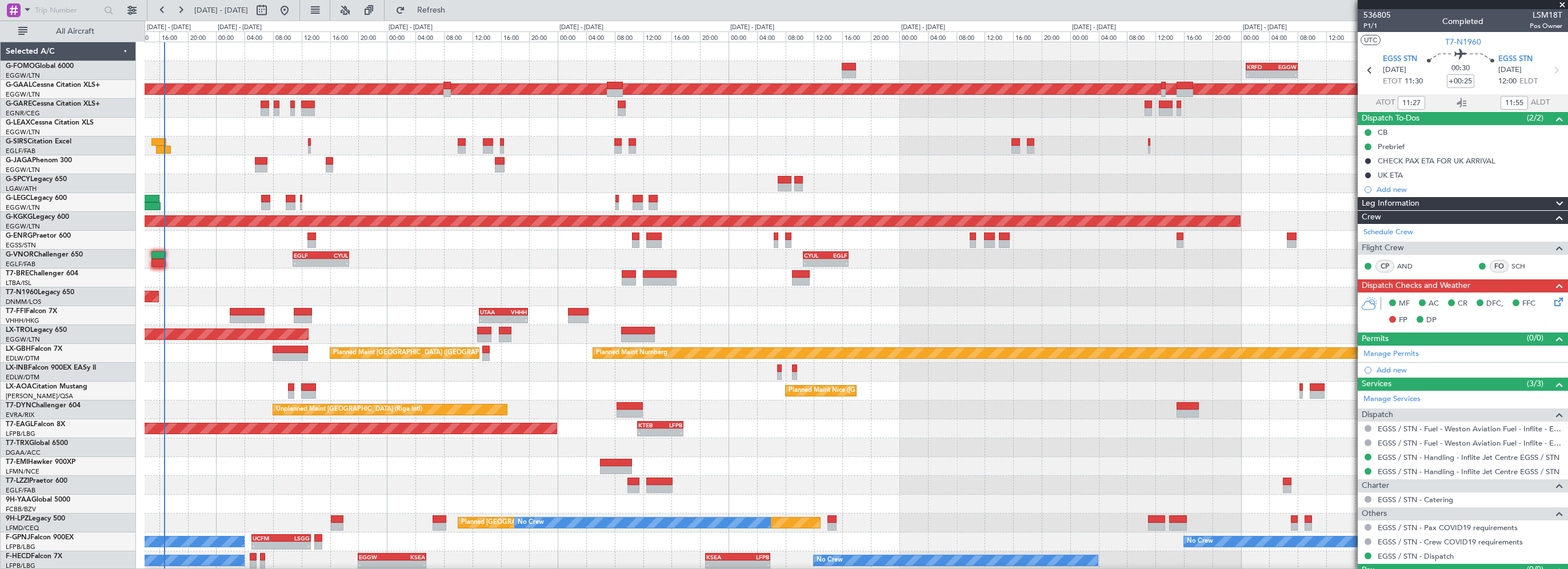
click at [347, 307] on div "- - KRFD 00:45 Z EGGW 08:00 Z 11:03 Z 22:38 Z OLBA 11:00 Z KTEB 22:45 Z Planned…" at bounding box center [856, 362] width 1423 height 641
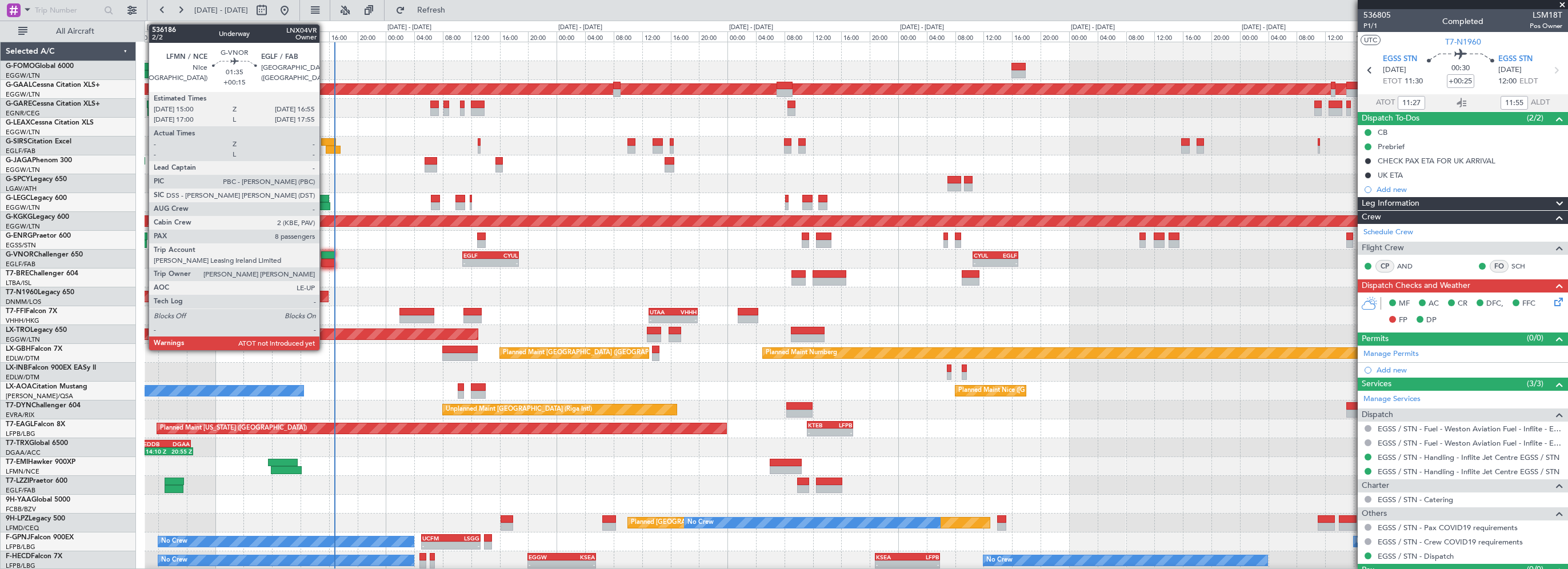
click at [325, 255] on div at bounding box center [328, 255] width 14 height 8
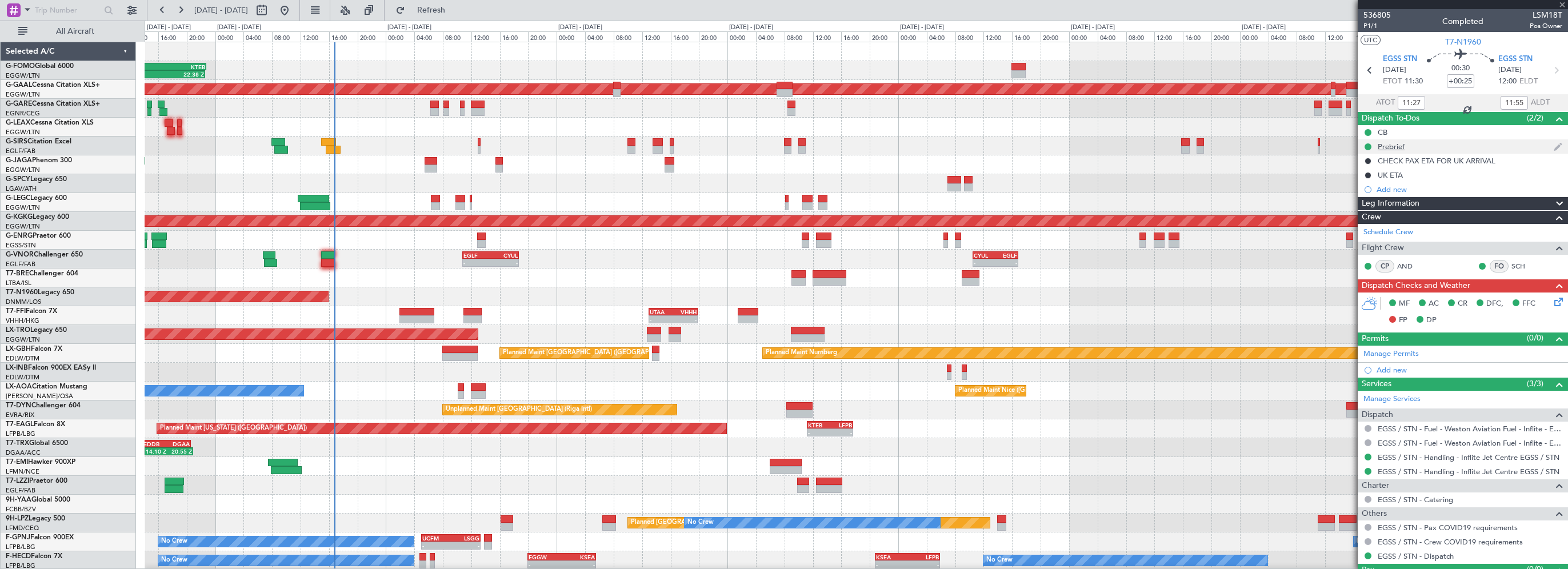
type input "+00:15"
type input "8"
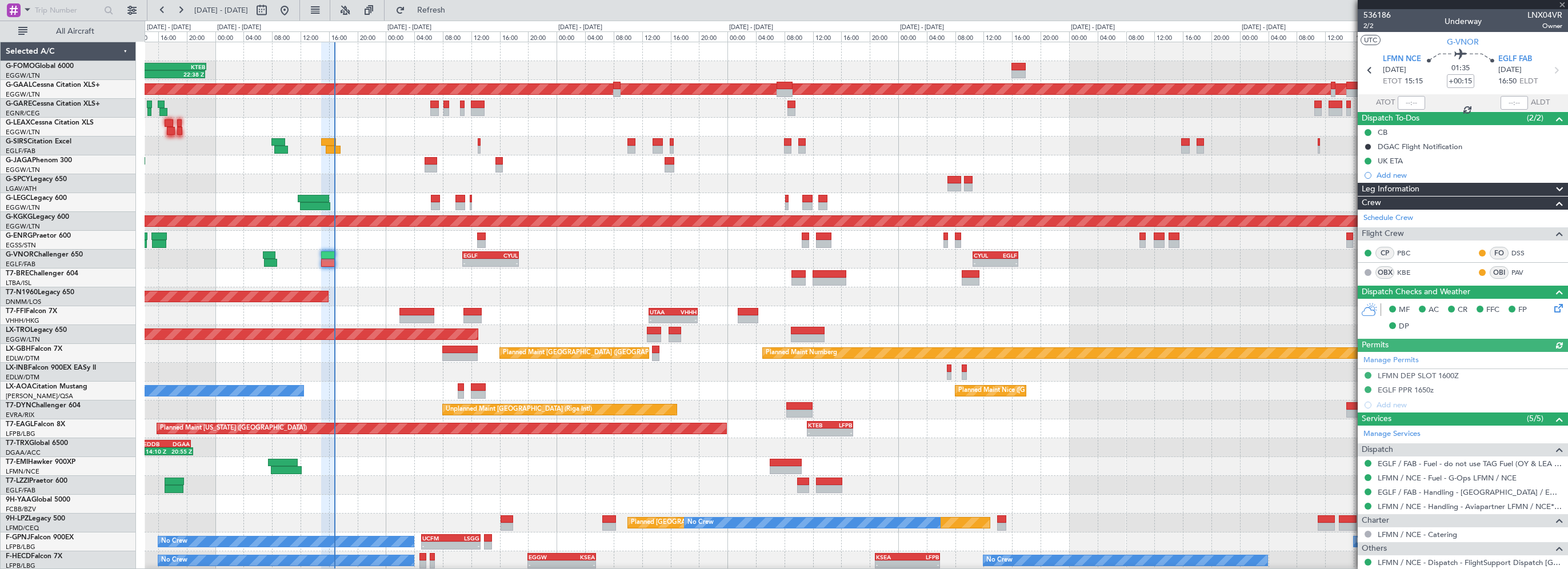
click at [1409, 100] on div at bounding box center [1411, 102] width 27 height 14
click at [1410, 104] on input "text" at bounding box center [1411, 102] width 27 height 14
type input "16:44"
click at [455, 12] on span "Refresh" at bounding box center [432, 10] width 48 height 8
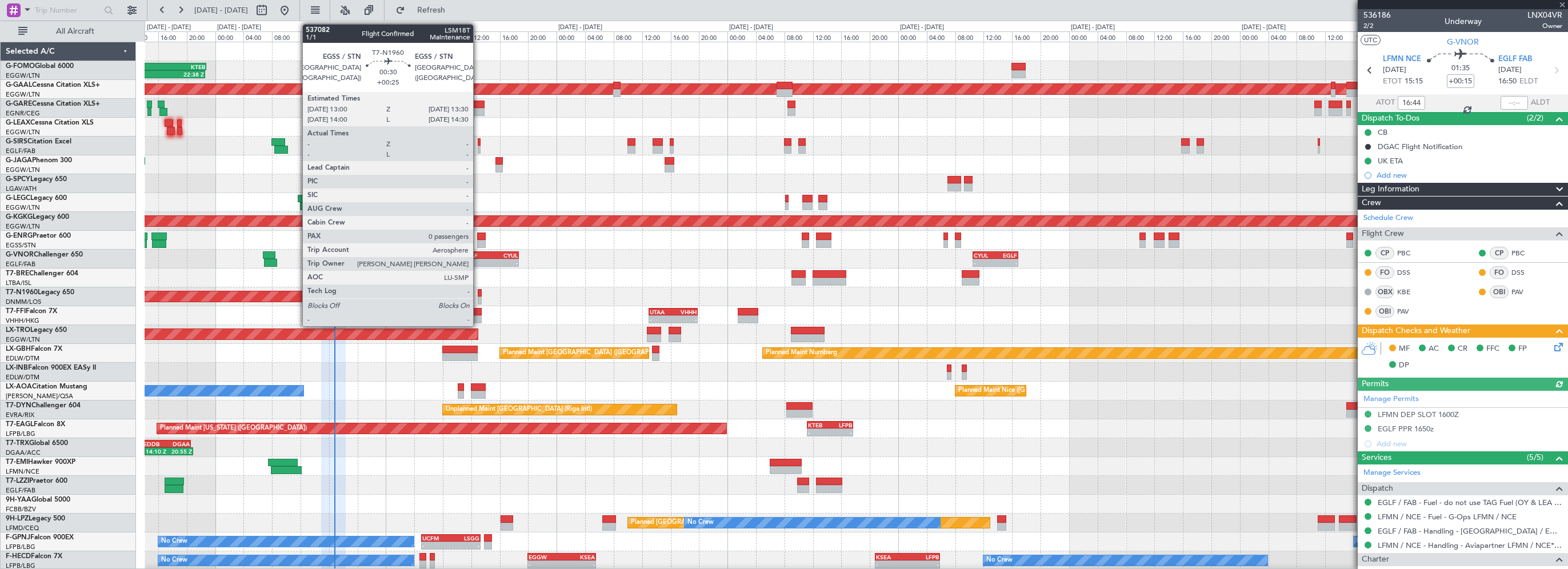
click at [478, 293] on div at bounding box center [479, 293] width 4 height 8
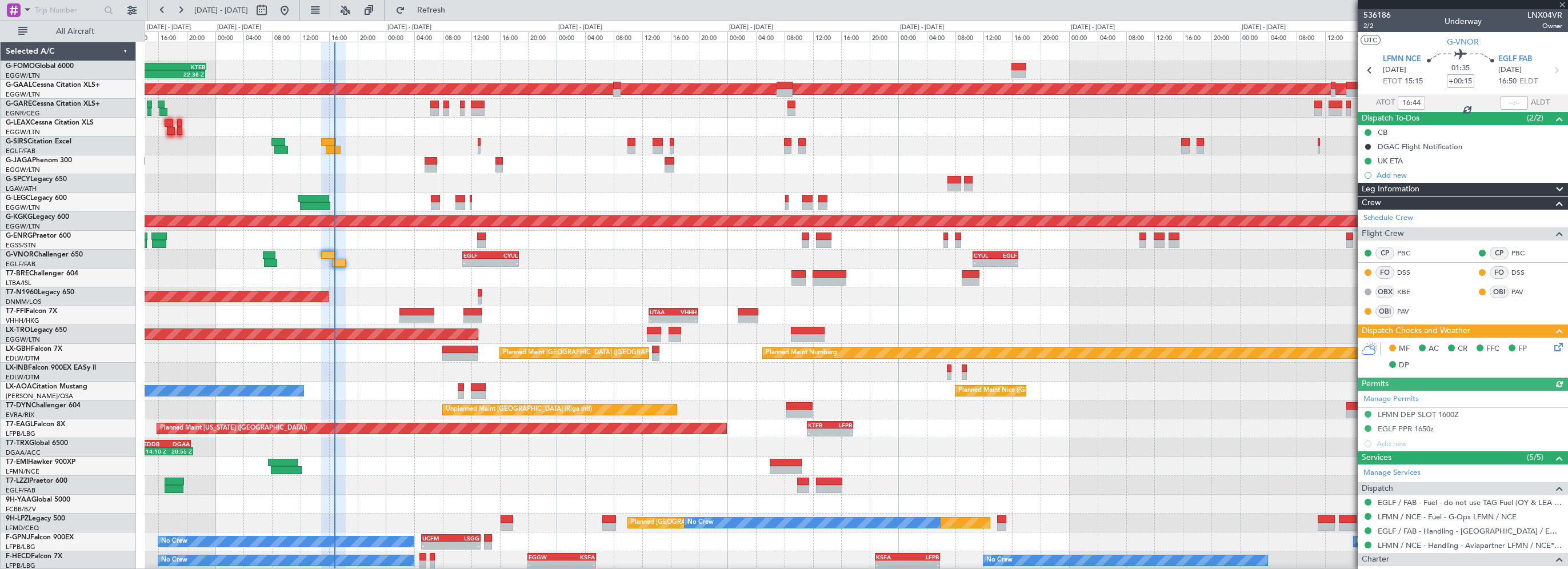
type input "+00:25"
type input "0"
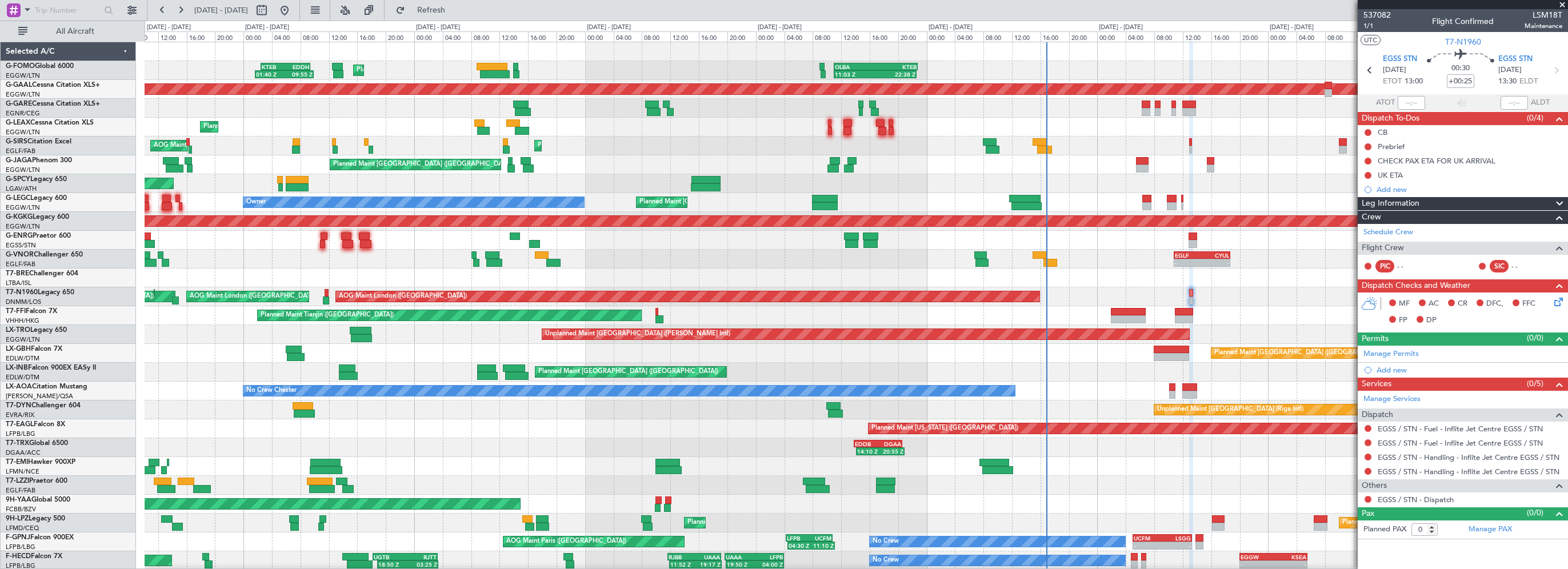
click at [1100, 296] on div "AOG Maint London (Stansted) AOG Maint London (Stansted) AOG Maint London (Stans…" at bounding box center [856, 297] width 1423 height 19
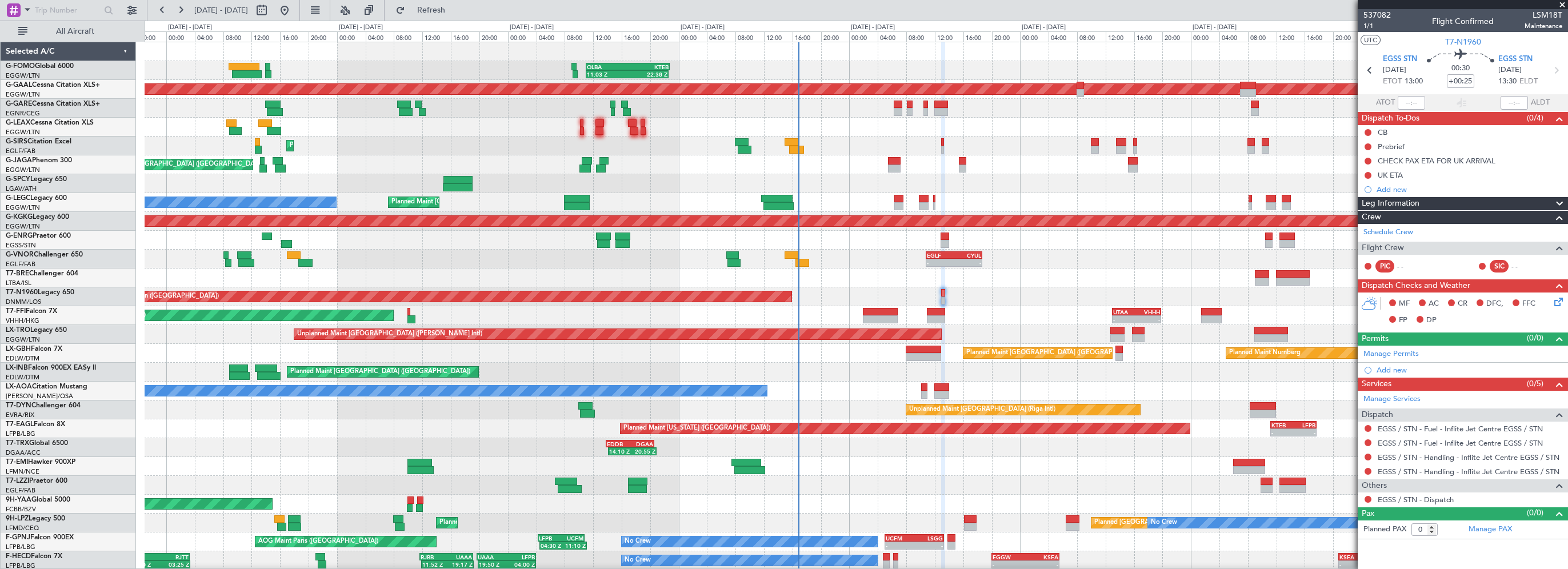
click at [890, 295] on div "11:03 Z 22:38 Z OLBA 11:00 Z KTEB 22:45 Z Planned Maint London (Luton) KTEB 02:…" at bounding box center [856, 362] width 1423 height 641
click at [176, 356] on div "11:03 Z 22:38 Z OLBA 11:00 Z KTEB 22:45 Z Planned Maint London (Luton) KTEB 02:…" at bounding box center [784, 295] width 1568 height 549
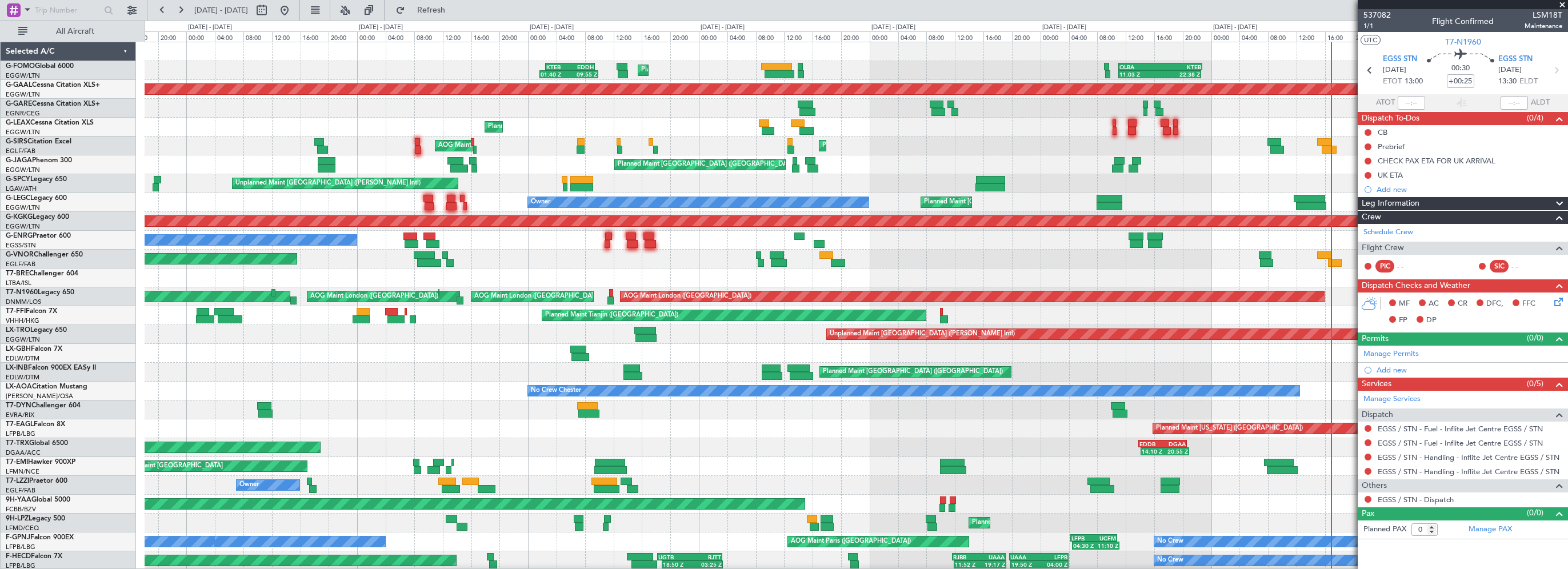
click at [770, 338] on div "Unplanned Maint [GEOGRAPHIC_DATA] ([PERSON_NAME] Intl)" at bounding box center [856, 334] width 1423 height 19
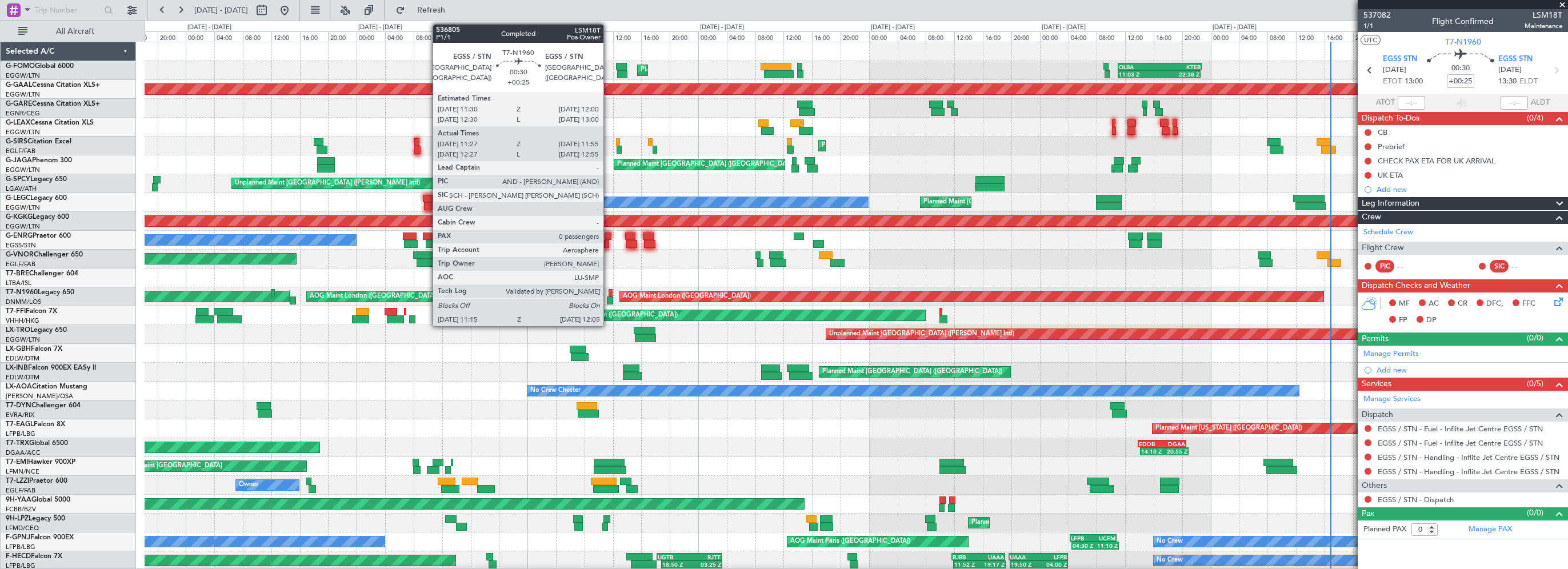
click at [608, 299] on div at bounding box center [610, 301] width 6 height 8
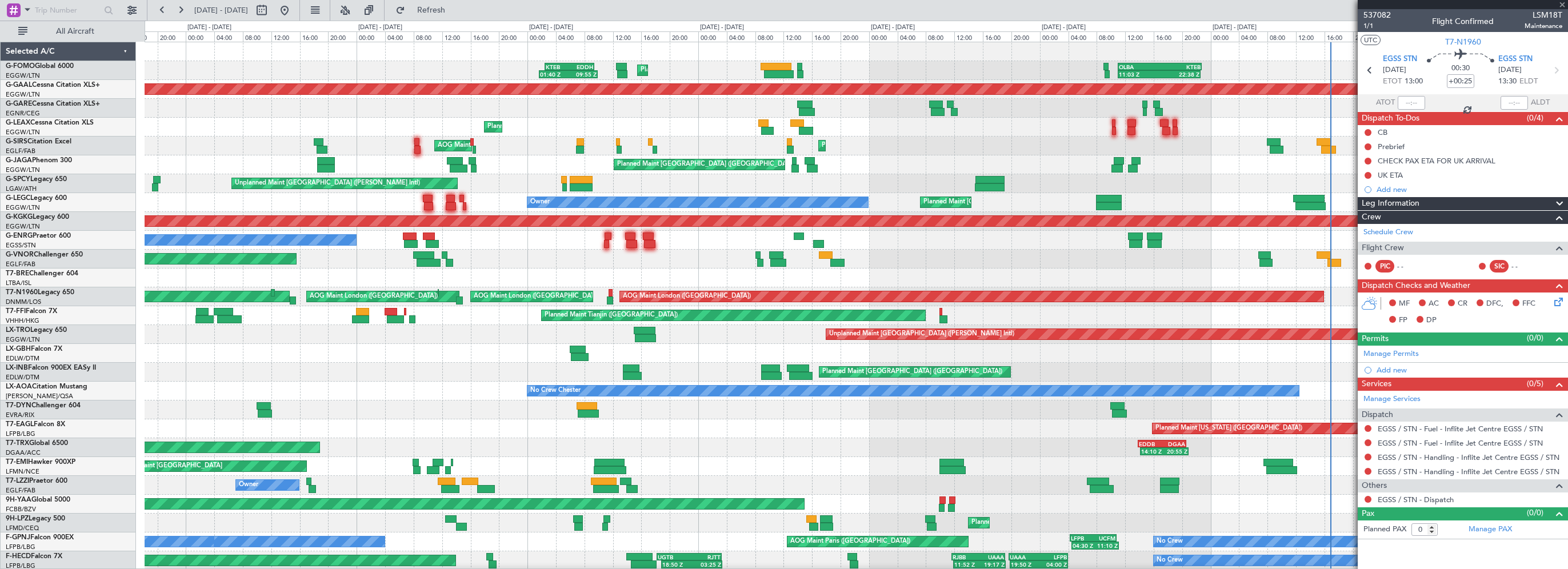
type input "11:27"
type input "11:55"
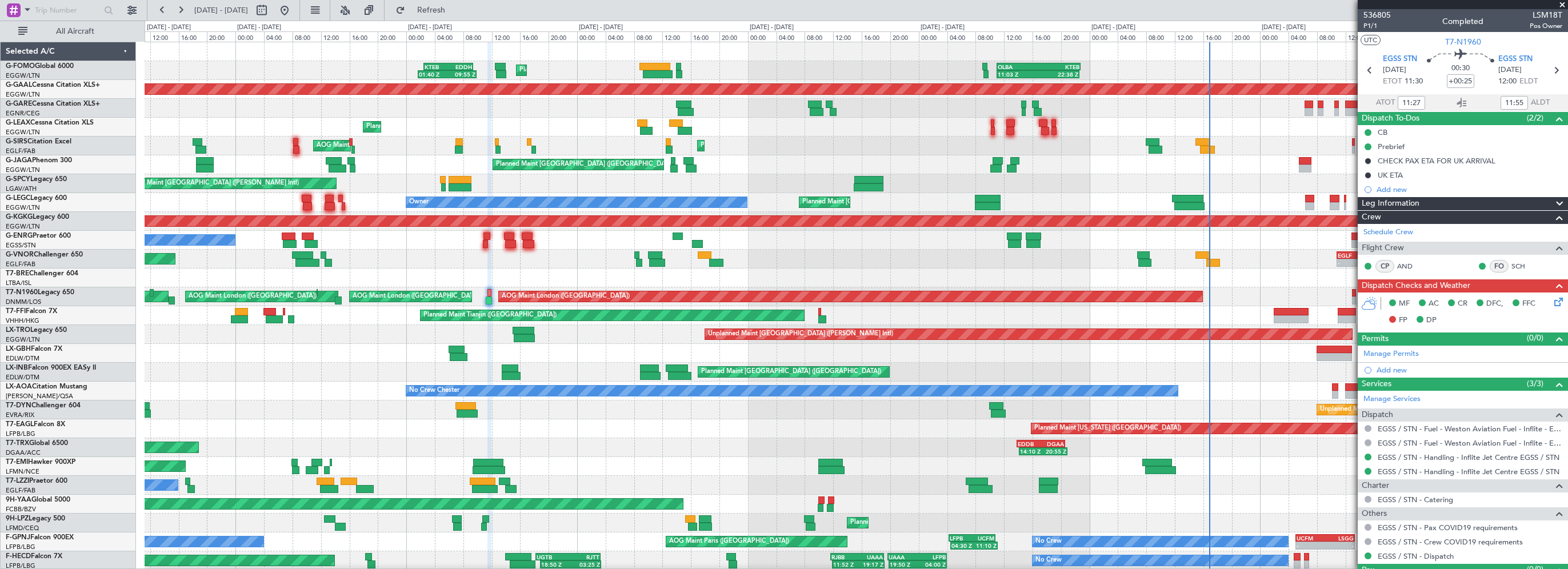
click at [1101, 186] on div "Unplanned Maint [GEOGRAPHIC_DATA] ([PERSON_NAME] Intl)" at bounding box center [856, 183] width 1423 height 19
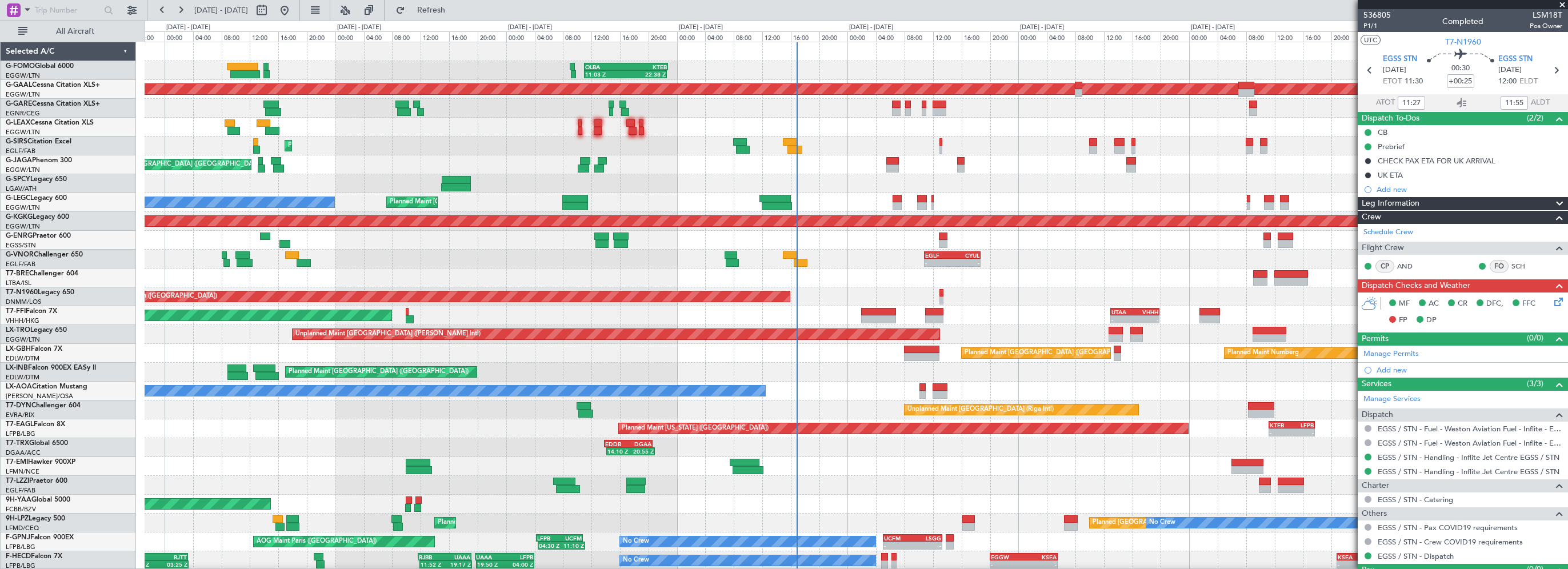
click at [777, 395] on div "11:03 Z 22:38 Z OLBA 11:00 Z KTEB 22:45 Z Planned Maint London (Luton) KTEB 02:…" at bounding box center [856, 362] width 1423 height 641
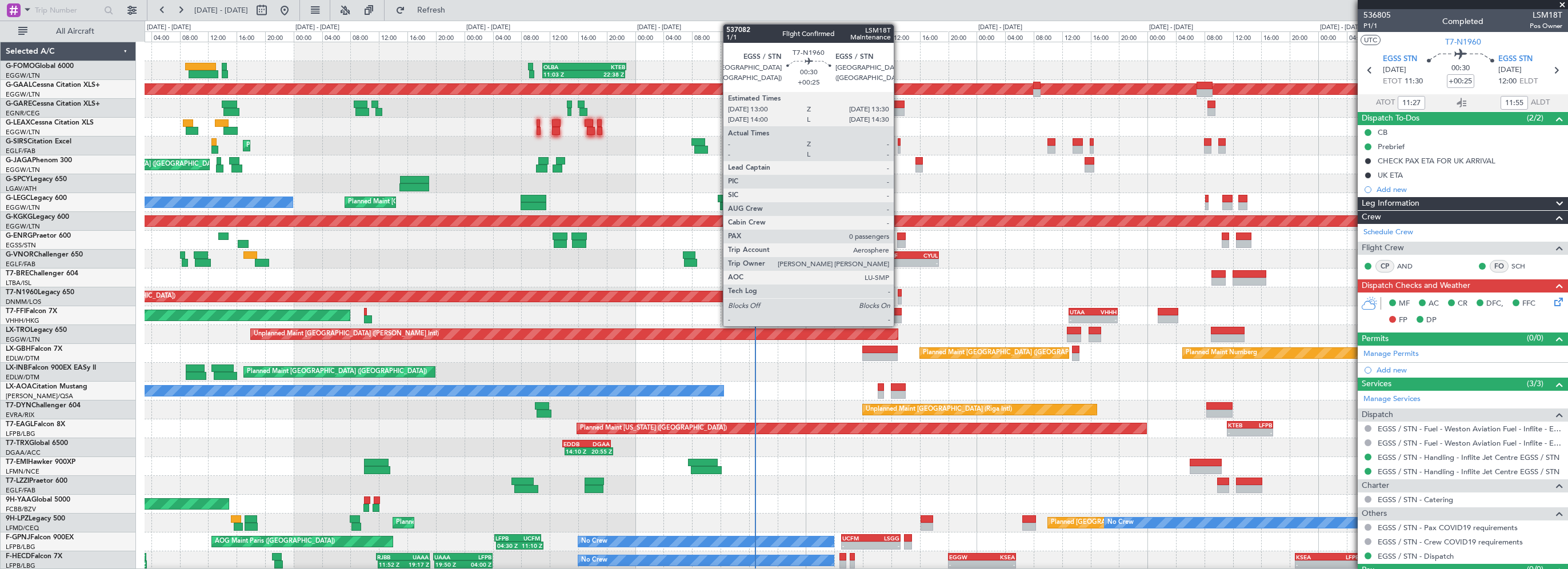
click at [899, 293] on div at bounding box center [899, 293] width 4 height 8
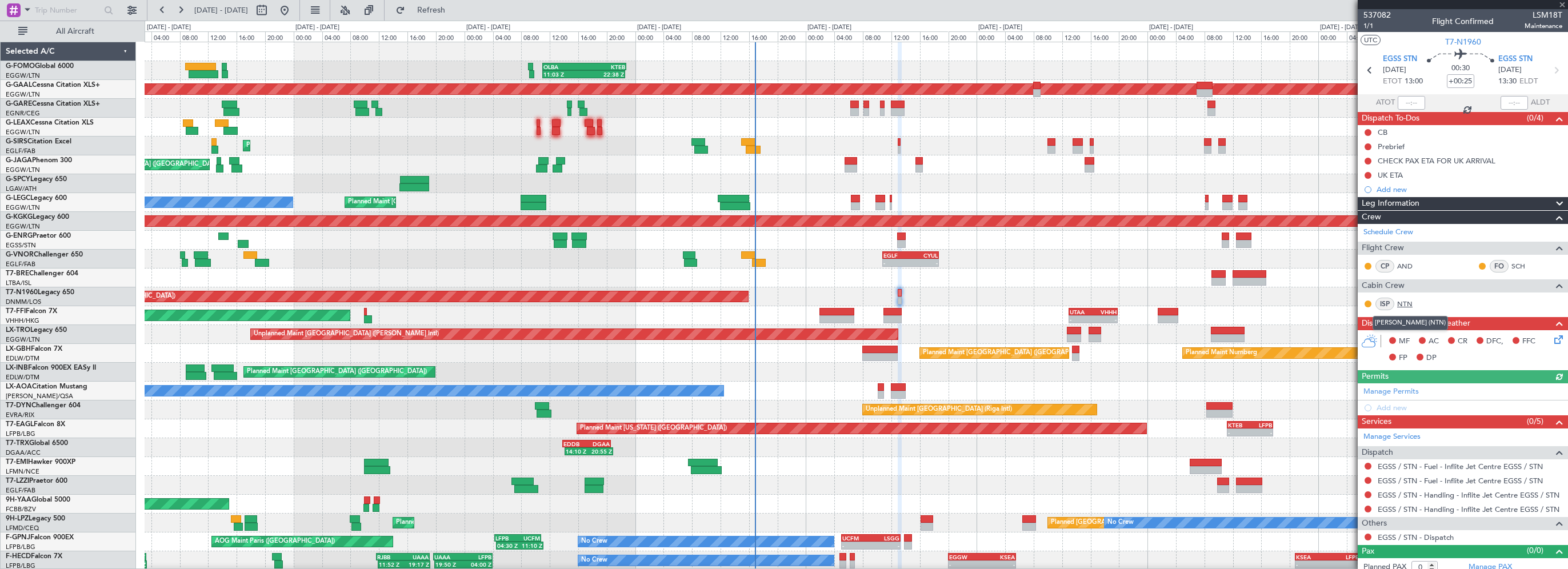
click at [1405, 301] on link "NTN" at bounding box center [1410, 304] width 26 height 10
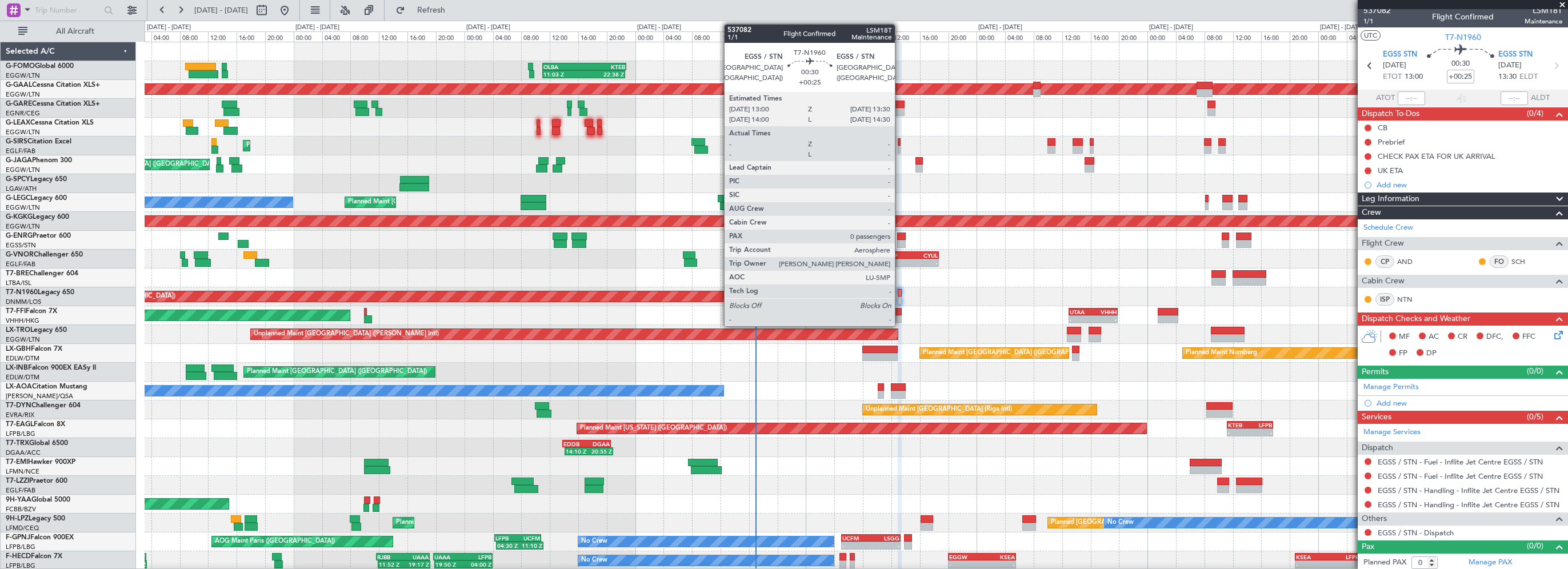
scroll to position [6, 0]
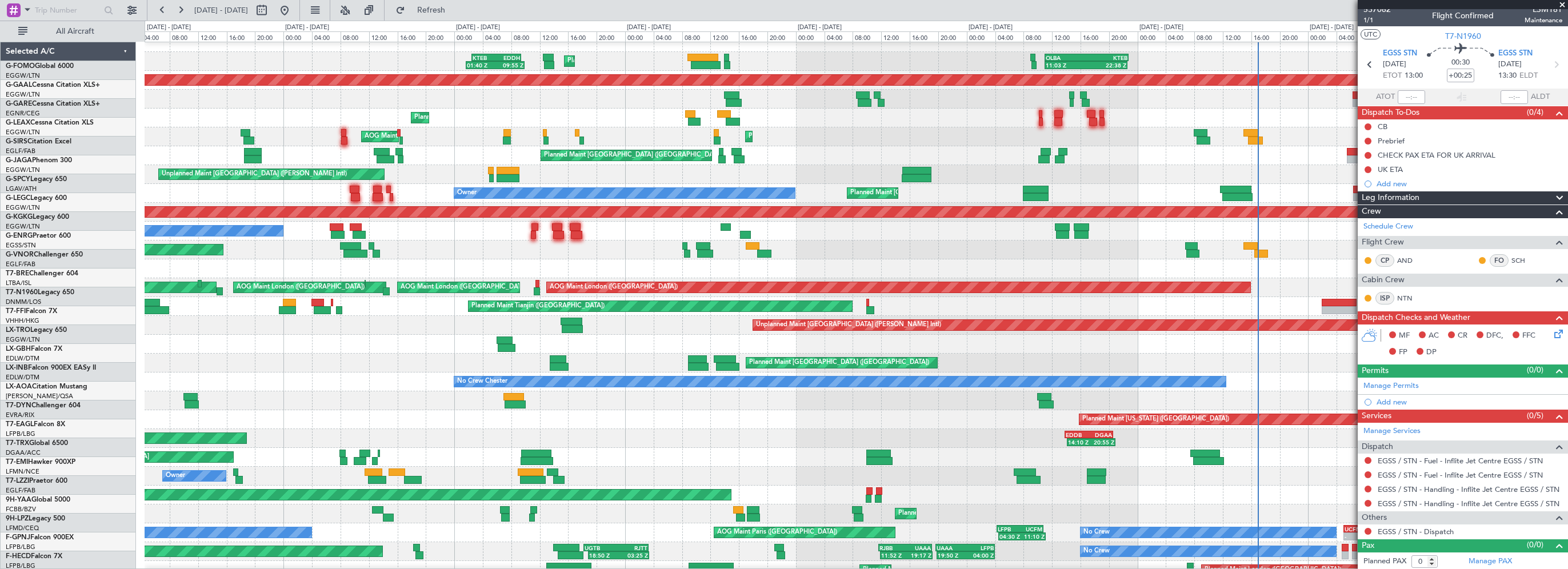
click at [1037, 349] on div "Planned Maint Paris (Le Bourget) Planned Maint Nurnberg" at bounding box center [856, 344] width 1423 height 19
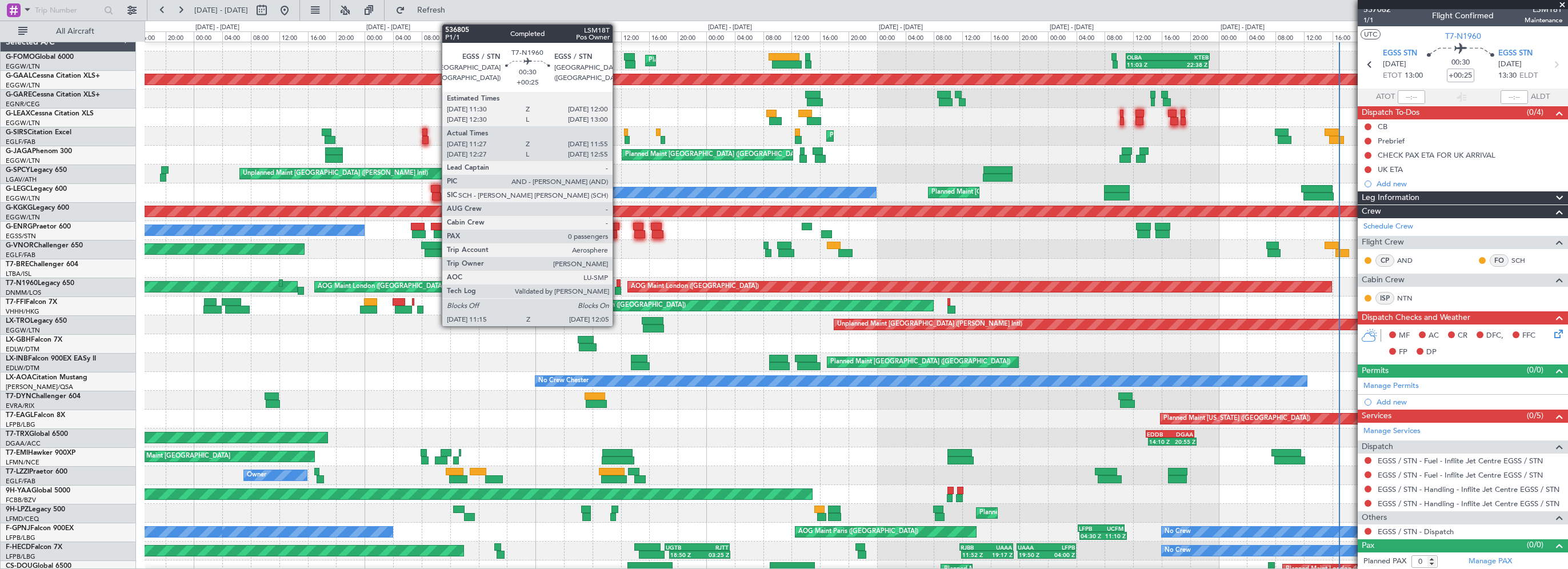
click at [617, 288] on div at bounding box center [618, 291] width 6 height 8
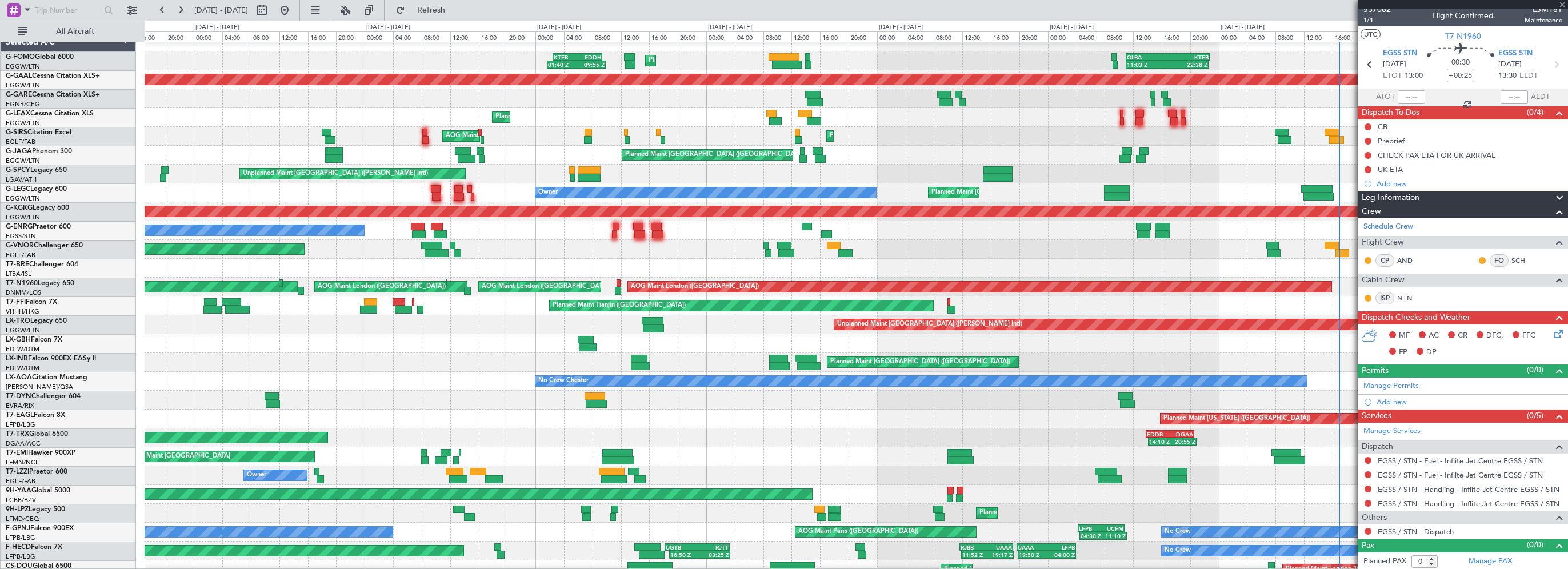
type input "11:27"
type input "11:55"
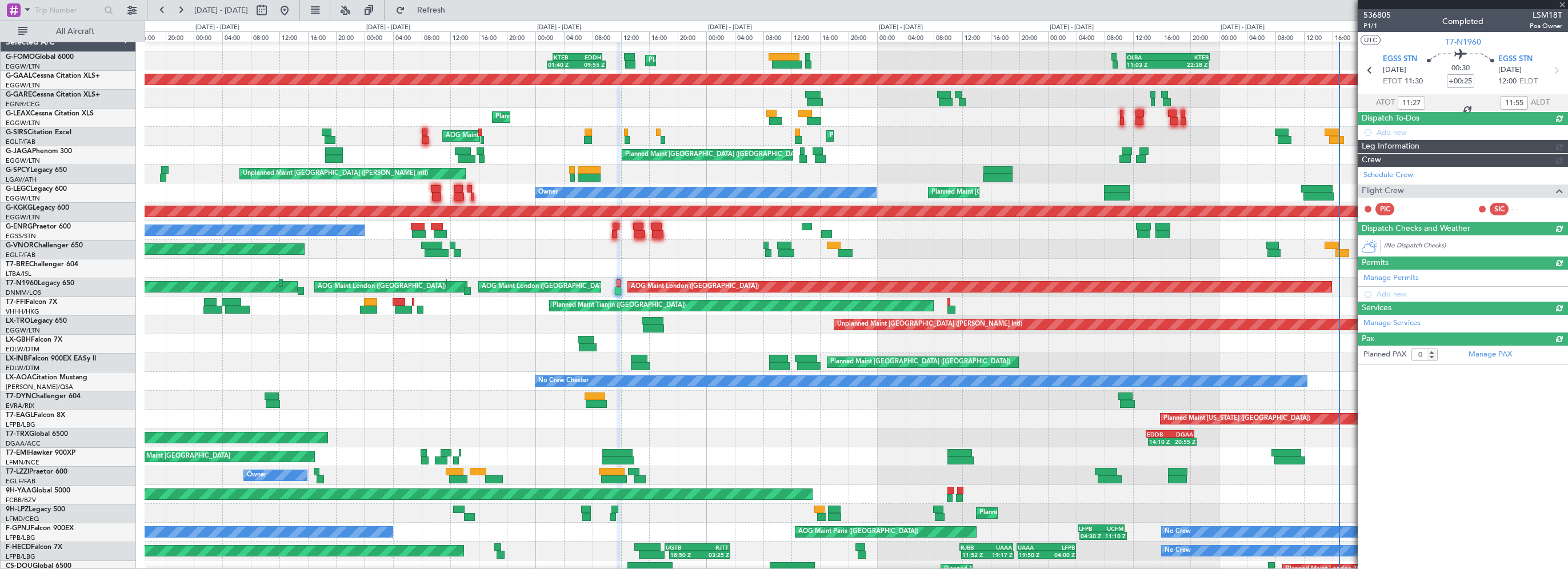
scroll to position [0, 0]
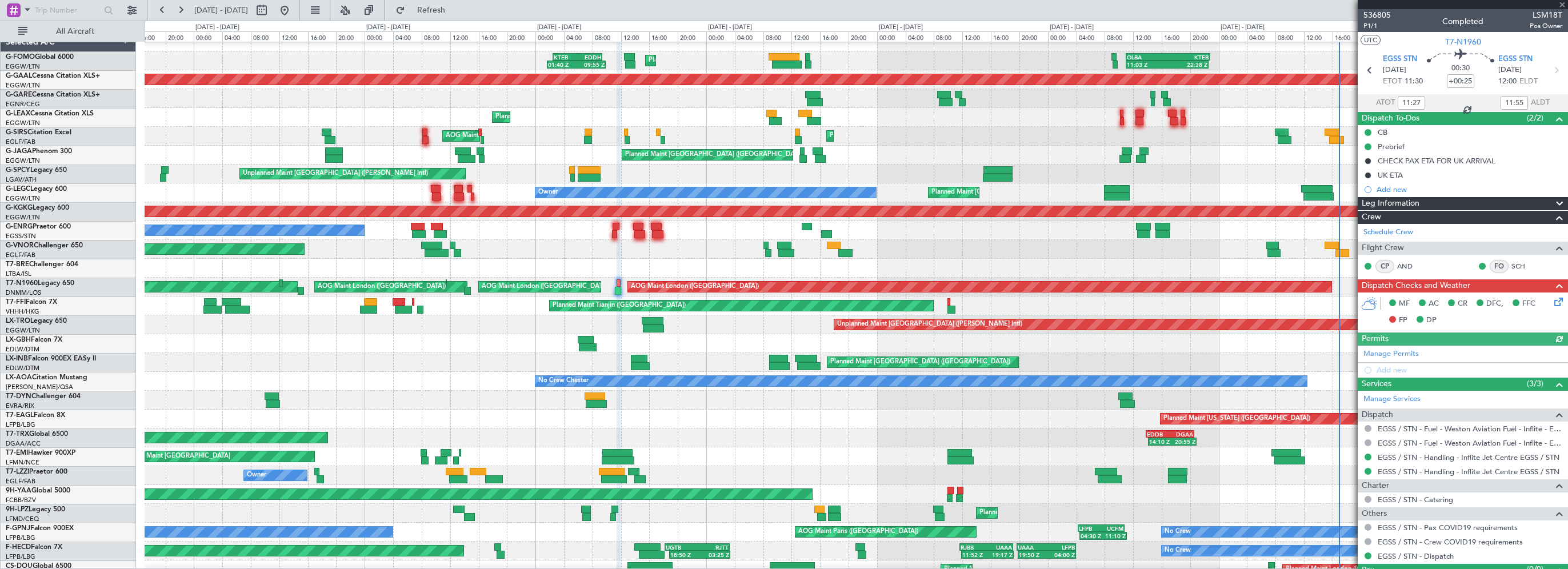
click at [1420, 201] on div "Leg Information" at bounding box center [1462, 203] width 211 height 13
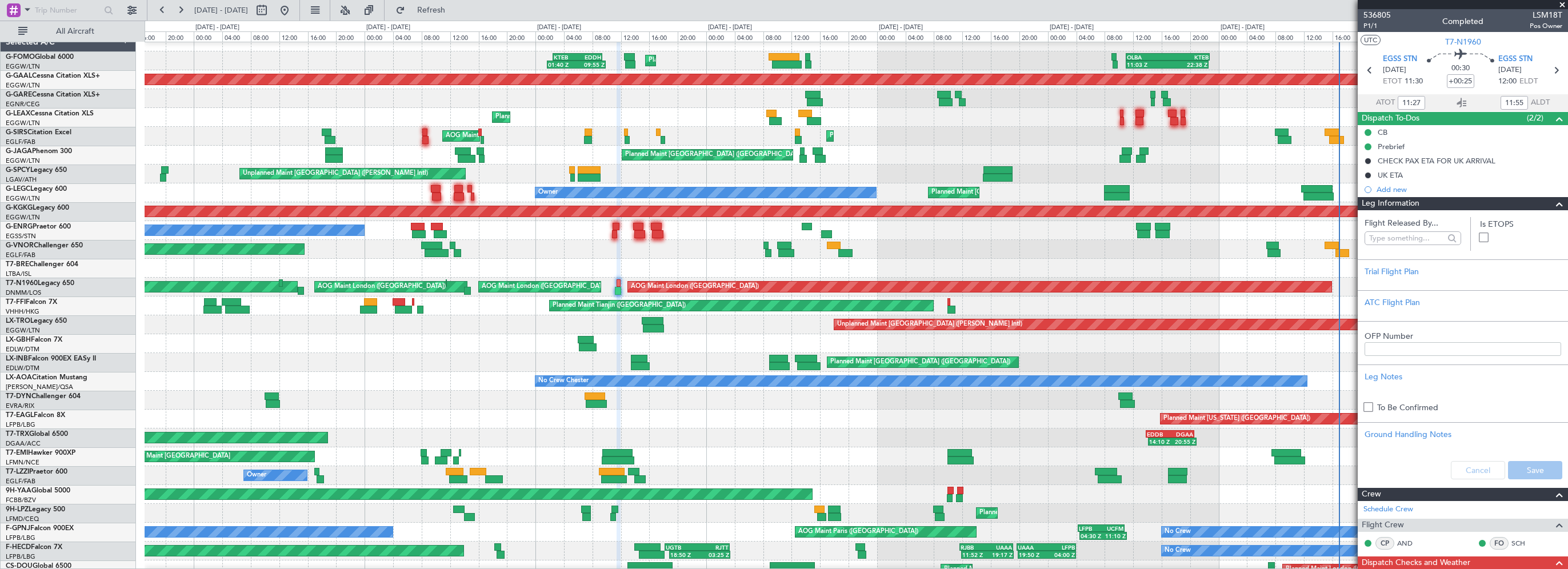
click at [1420, 202] on div "Leg Information" at bounding box center [1462, 203] width 211 height 13
